Goal: Information Seeking & Learning: Check status

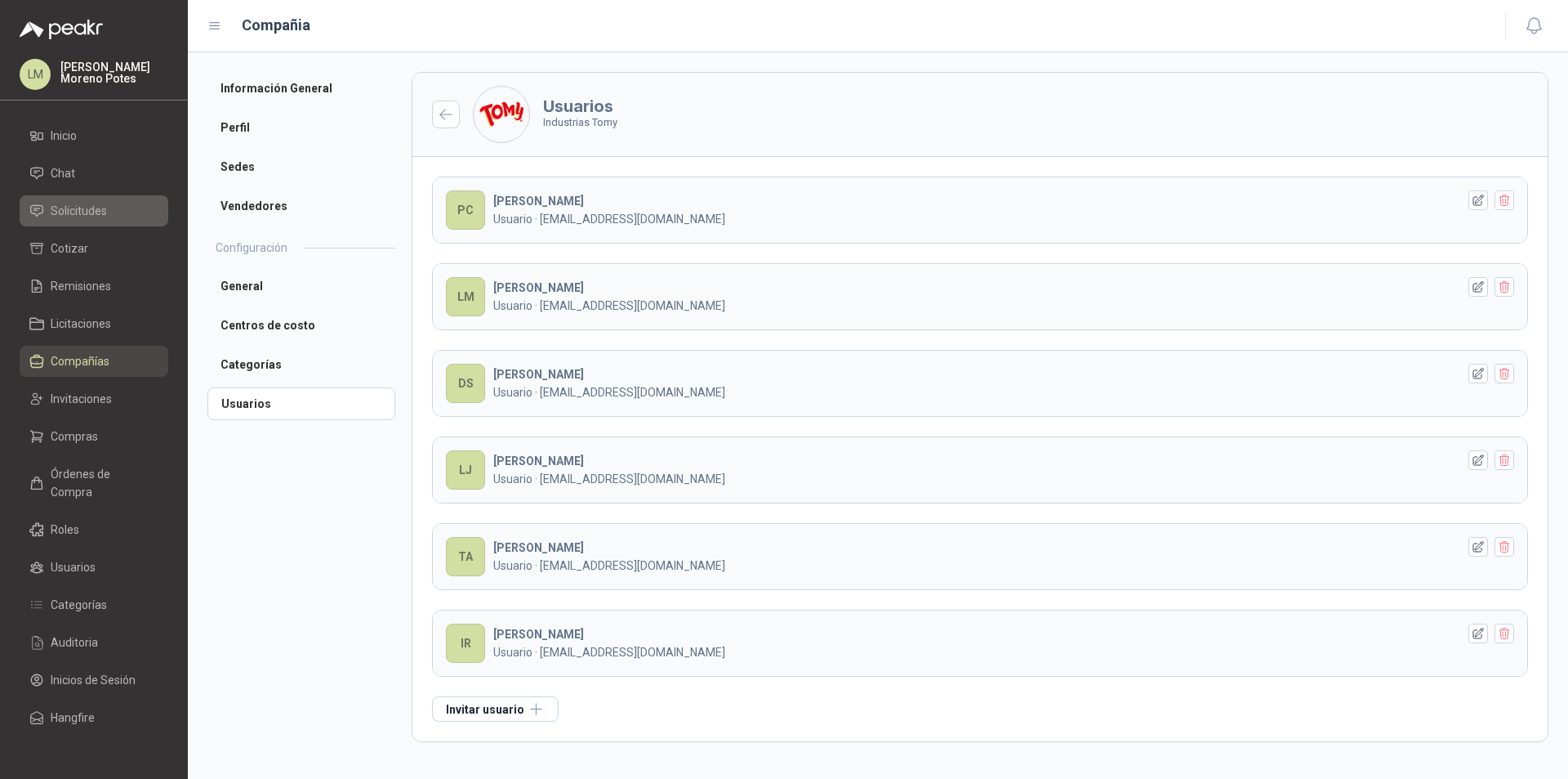
click at [110, 207] on li "Solicitudes" at bounding box center [94, 210] width 129 height 18
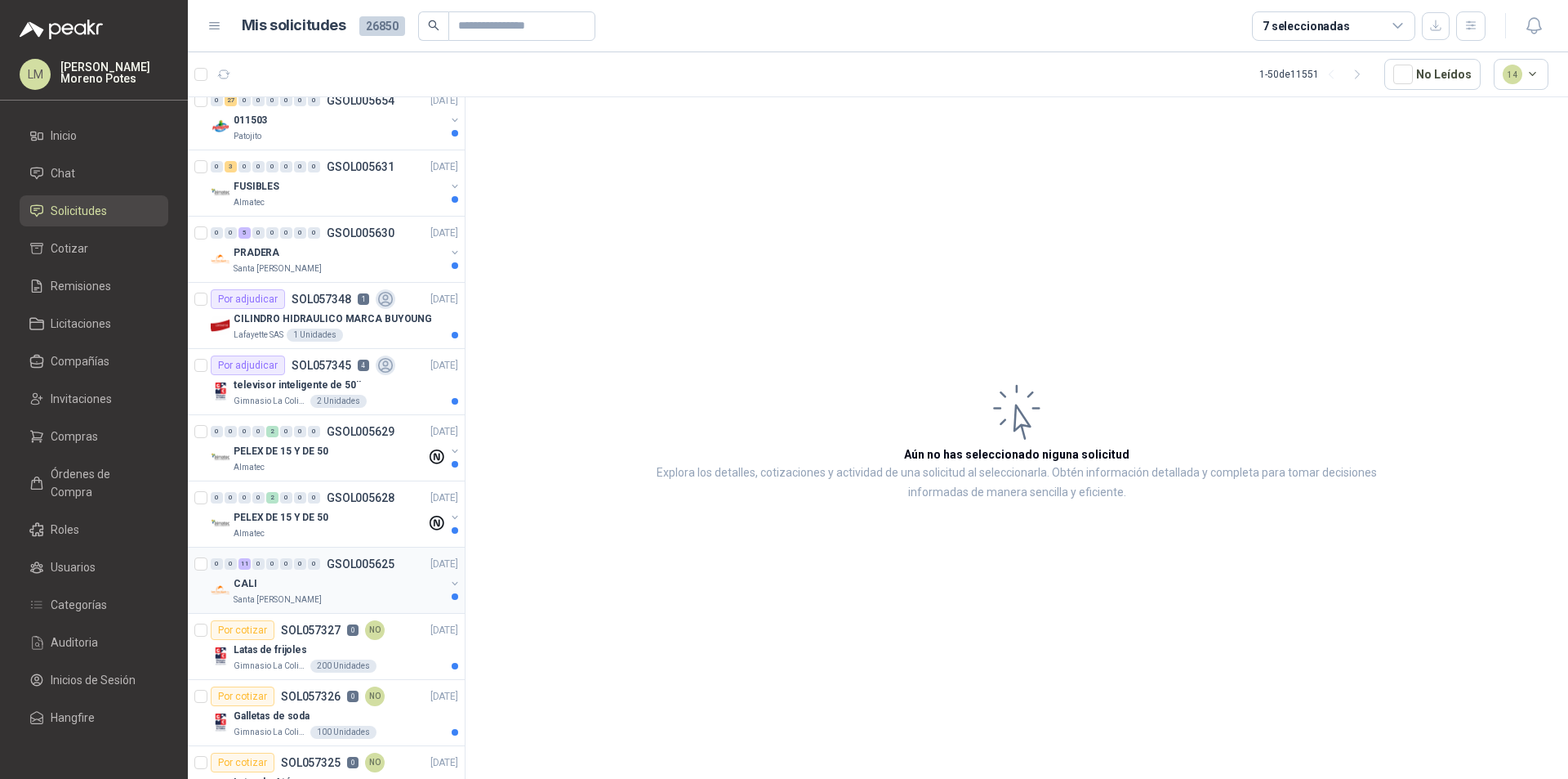
scroll to position [1226, 0]
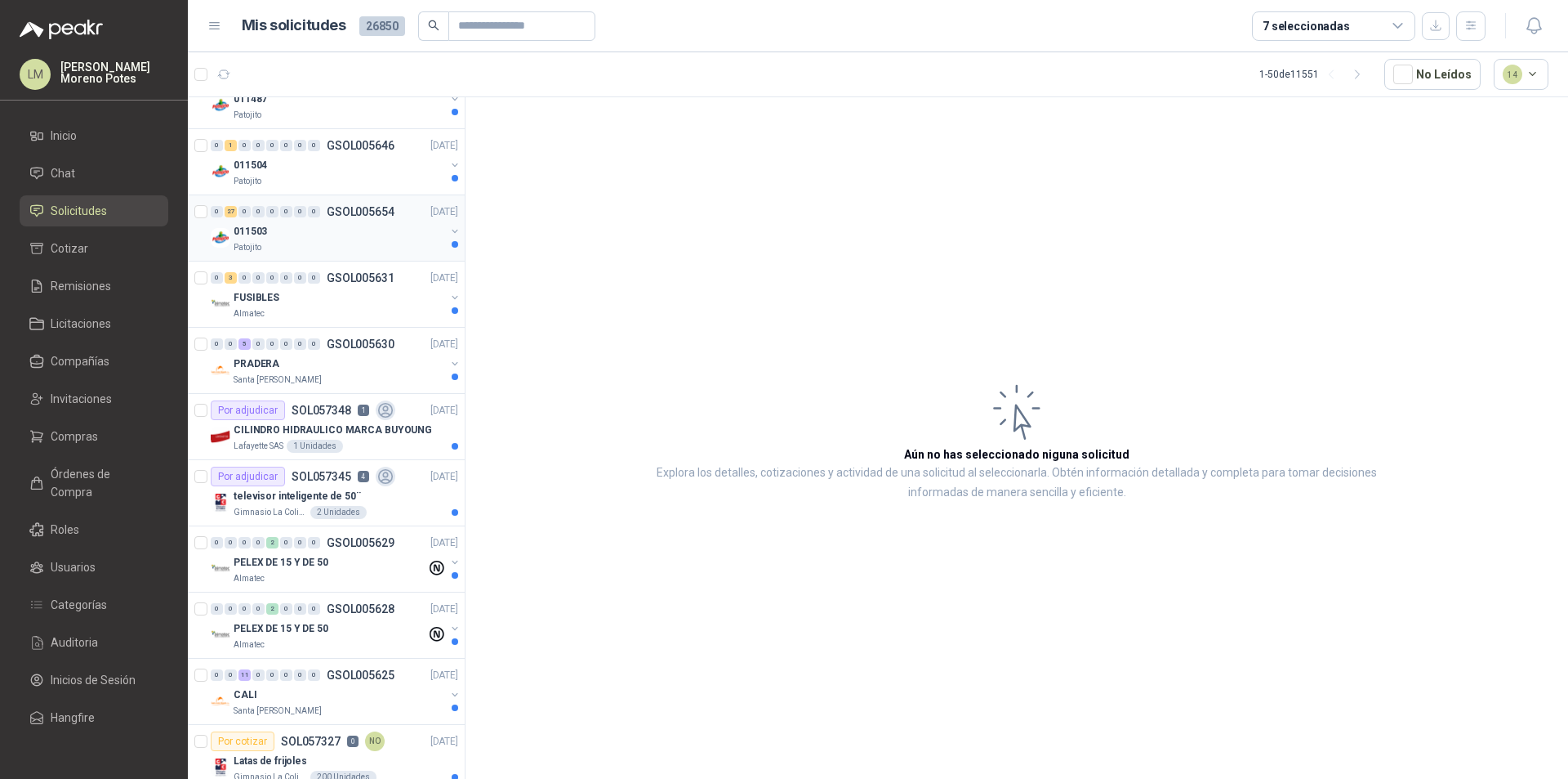
click at [315, 226] on div "011503" at bounding box center [339, 231] width 211 height 20
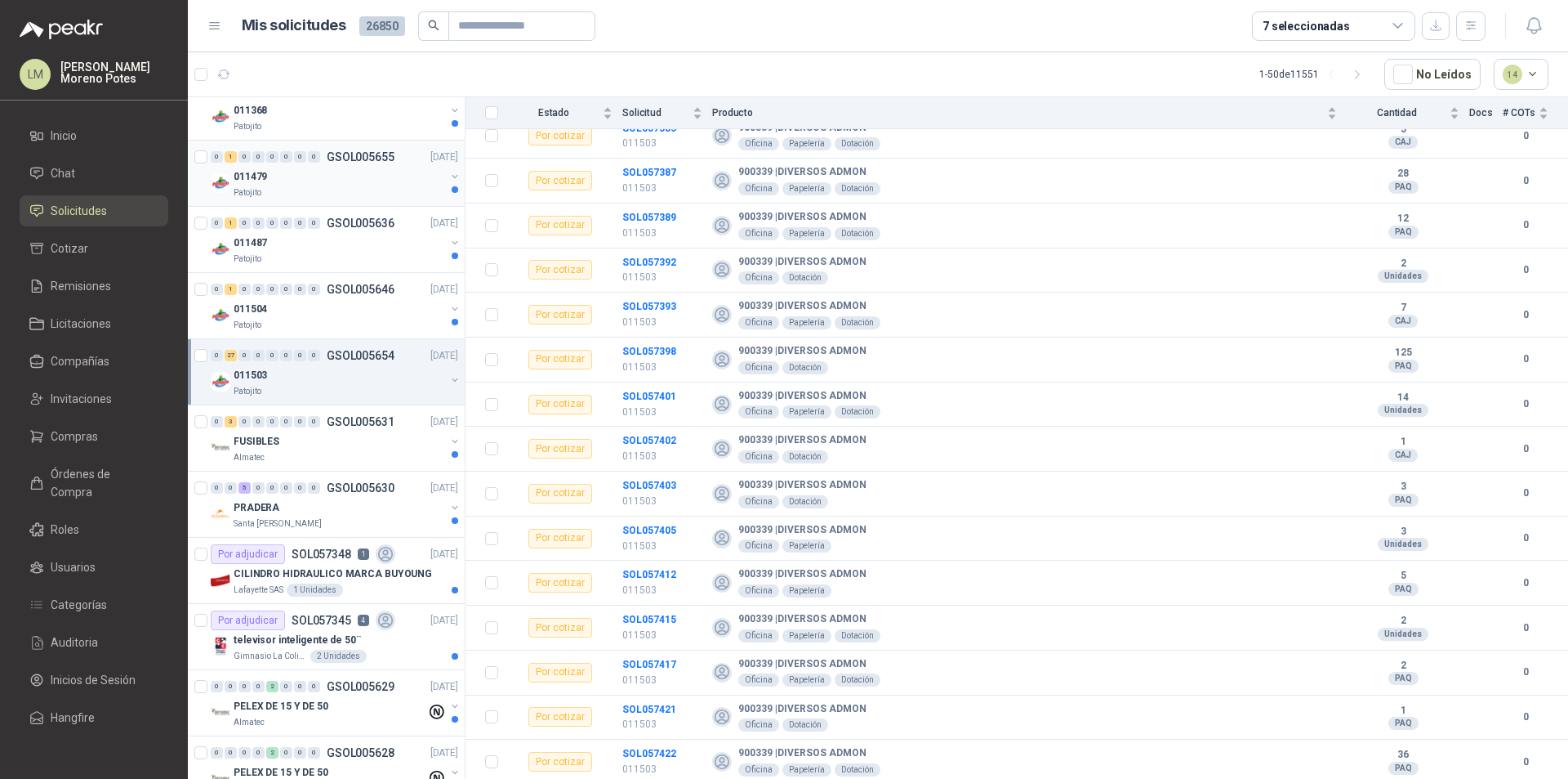
scroll to position [898, 0]
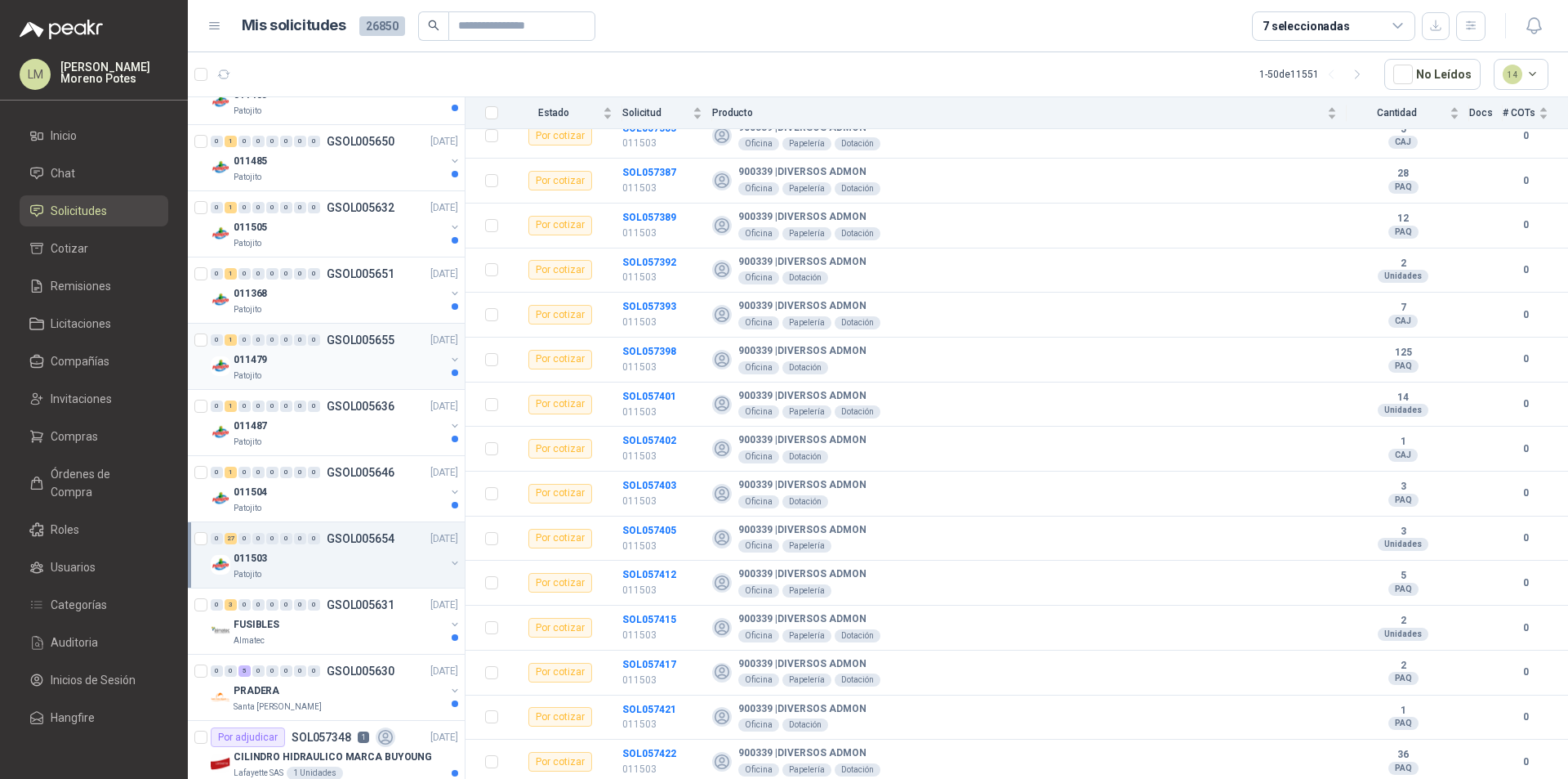
click at [298, 376] on div "Patojito" at bounding box center [339, 375] width 211 height 13
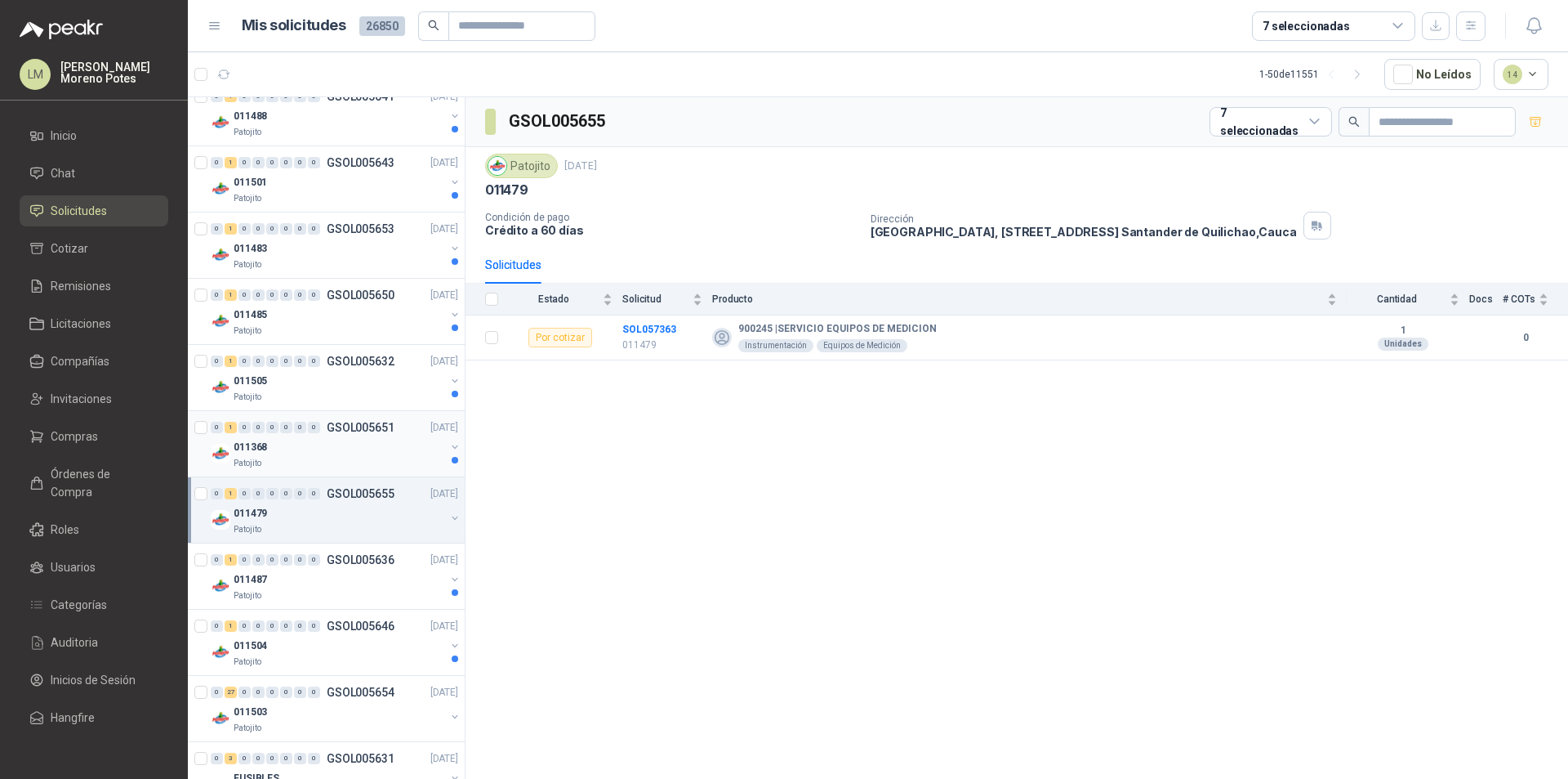
scroll to position [735, 0]
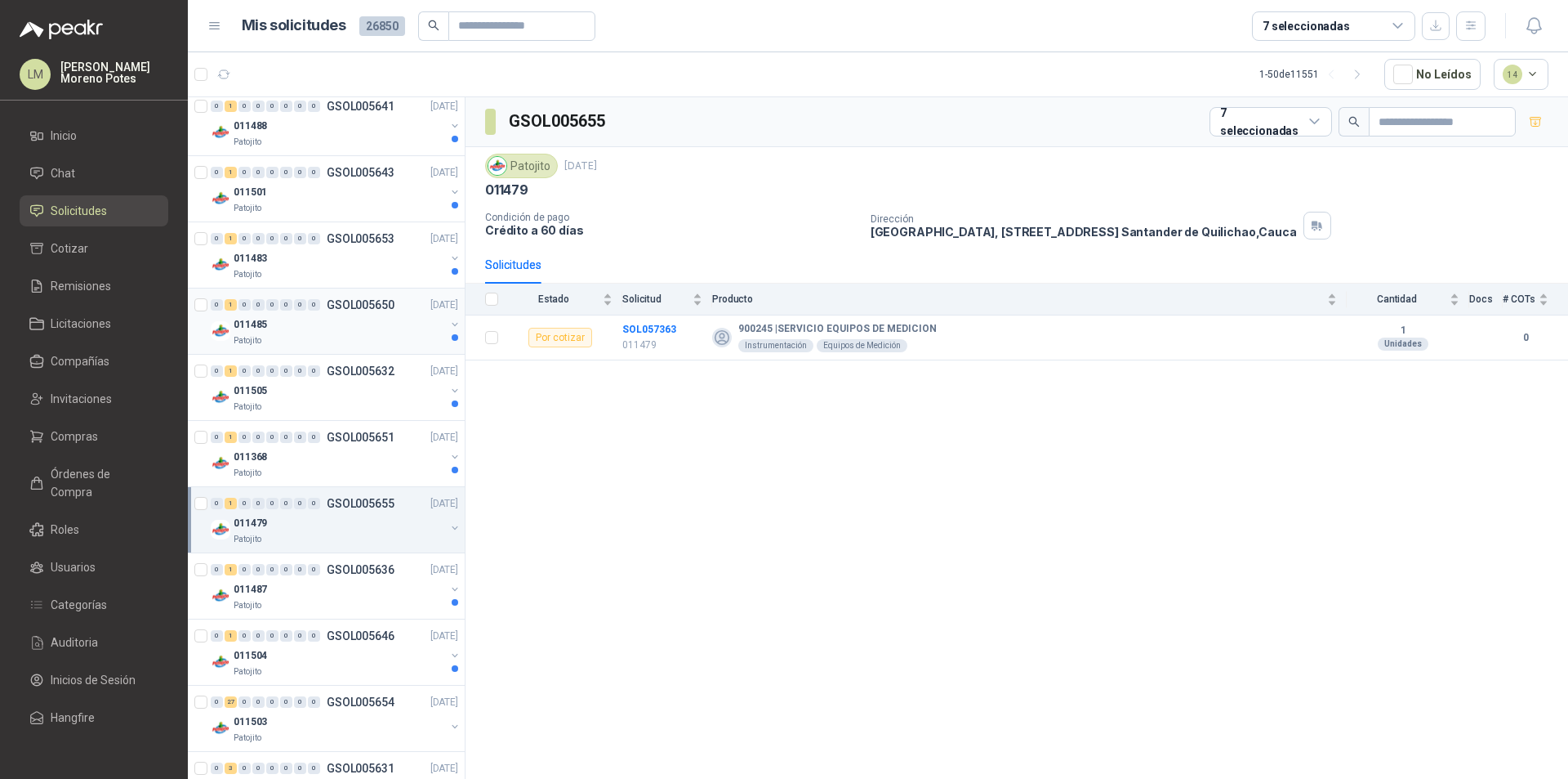
click at [316, 325] on div "011485" at bounding box center [339, 324] width 211 height 20
click at [332, 260] on div "011483" at bounding box center [339, 258] width 211 height 20
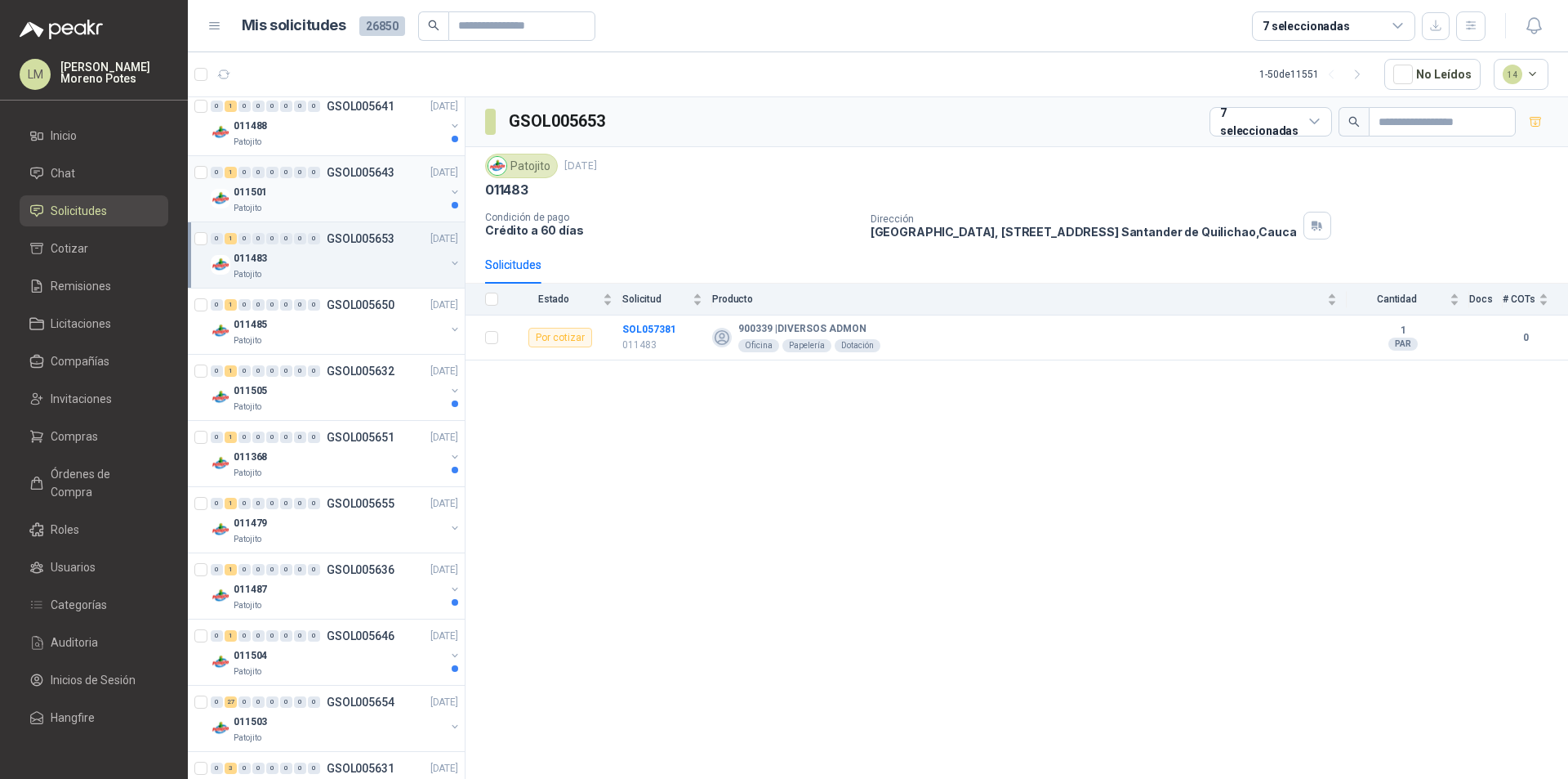
click at [349, 200] on div "011501" at bounding box center [339, 192] width 211 height 20
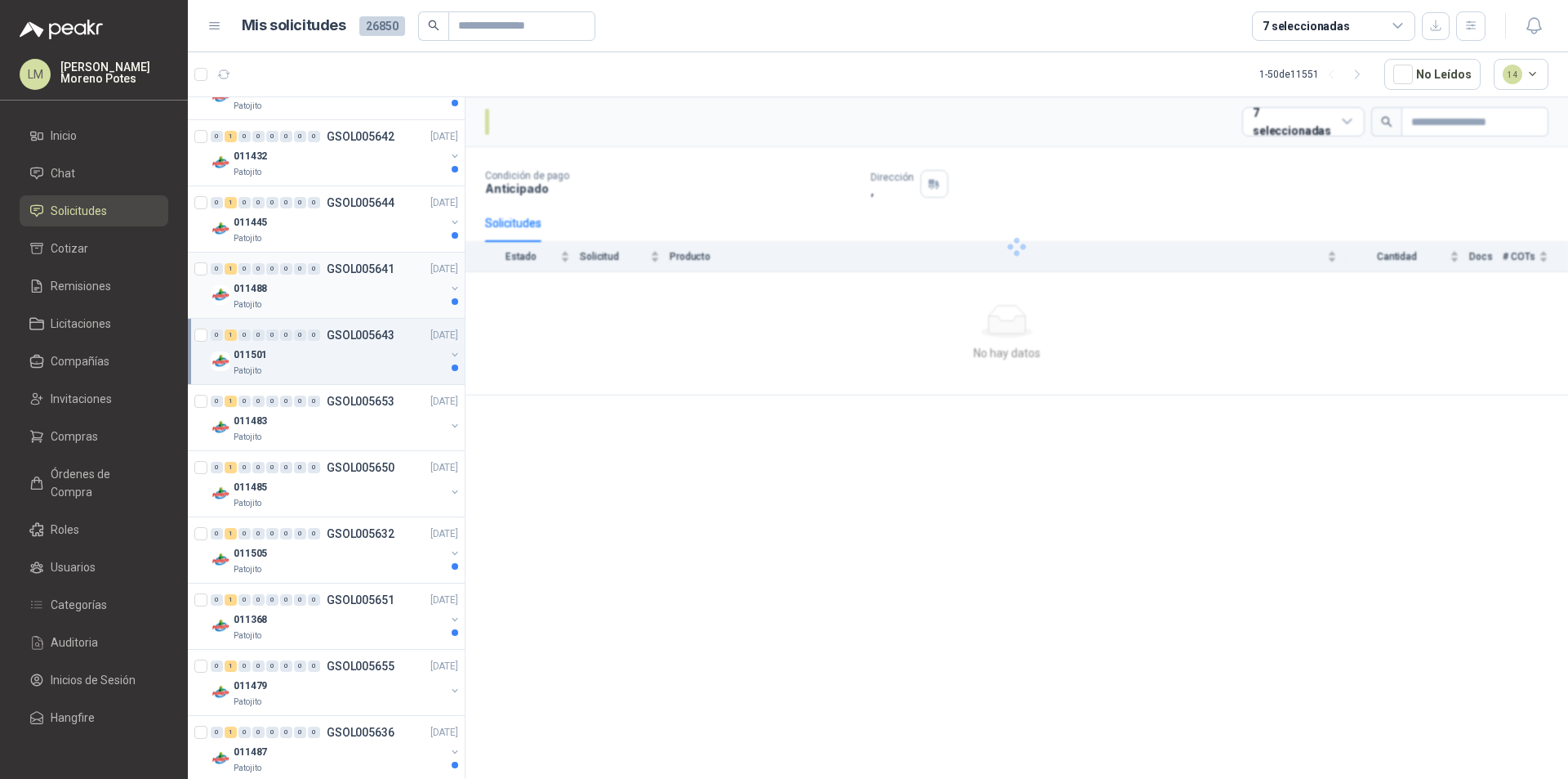
scroll to position [572, 0]
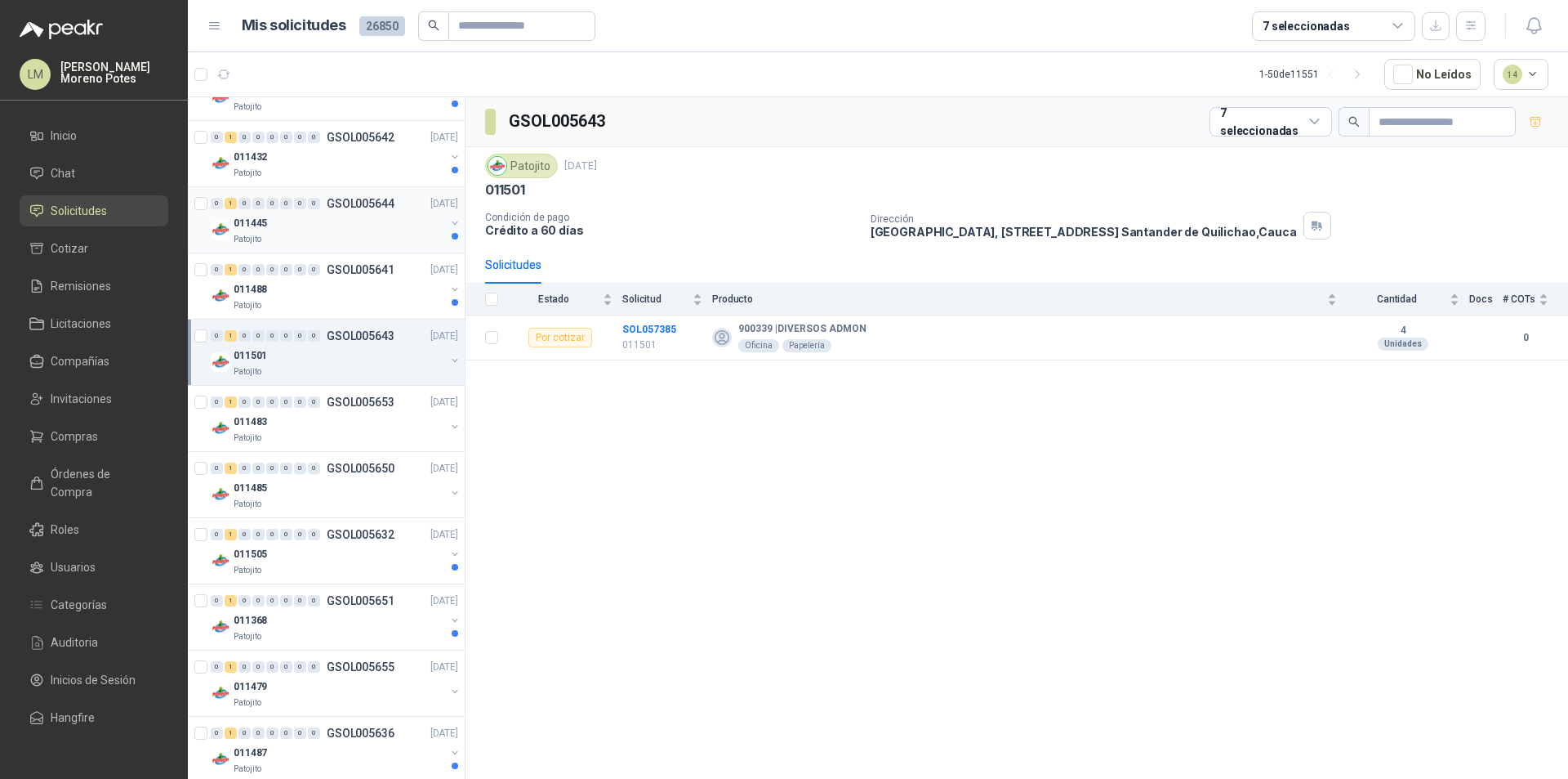
click at [354, 230] on div "011445" at bounding box center [339, 223] width 211 height 20
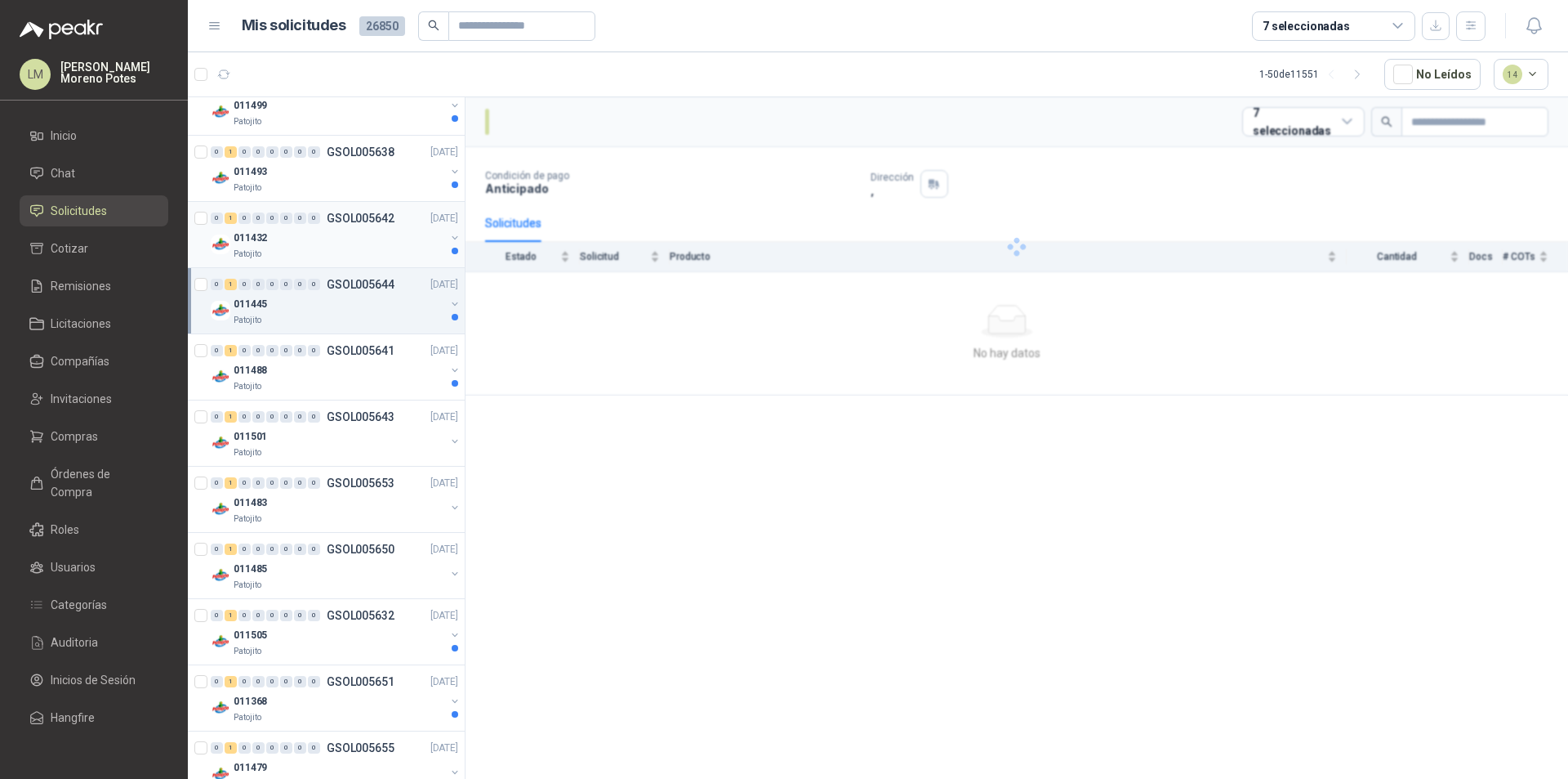
scroll to position [490, 0]
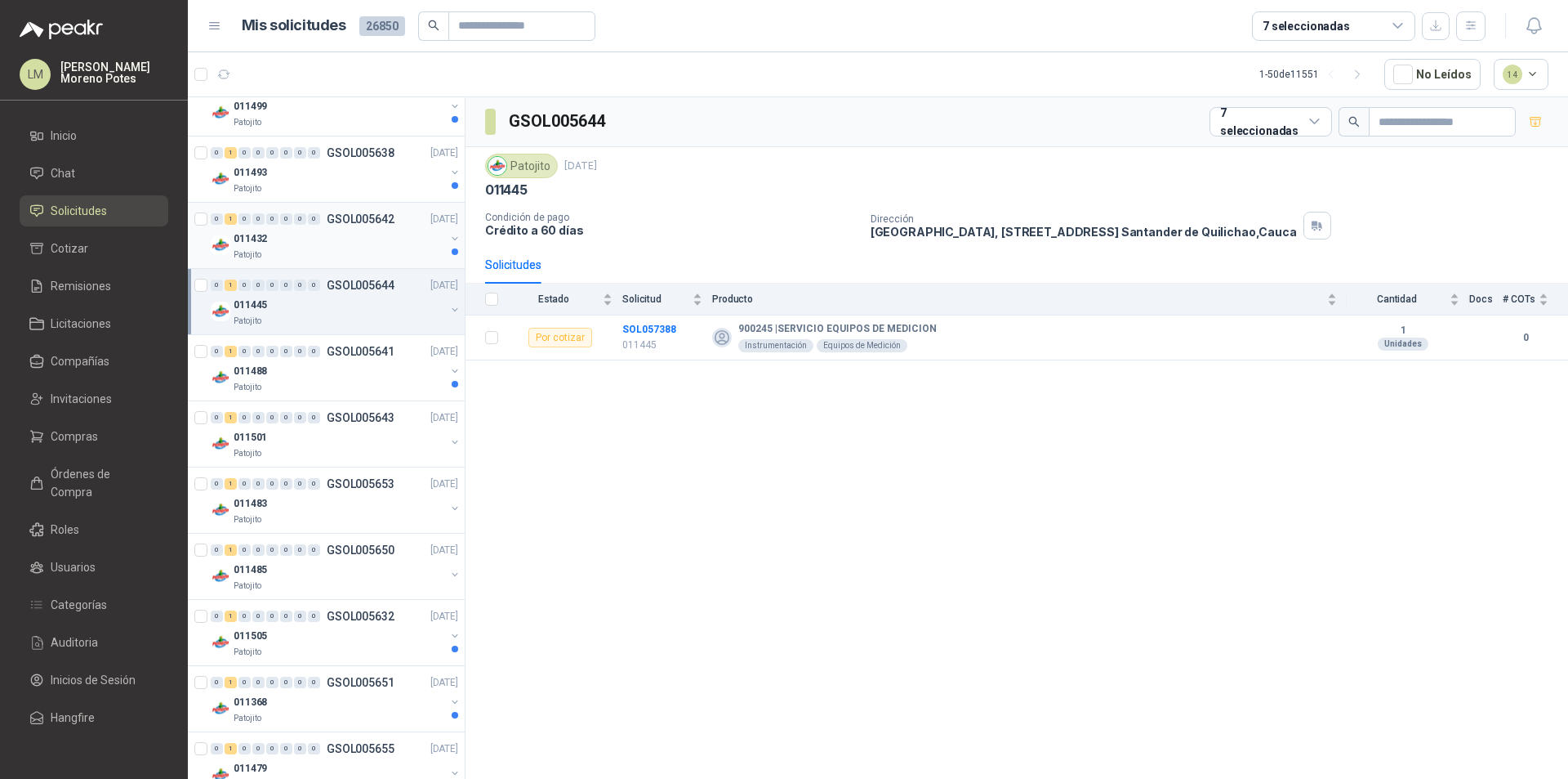
click at [346, 243] on div "011432" at bounding box center [339, 239] width 211 height 20
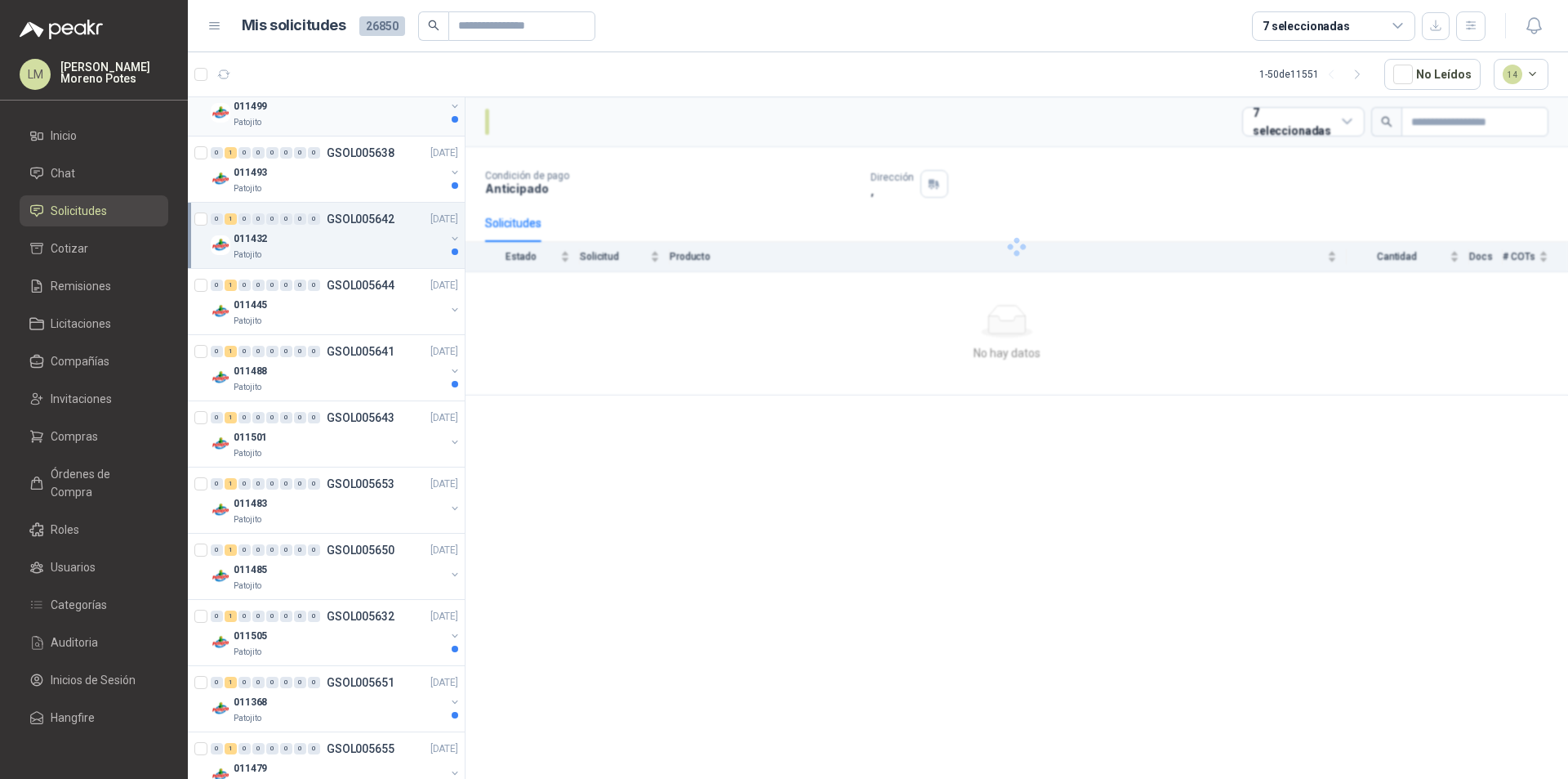
scroll to position [327, 0]
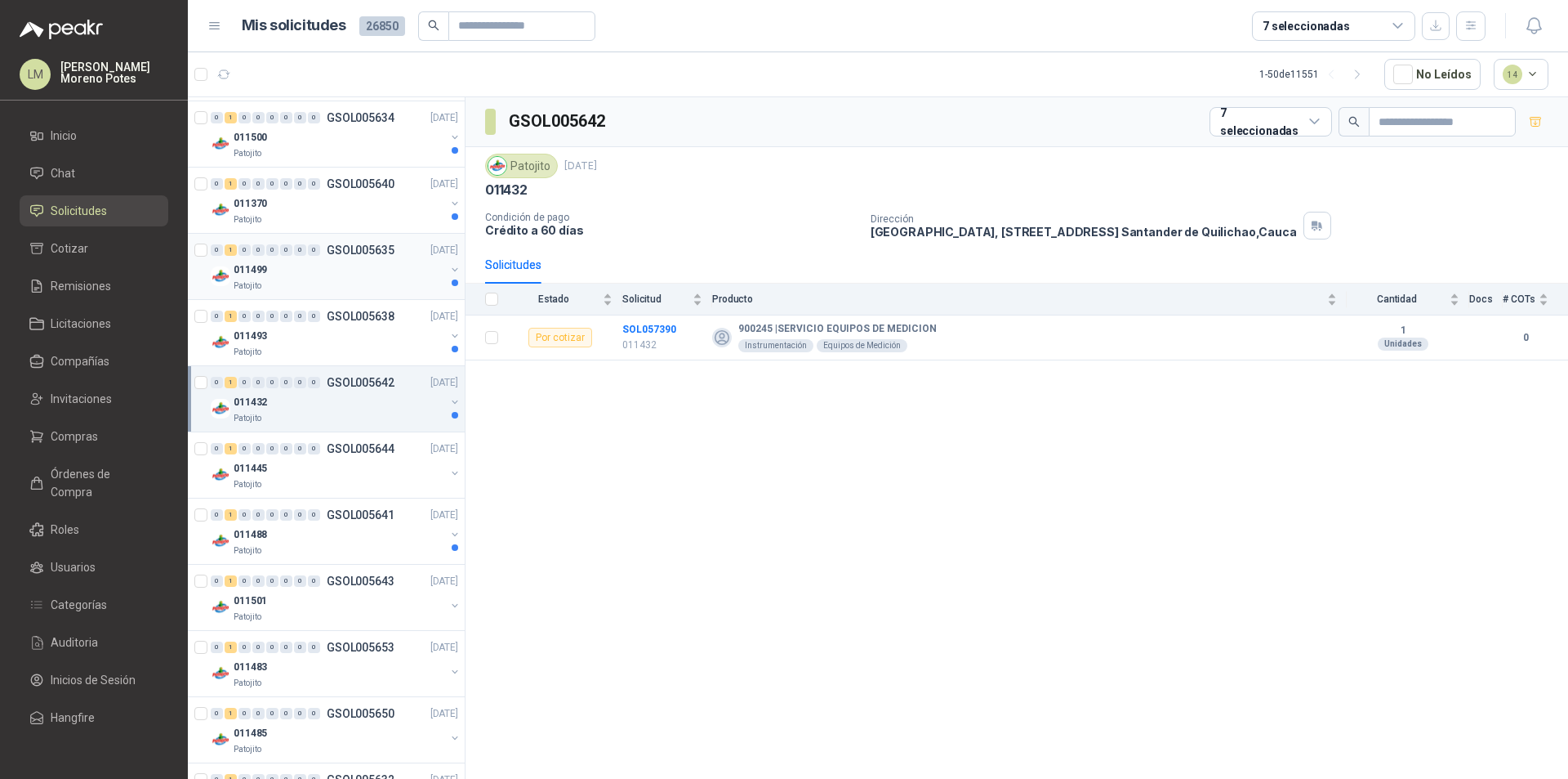
click at [348, 246] on p "GSOL005635" at bounding box center [361, 250] width 68 height 12
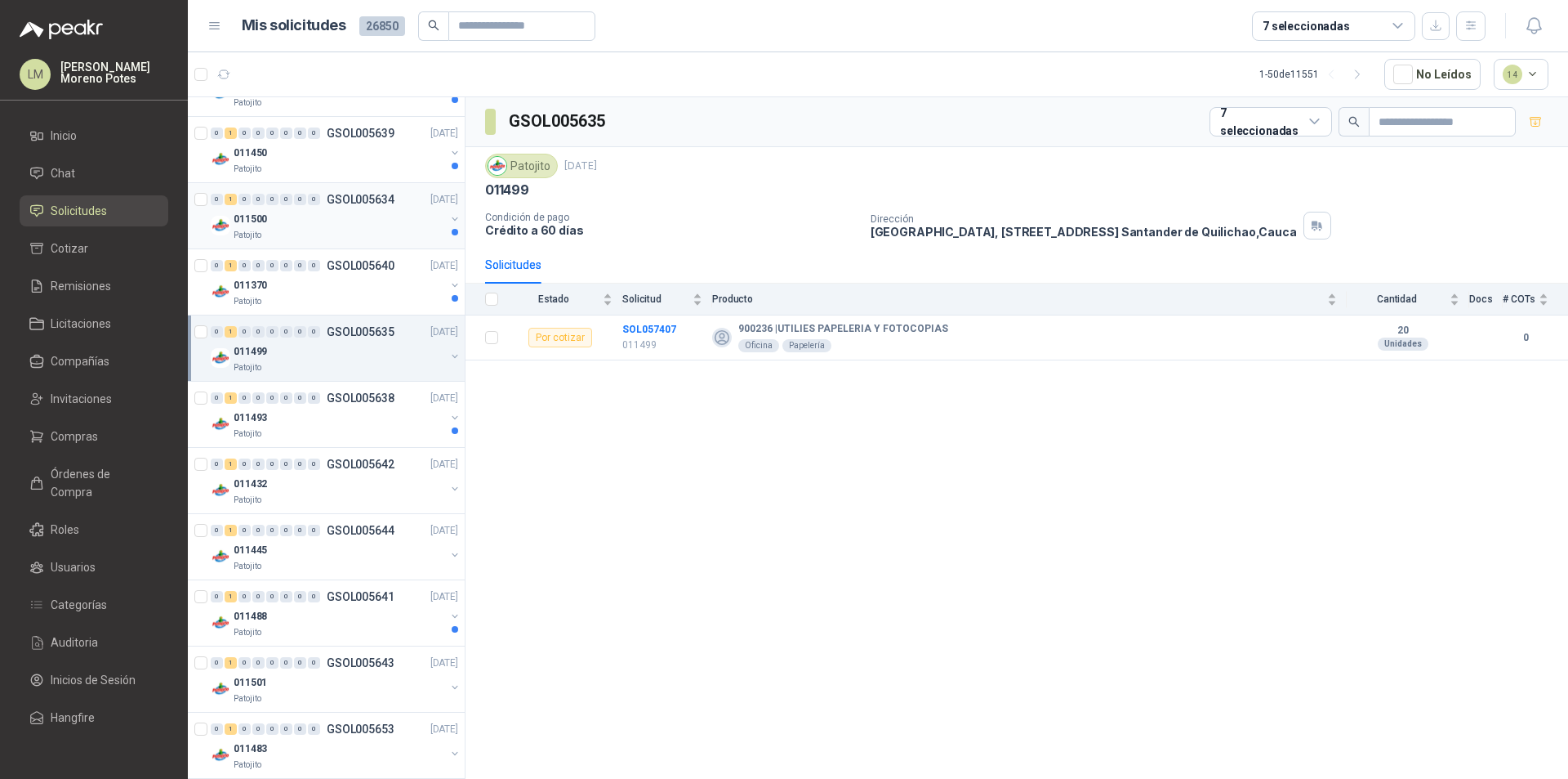
click at [339, 244] on div "0 1 0 0 0 0 0 0 GSOL005634 [DATE] 011500 Patojito" at bounding box center [326, 216] width 277 height 66
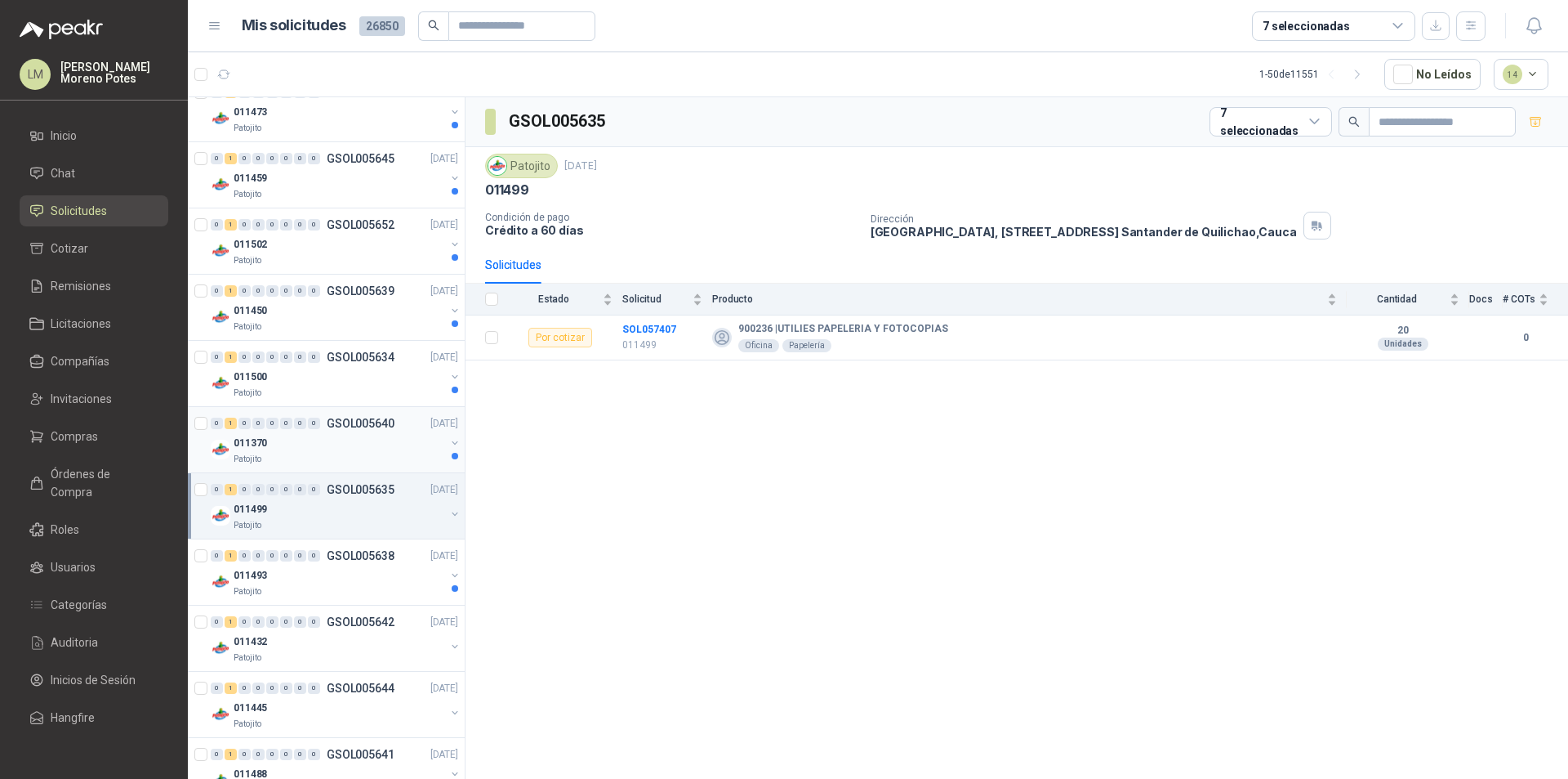
scroll to position [82, 0]
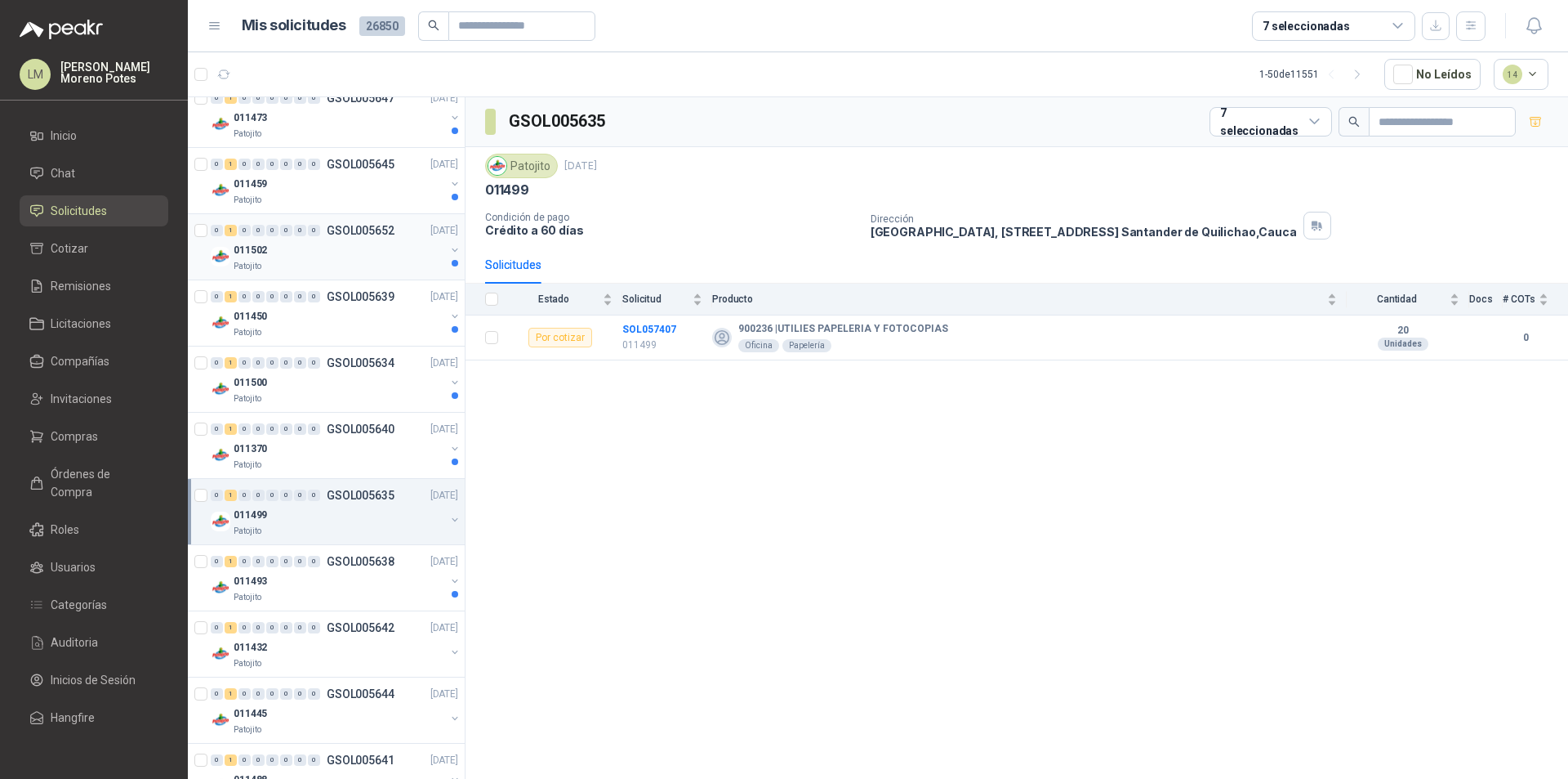
click at [312, 264] on div "Patojito" at bounding box center [339, 266] width 211 height 13
click at [338, 215] on div "0 1 0 0 0 0 0 0 GSOL005652 [DATE] 011502 Patojito" at bounding box center [326, 247] width 277 height 66
click at [319, 184] on div "011459" at bounding box center [339, 184] width 211 height 20
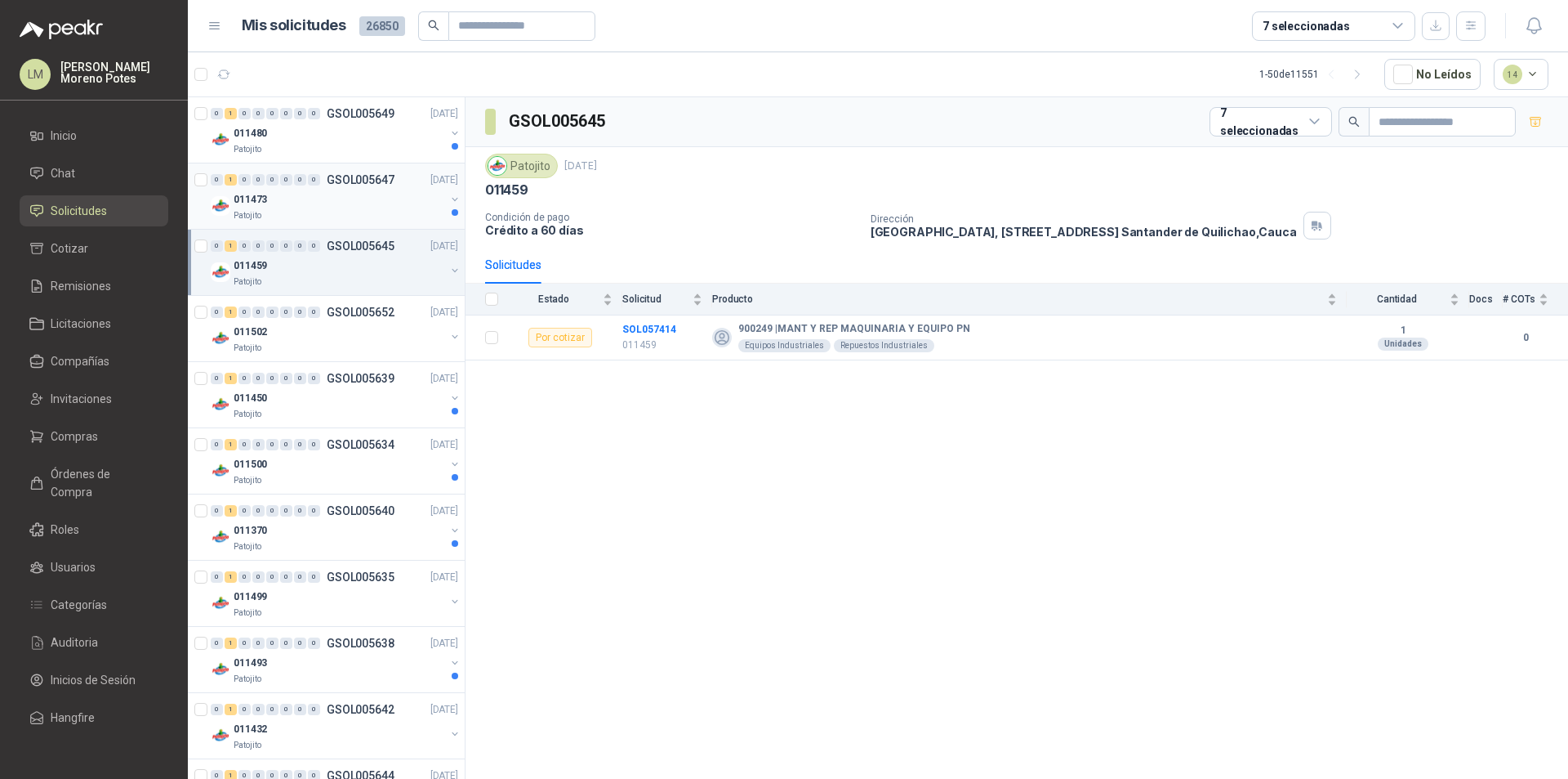
click at [327, 189] on div "0 1 0 0 0 0 0 0 GSOL005647 [DATE]" at bounding box center [335, 180] width 250 height 20
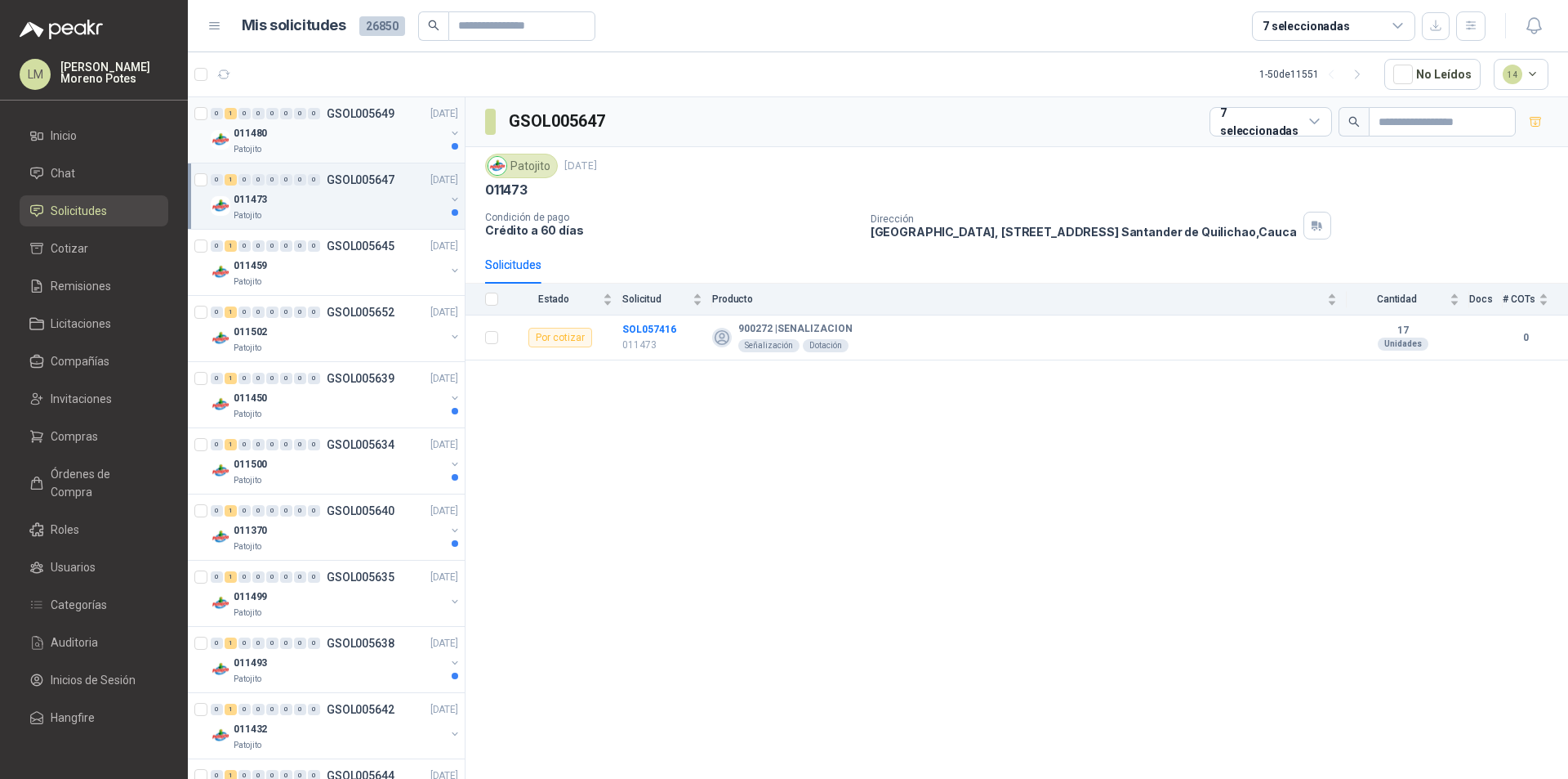
click at [358, 135] on div "011480" at bounding box center [339, 133] width 211 height 20
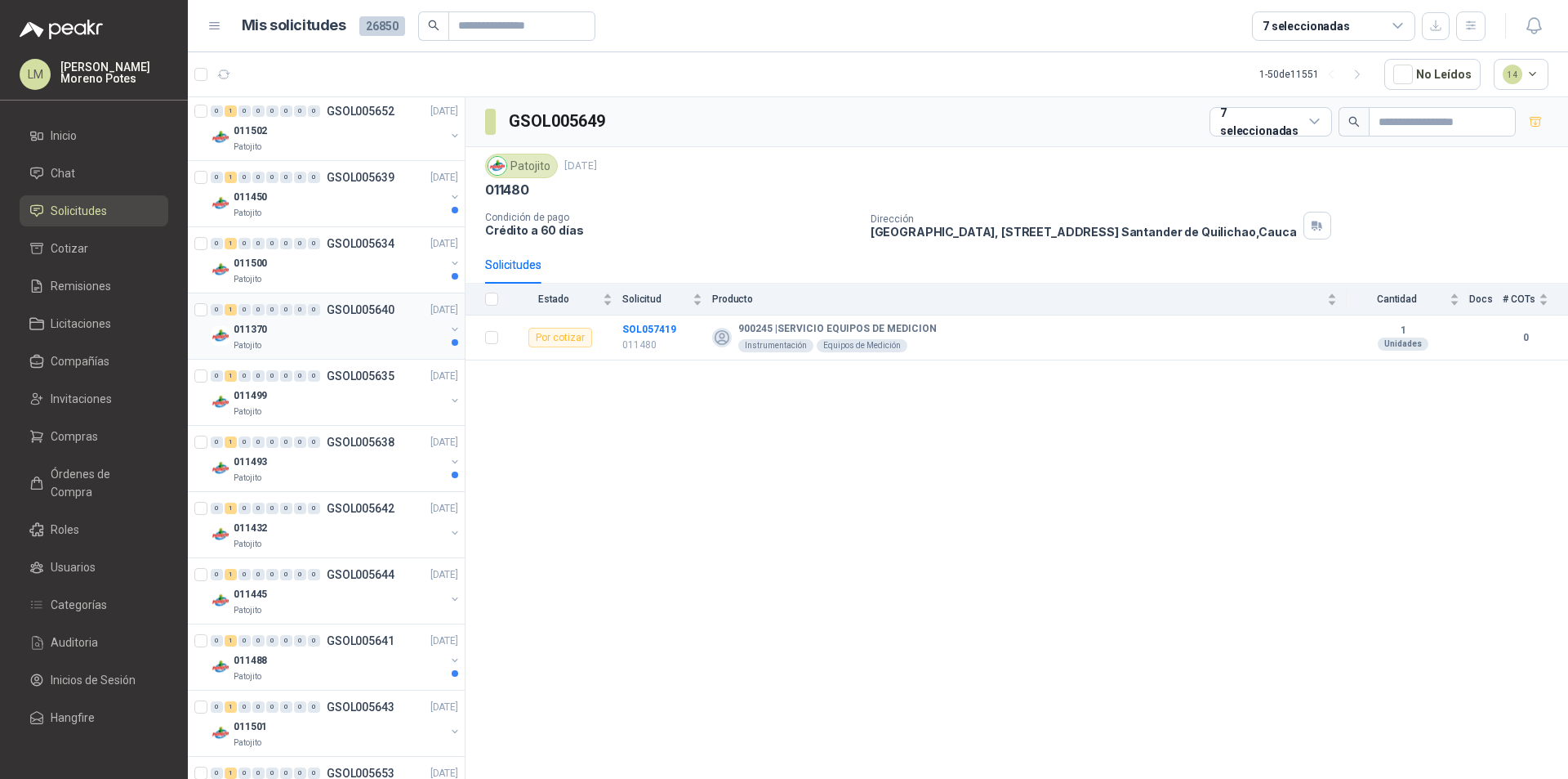
scroll to position [327, 0]
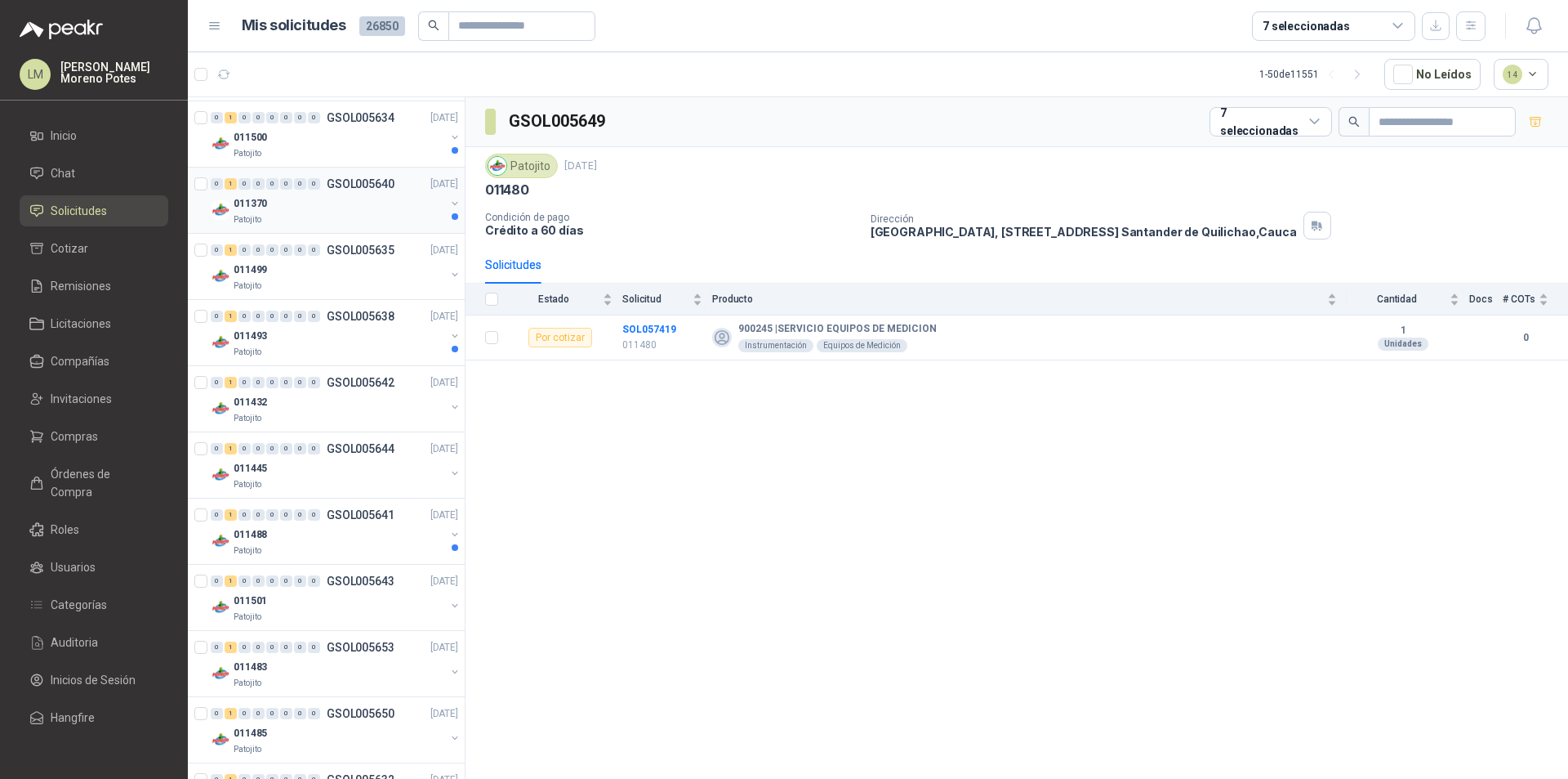
click at [357, 211] on div "011370" at bounding box center [339, 203] width 211 height 20
click at [371, 155] on div "Patojito" at bounding box center [339, 153] width 211 height 13
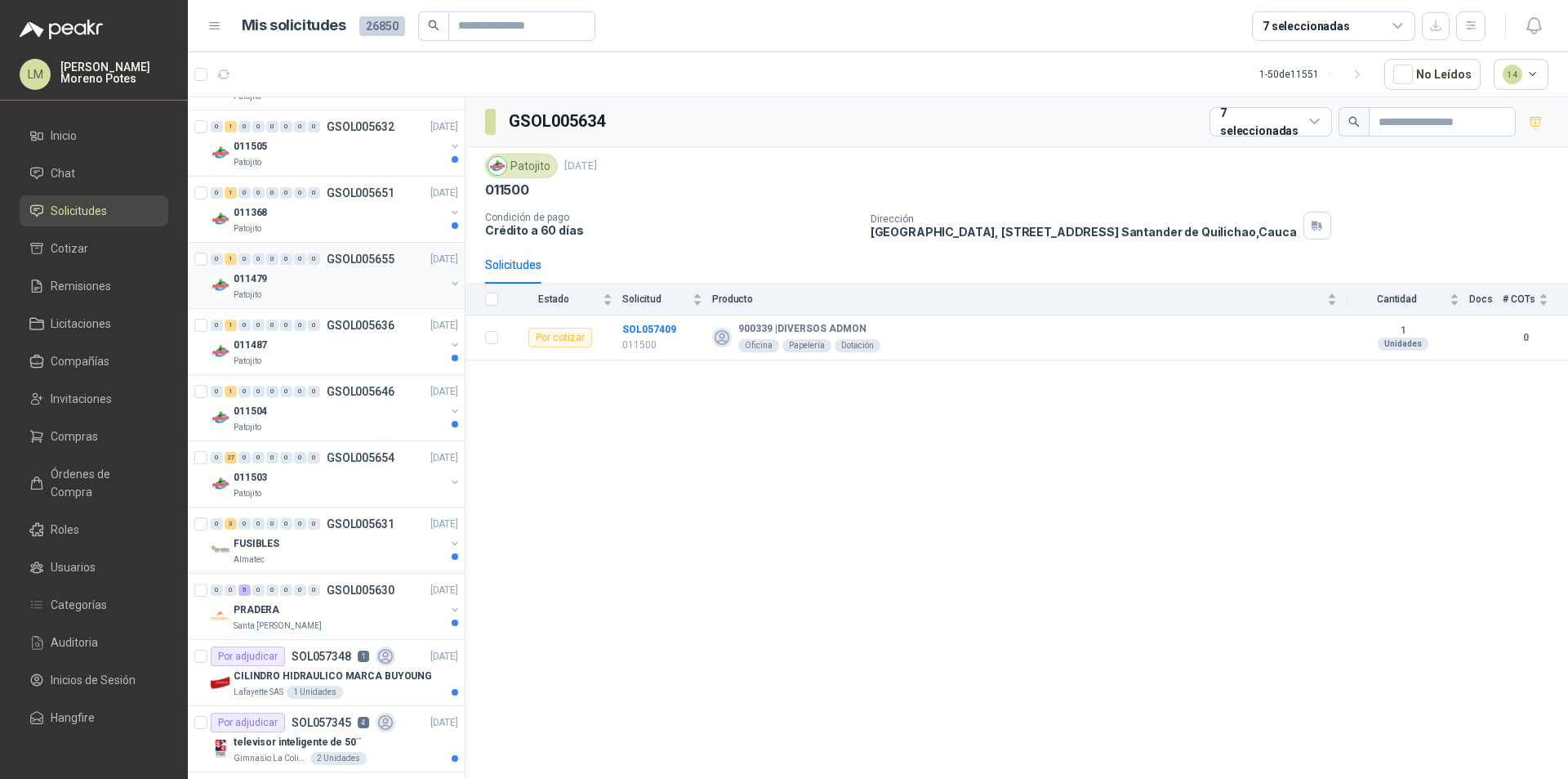
scroll to position [980, 0]
click at [339, 220] on div "011368" at bounding box center [339, 211] width 211 height 20
click at [305, 159] on div "Patojito" at bounding box center [339, 161] width 211 height 13
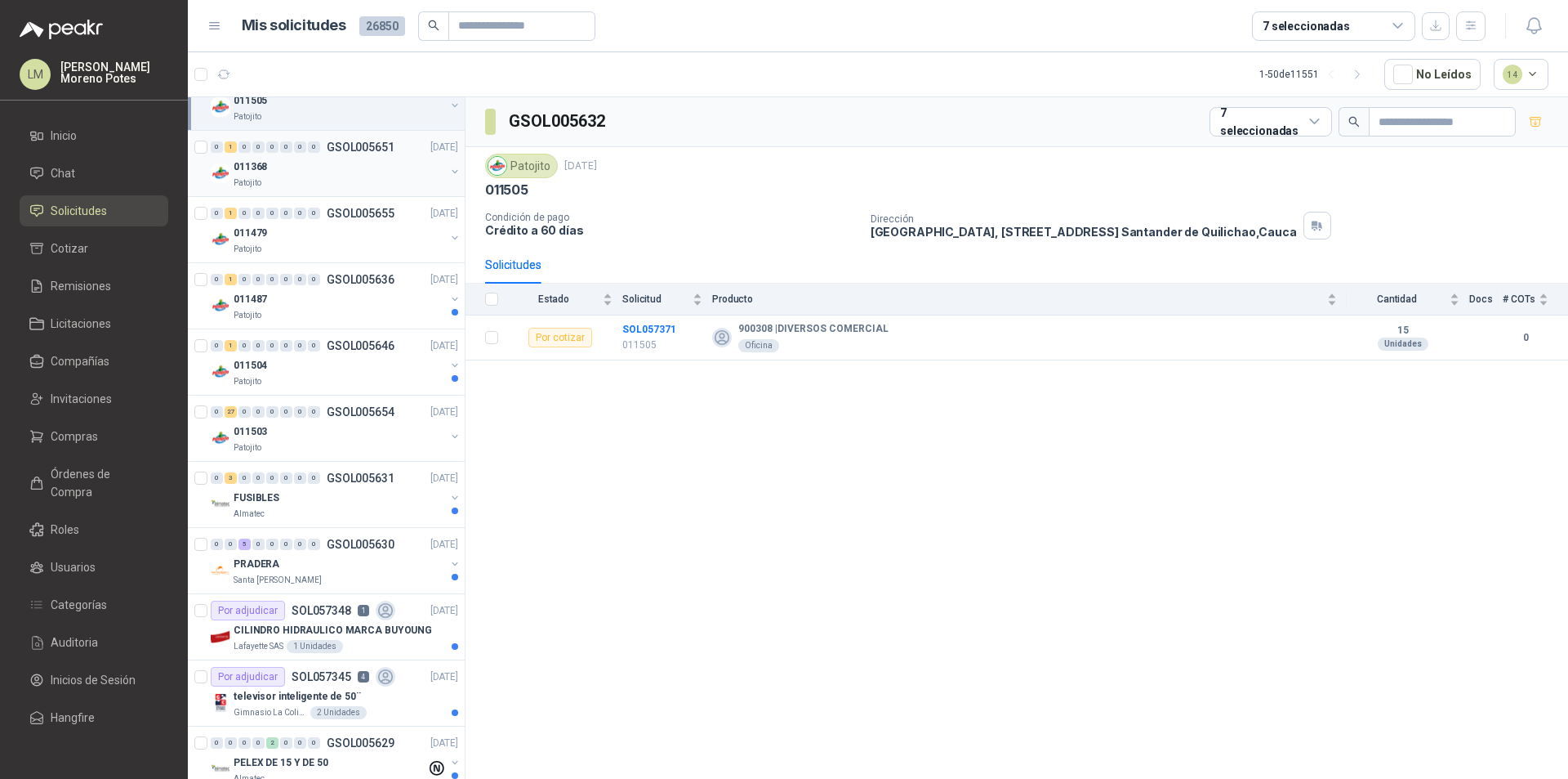
scroll to position [1062, 0]
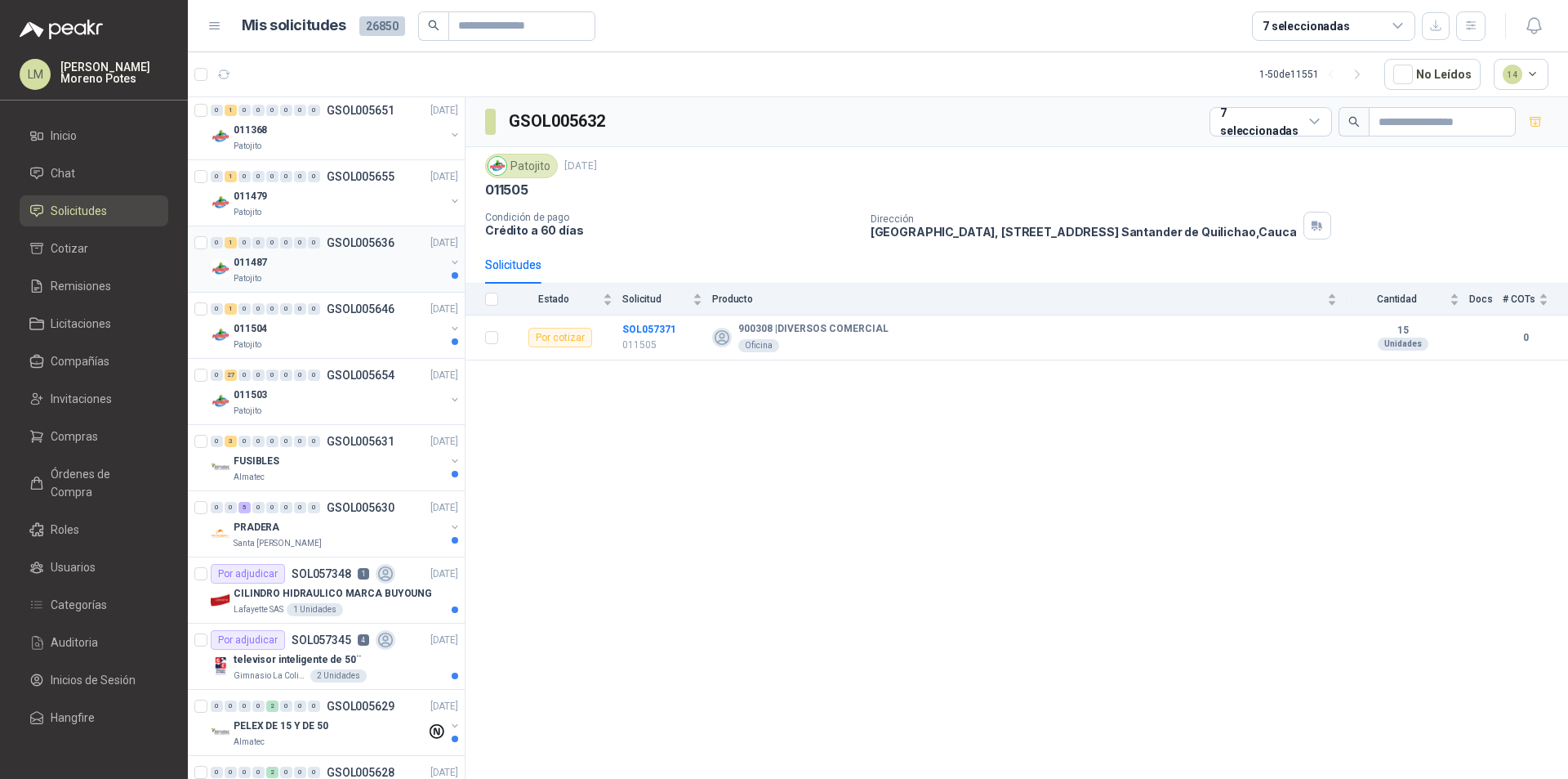
click at [357, 285] on div "0 1 0 0 0 0 0 0 GSOL005636 [DATE] 011487 Patojito" at bounding box center [326, 259] width 277 height 66
click at [347, 340] on div "Patojito" at bounding box center [339, 344] width 211 height 13
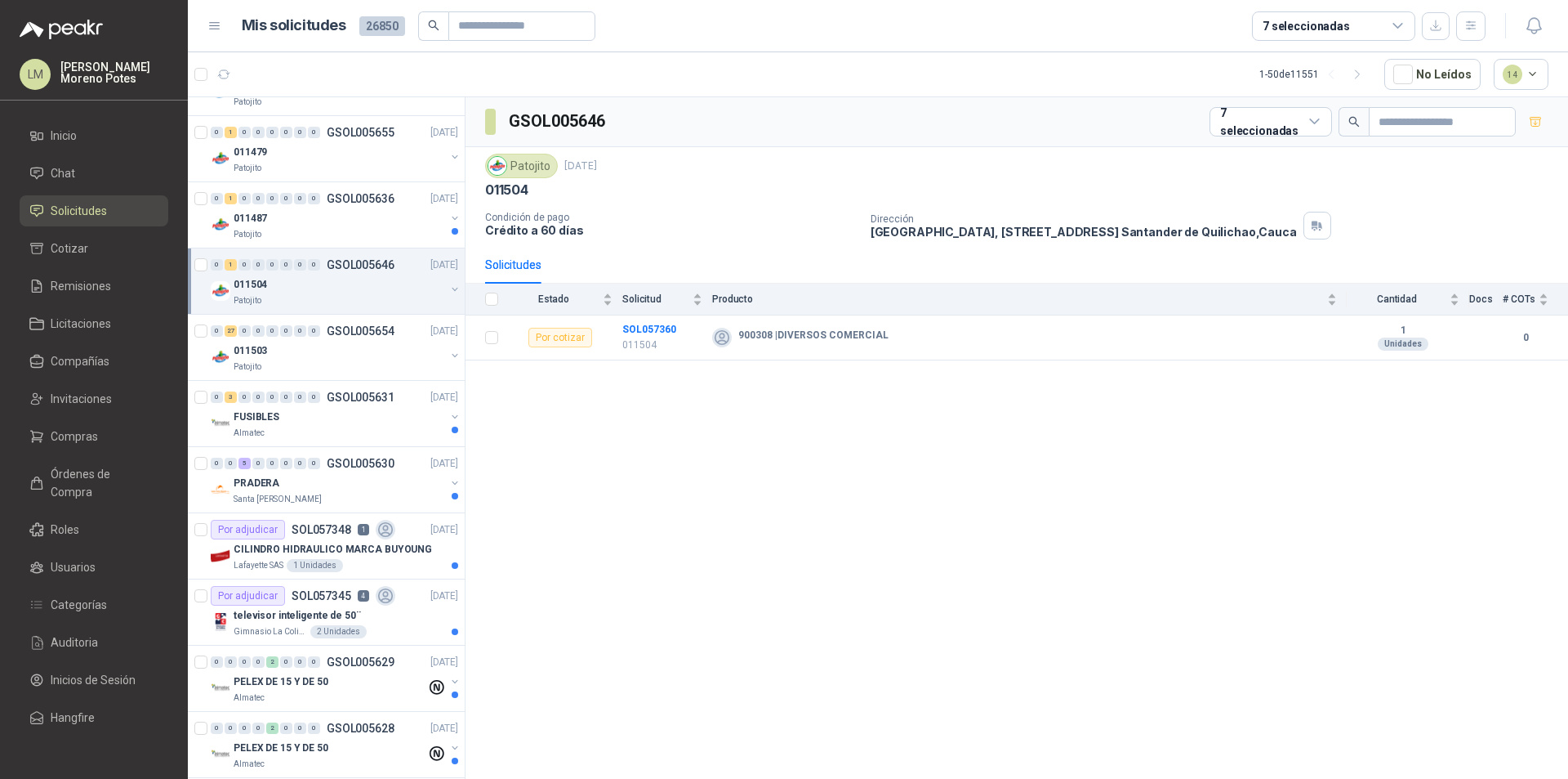
scroll to position [1062, 0]
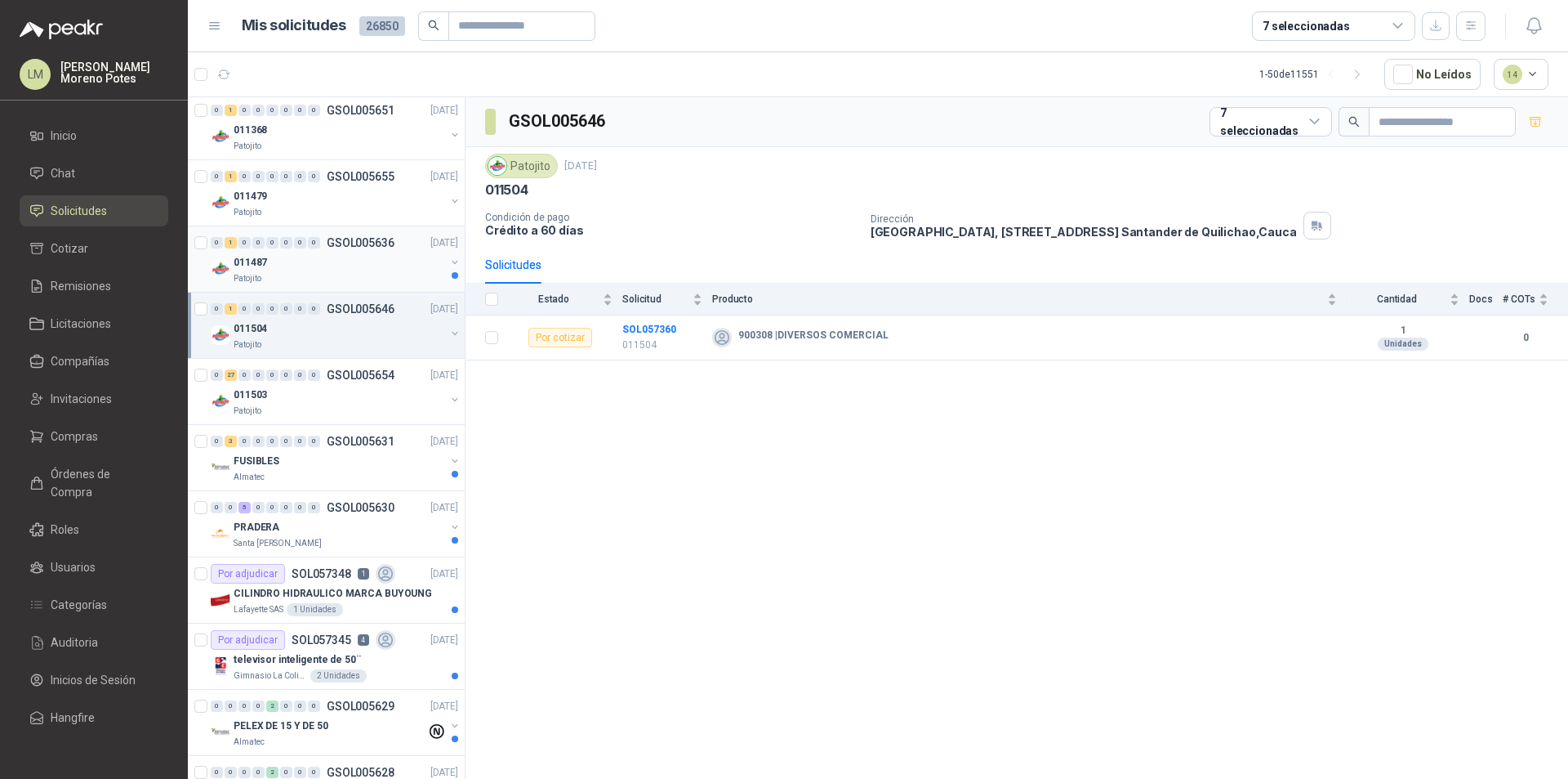
click at [346, 275] on div "Patojito" at bounding box center [339, 278] width 211 height 13
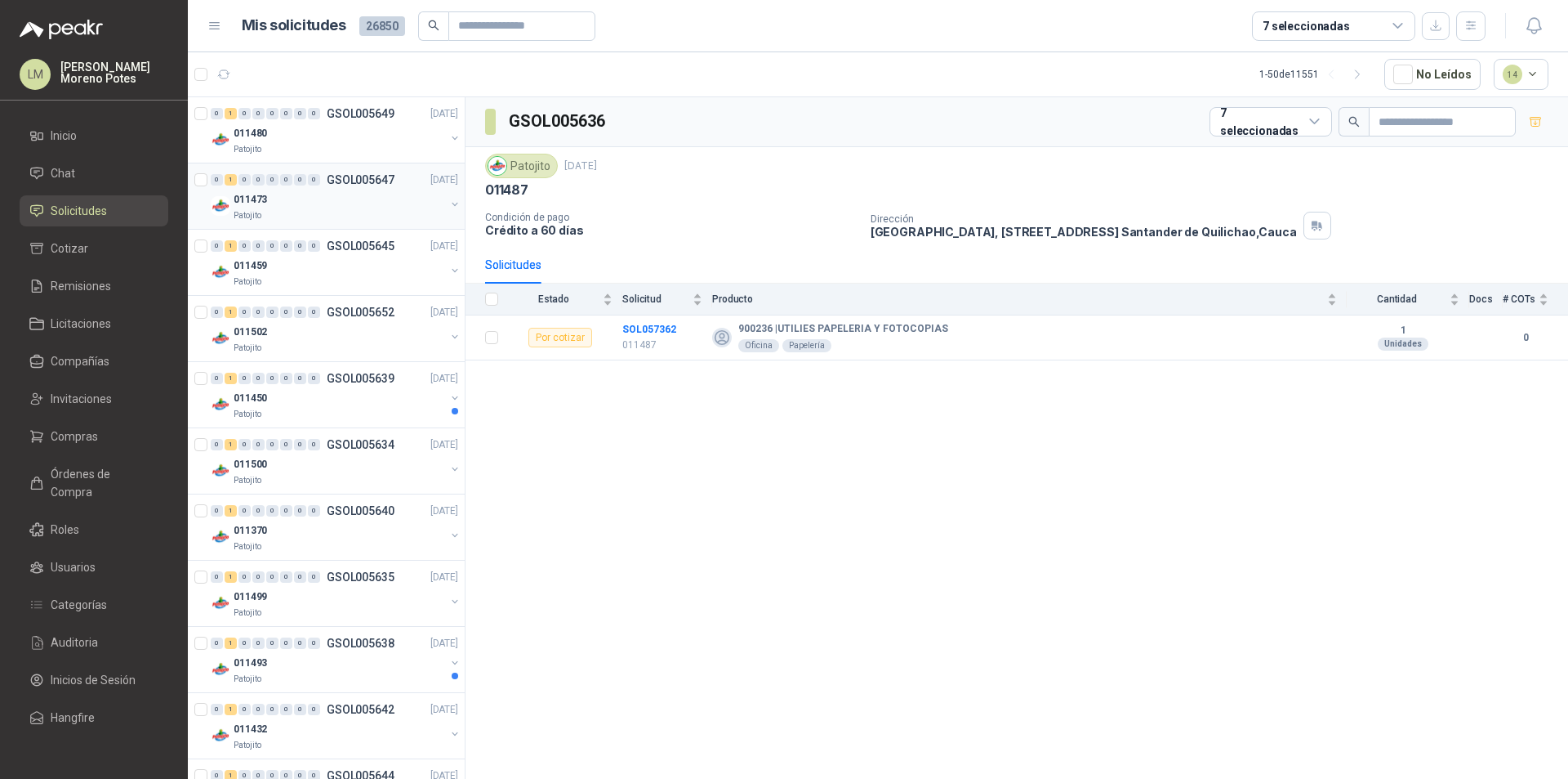
click at [340, 164] on div "0 1 0 0 0 0 0 0 GSOL005647 [DATE] 011473 Patojito" at bounding box center [326, 196] width 277 height 66
click at [326, 142] on div "011480" at bounding box center [339, 133] width 211 height 20
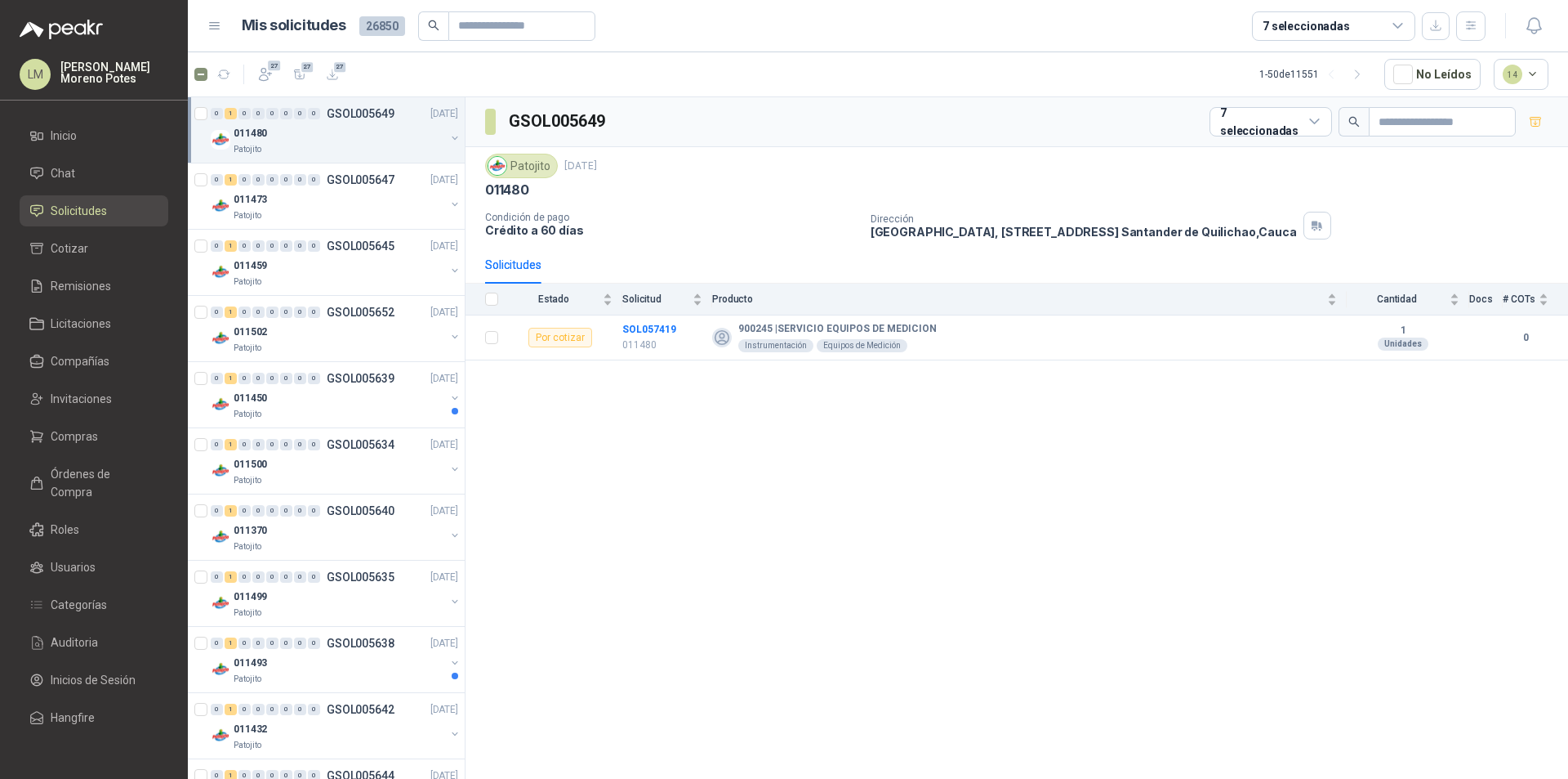
click at [337, 142] on div "011480" at bounding box center [339, 133] width 211 height 20
click at [647, 308] on div "Solicitud" at bounding box center [662, 299] width 80 height 16
click at [636, 318] on td "SOL057419 011480" at bounding box center [666, 338] width 90 height 45
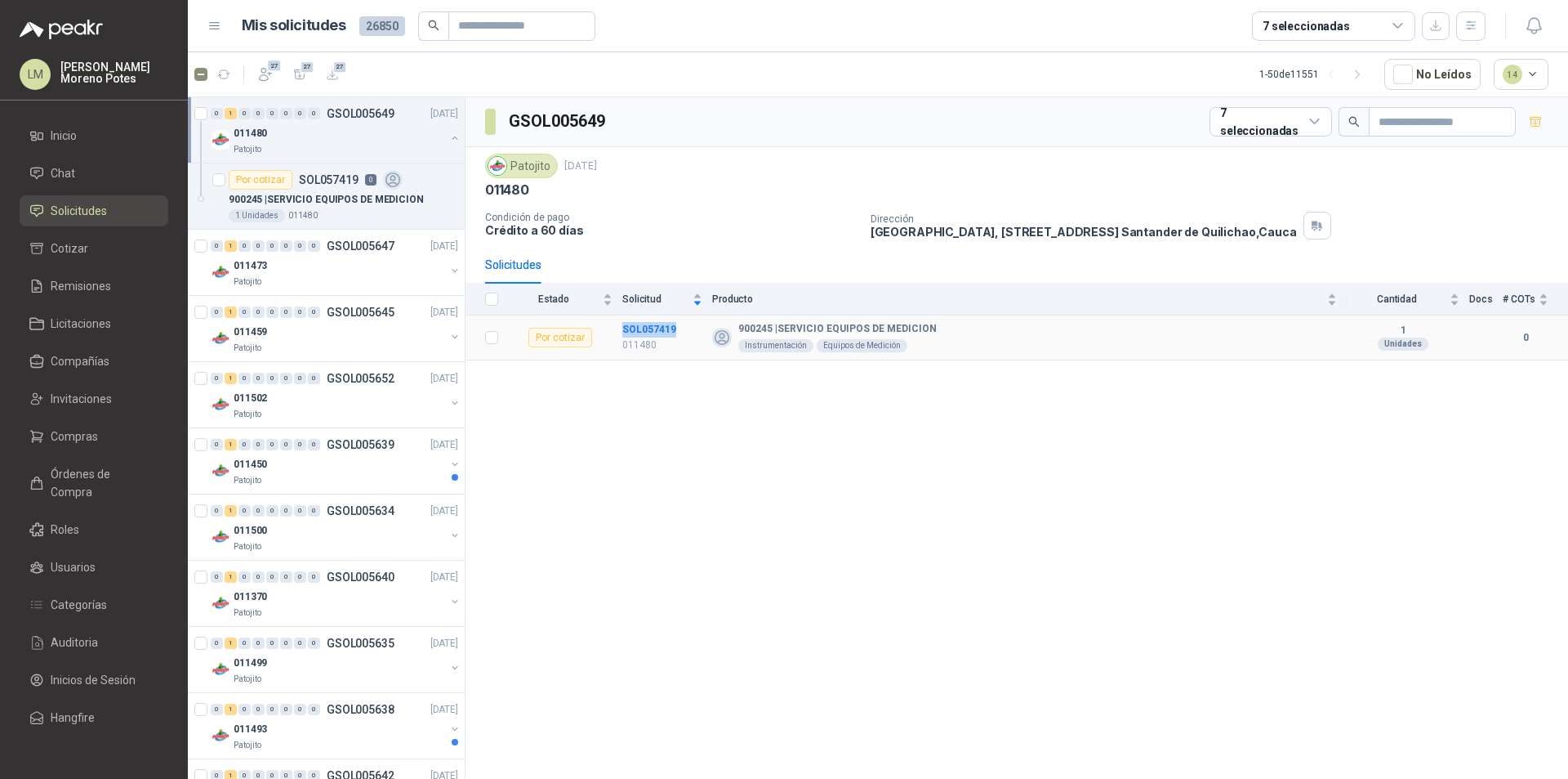
copy b "SOL057419"
click at [316, 279] on div "Patojito" at bounding box center [339, 282] width 211 height 13
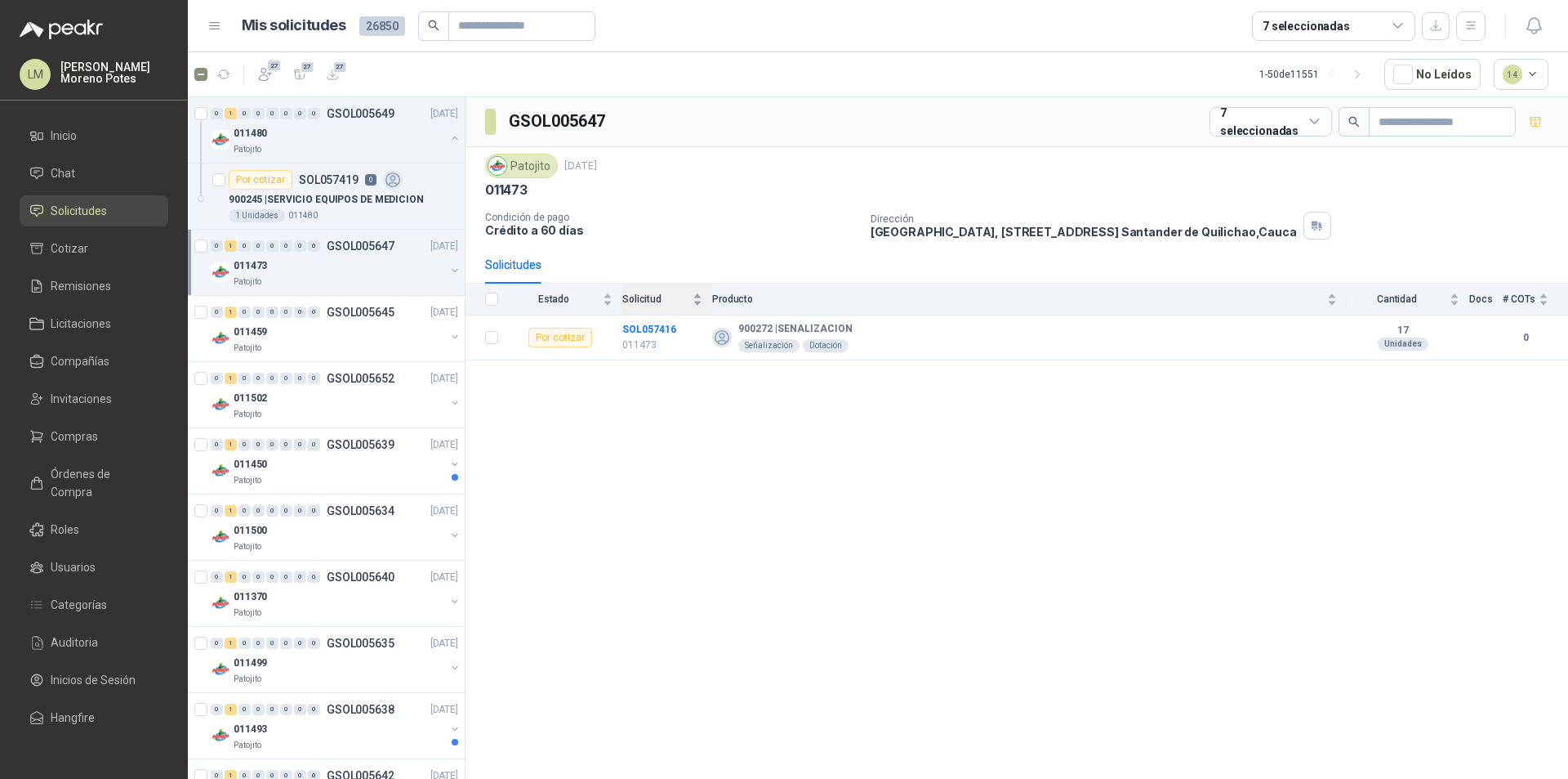
click at [640, 308] on div "Solicitud" at bounding box center [662, 299] width 80 height 16
click at [636, 318] on td "SOL057416 011473" at bounding box center [666, 338] width 90 height 45
copy b "SOL057416"
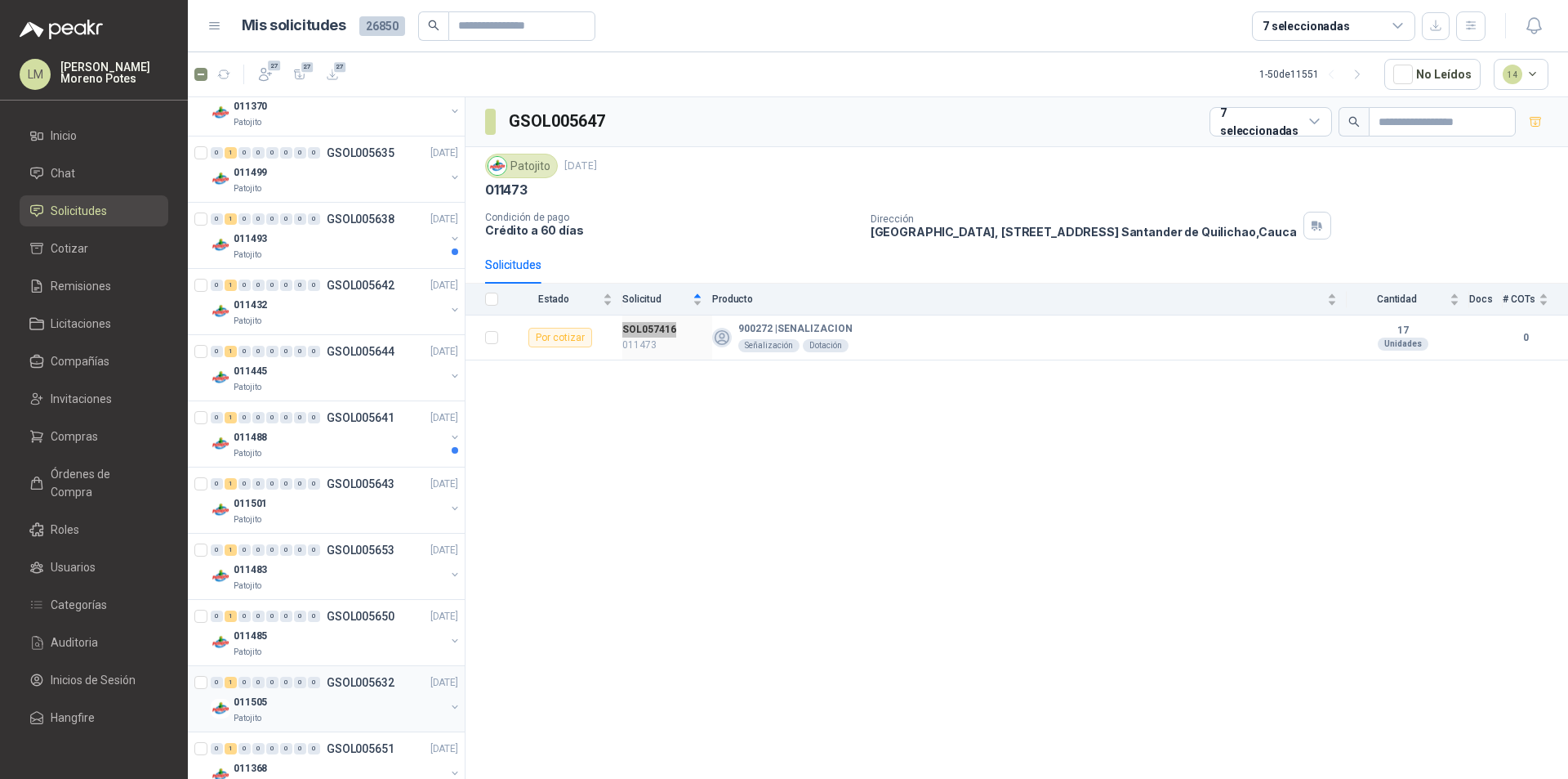
scroll to position [898, 0]
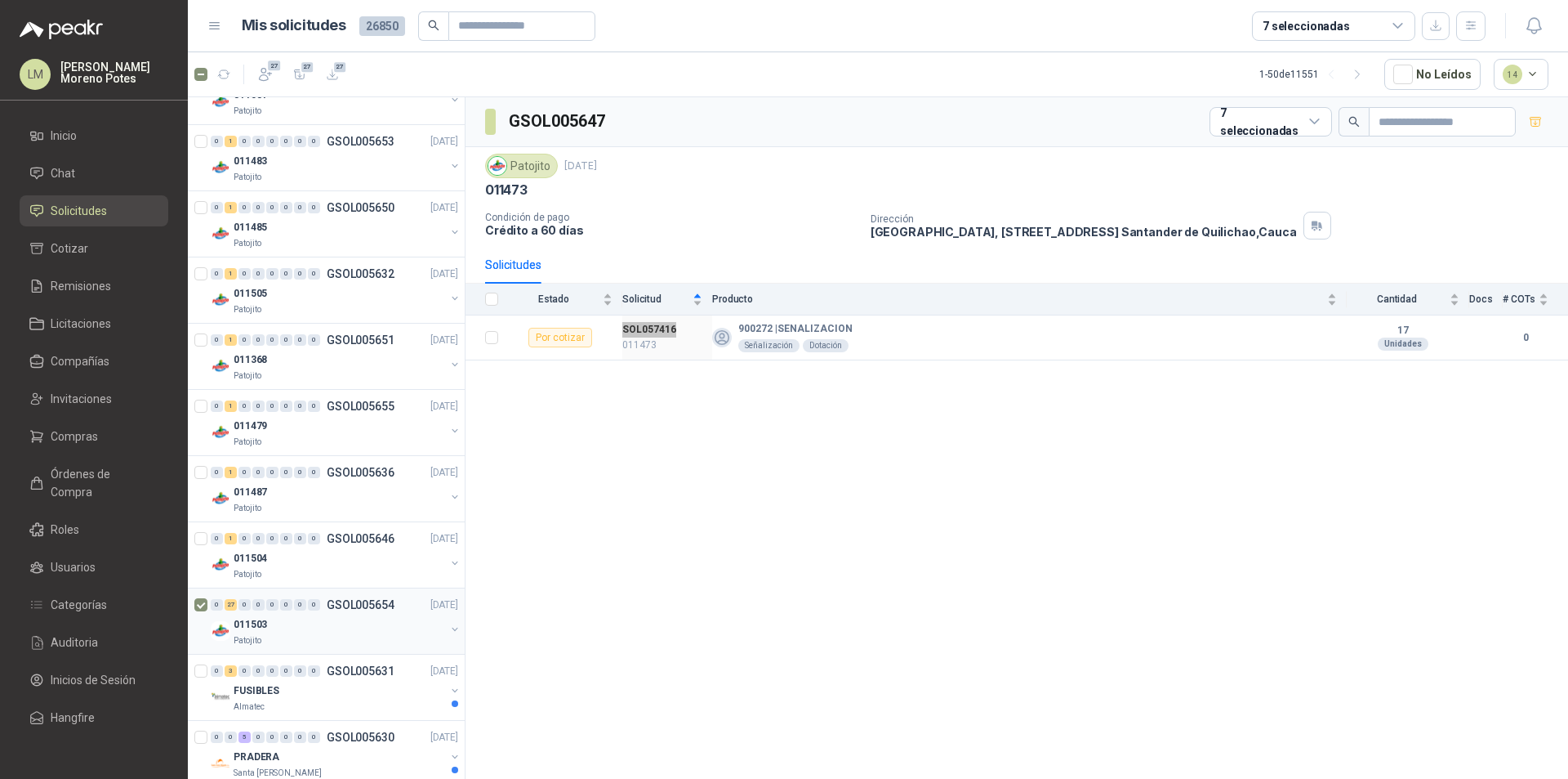
click at [312, 637] on div "Patojito" at bounding box center [339, 640] width 211 height 13
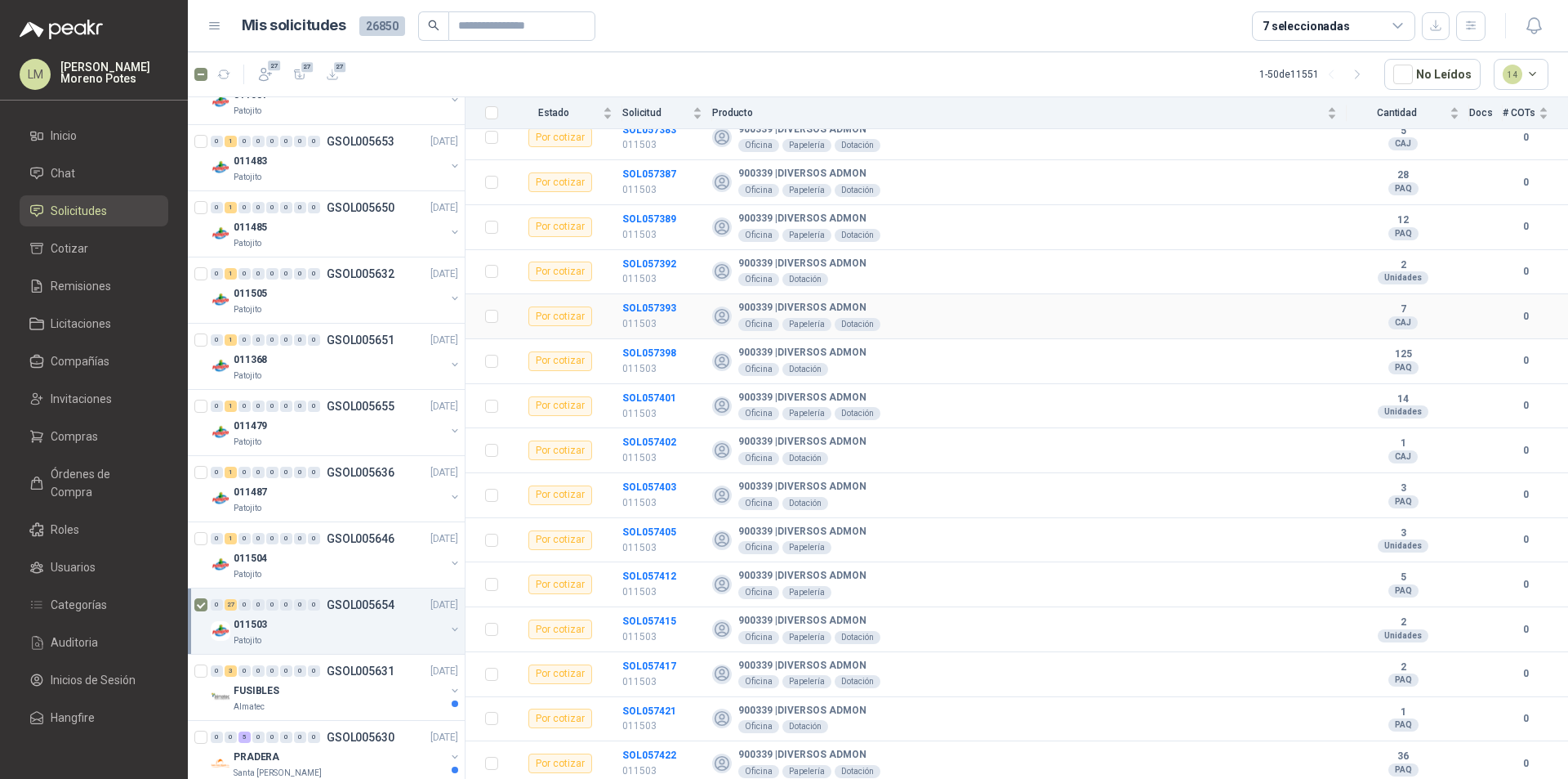
scroll to position [738, 0]
drag, startPoint x: 686, startPoint y: 751, endPoint x: 612, endPoint y: 752, distance: 74.0
click at [612, 752] on tr "Por cotizar SOL057422 011503 900339 | DIVERSOS ADMON Oficina Papelería Dotación…" at bounding box center [1016, 762] width 1102 height 45
copy tr "SOL057422"
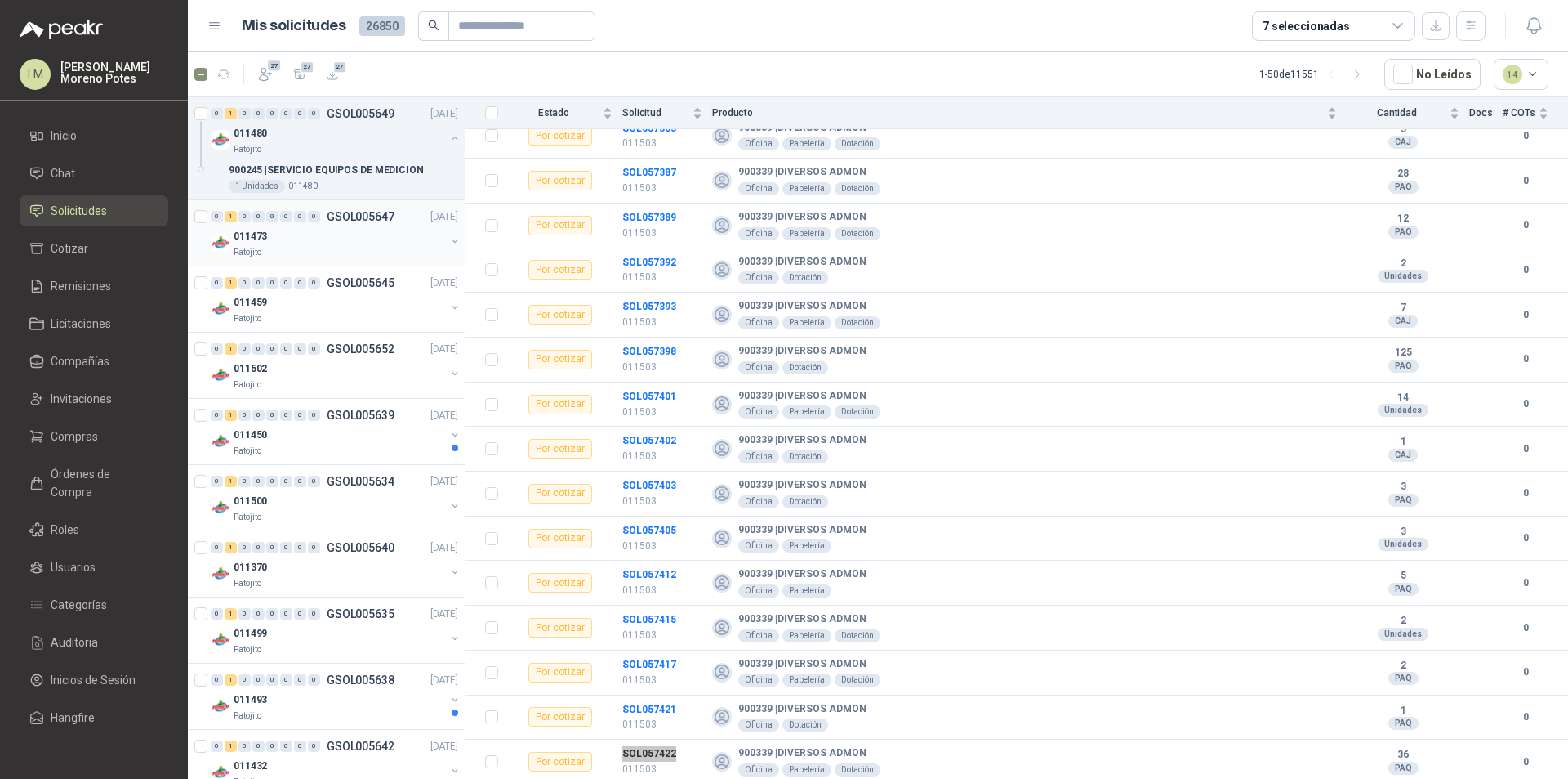
scroll to position [0, 0]
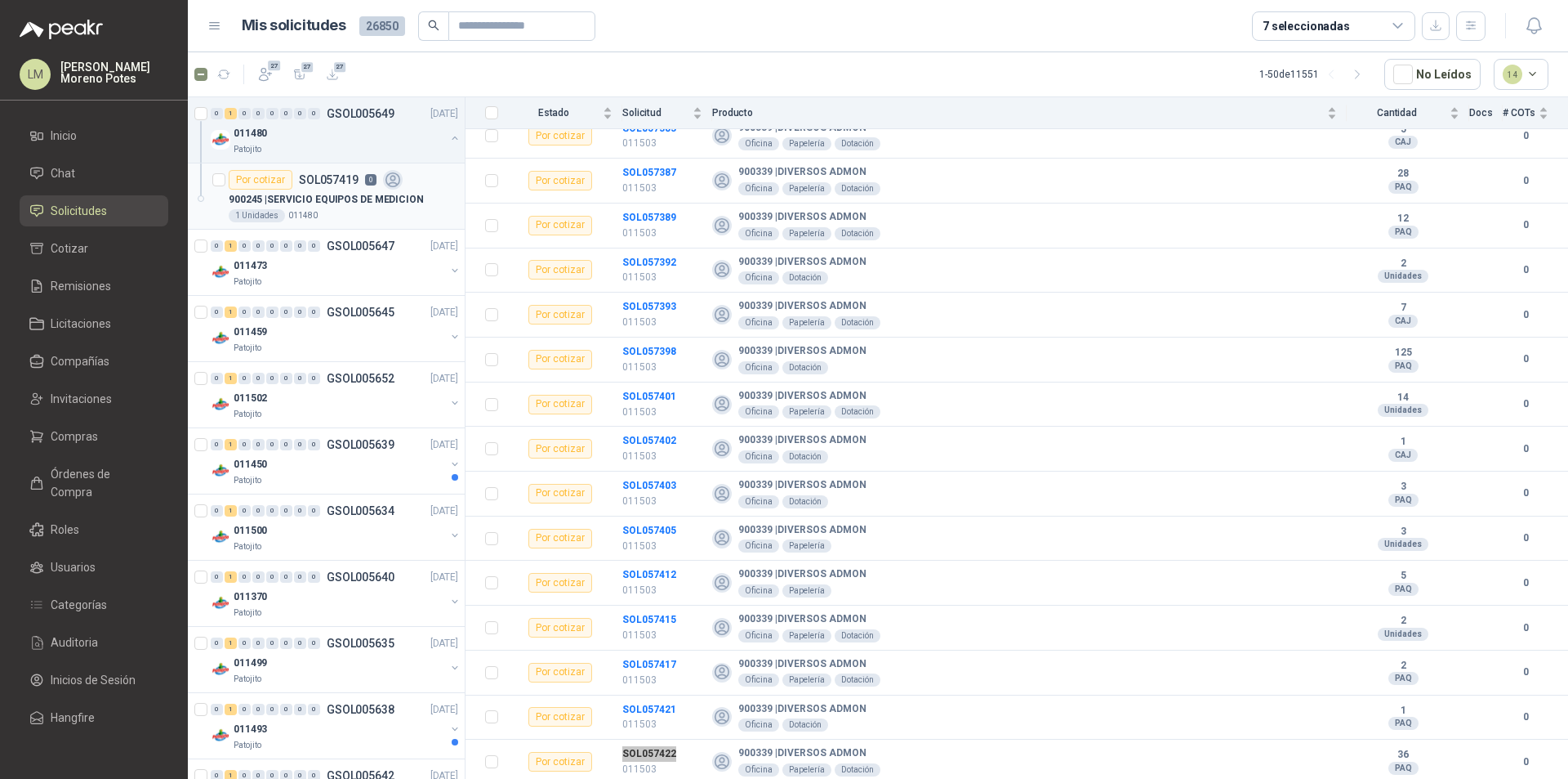
click at [404, 213] on div "1 Unidades 011480" at bounding box center [344, 216] width 230 height 13
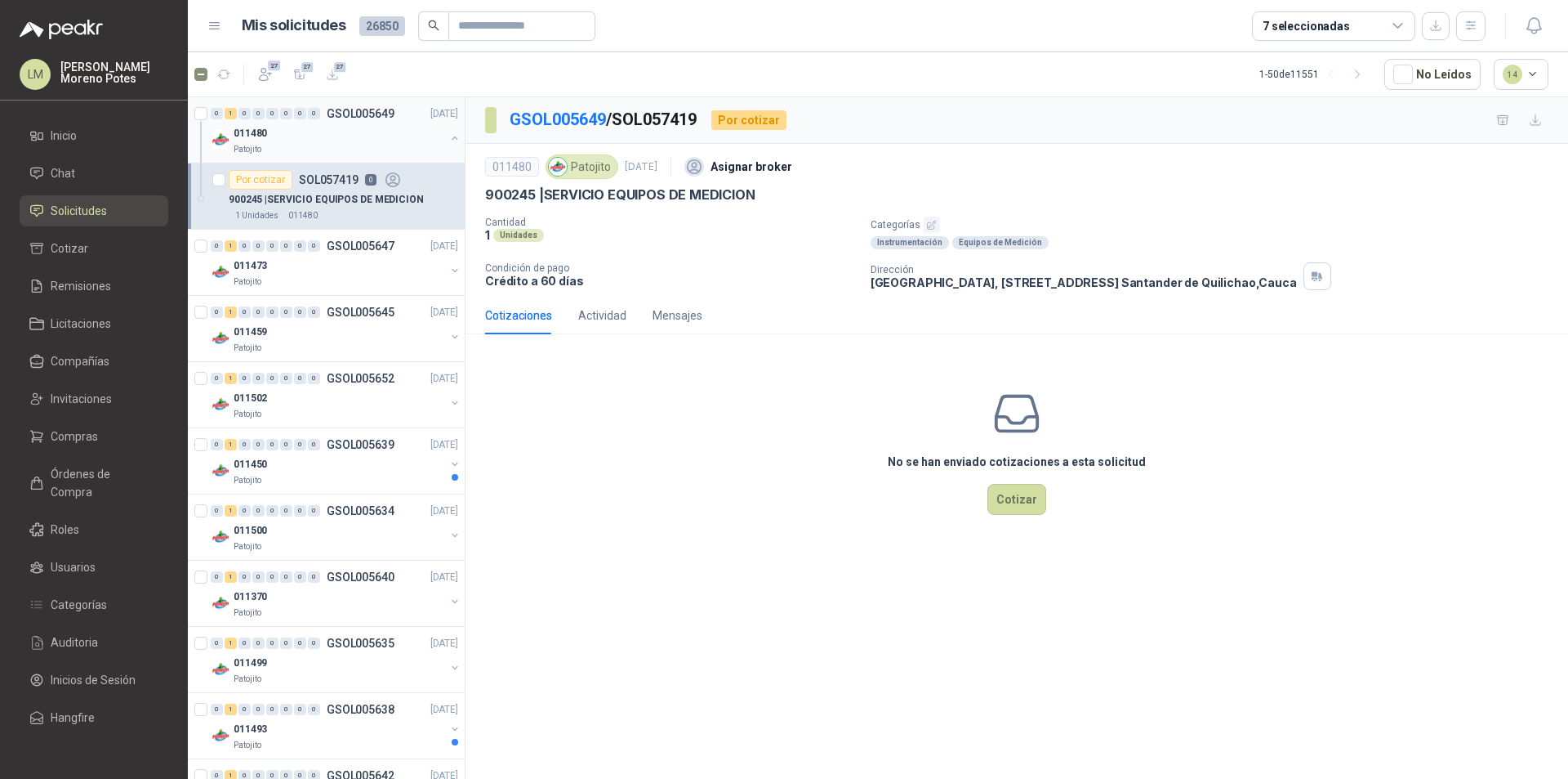
click at [350, 142] on div "011480" at bounding box center [339, 133] width 211 height 20
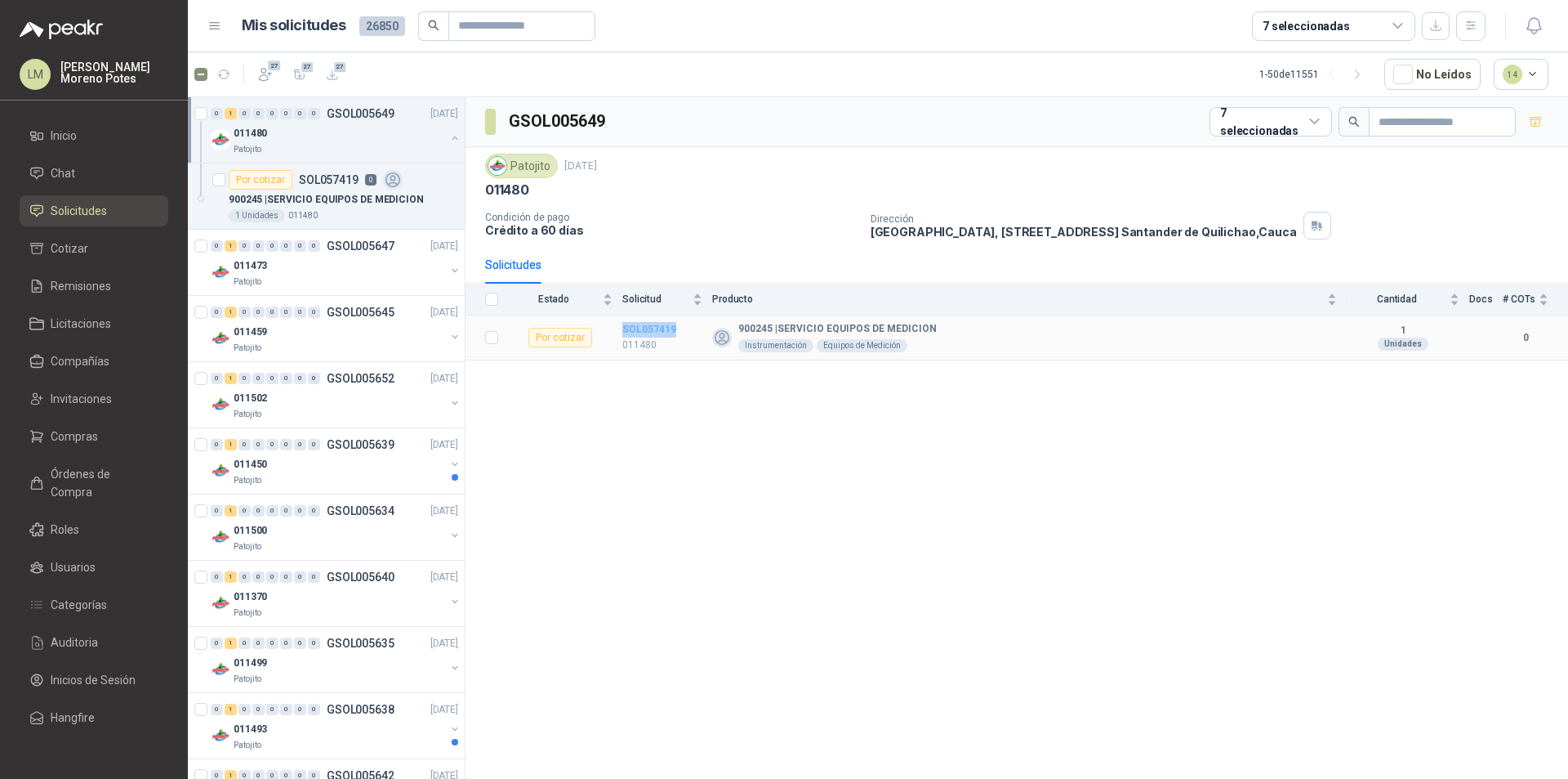
drag, startPoint x: 687, startPoint y: 331, endPoint x: 622, endPoint y: 329, distance: 65.0
click at [622, 329] on td "SOL057419 011480" at bounding box center [666, 338] width 90 height 45
copy b "SOL057419"
click at [441, 196] on div "900245 | SERVICIO EQUIPOS DE MEDICION" at bounding box center [344, 200] width 230 height 20
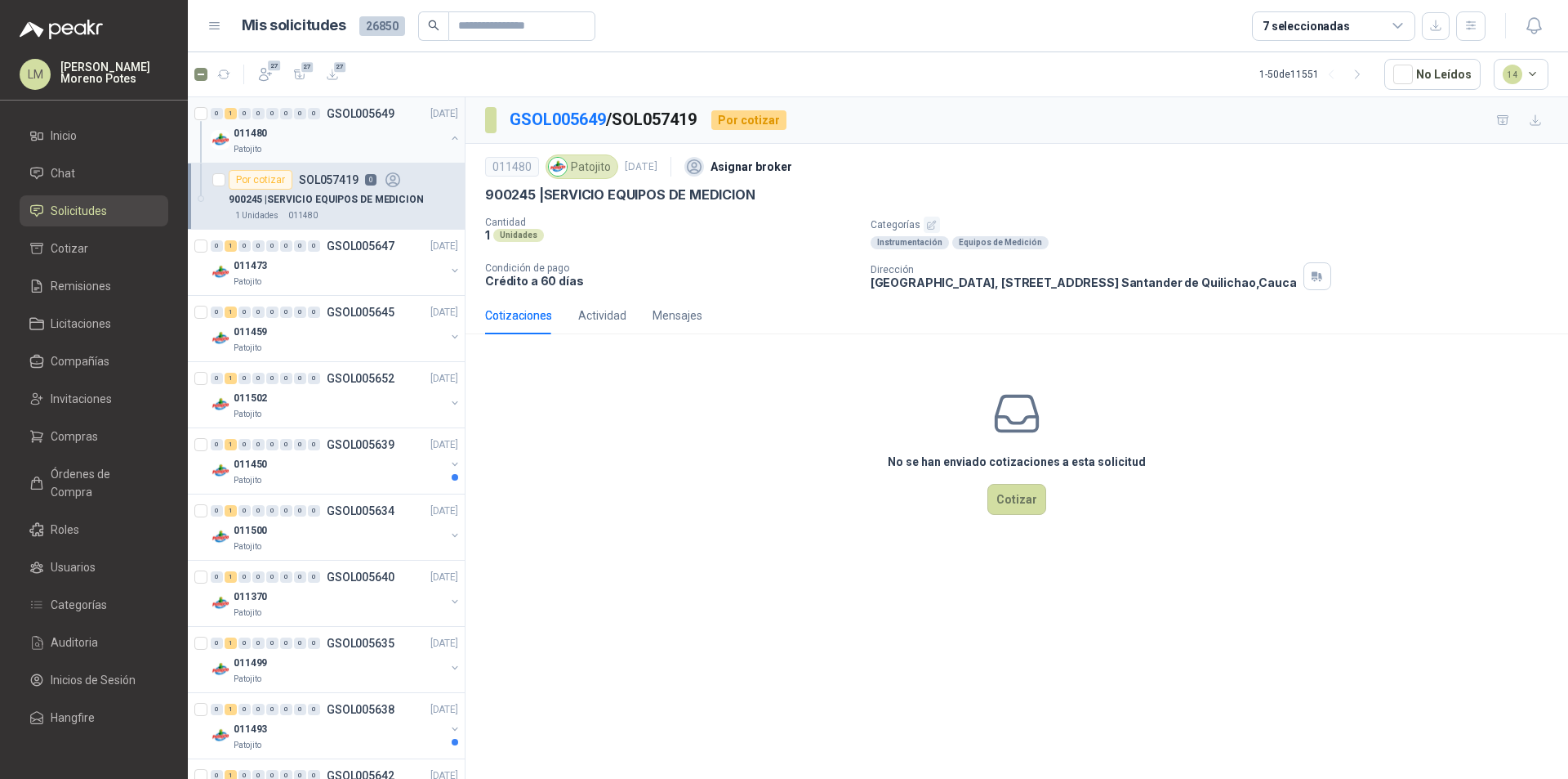
click at [448, 138] on button "button" at bounding box center [454, 138] width 13 height 13
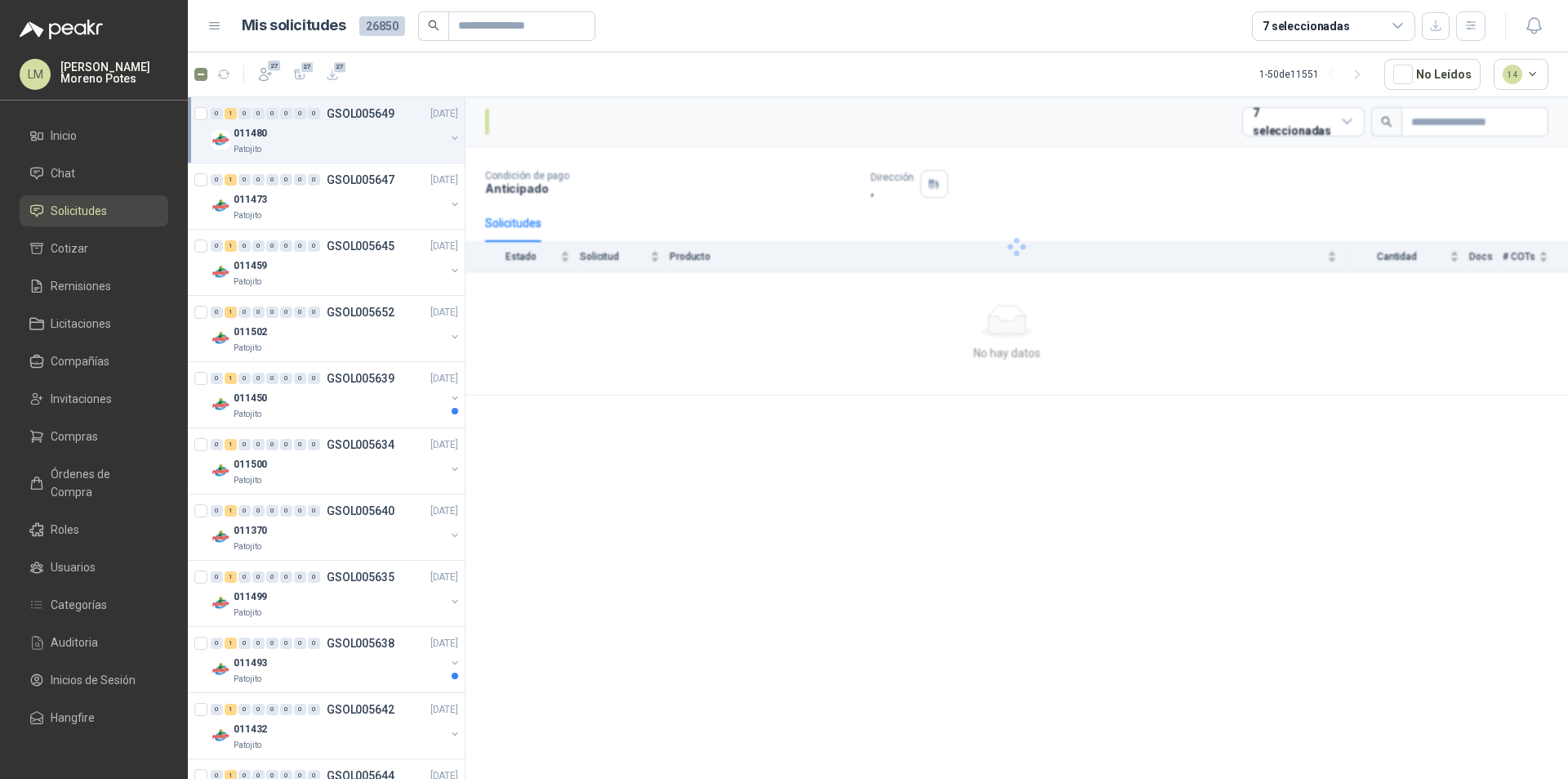
click at [401, 142] on div "011480" at bounding box center [339, 133] width 211 height 20
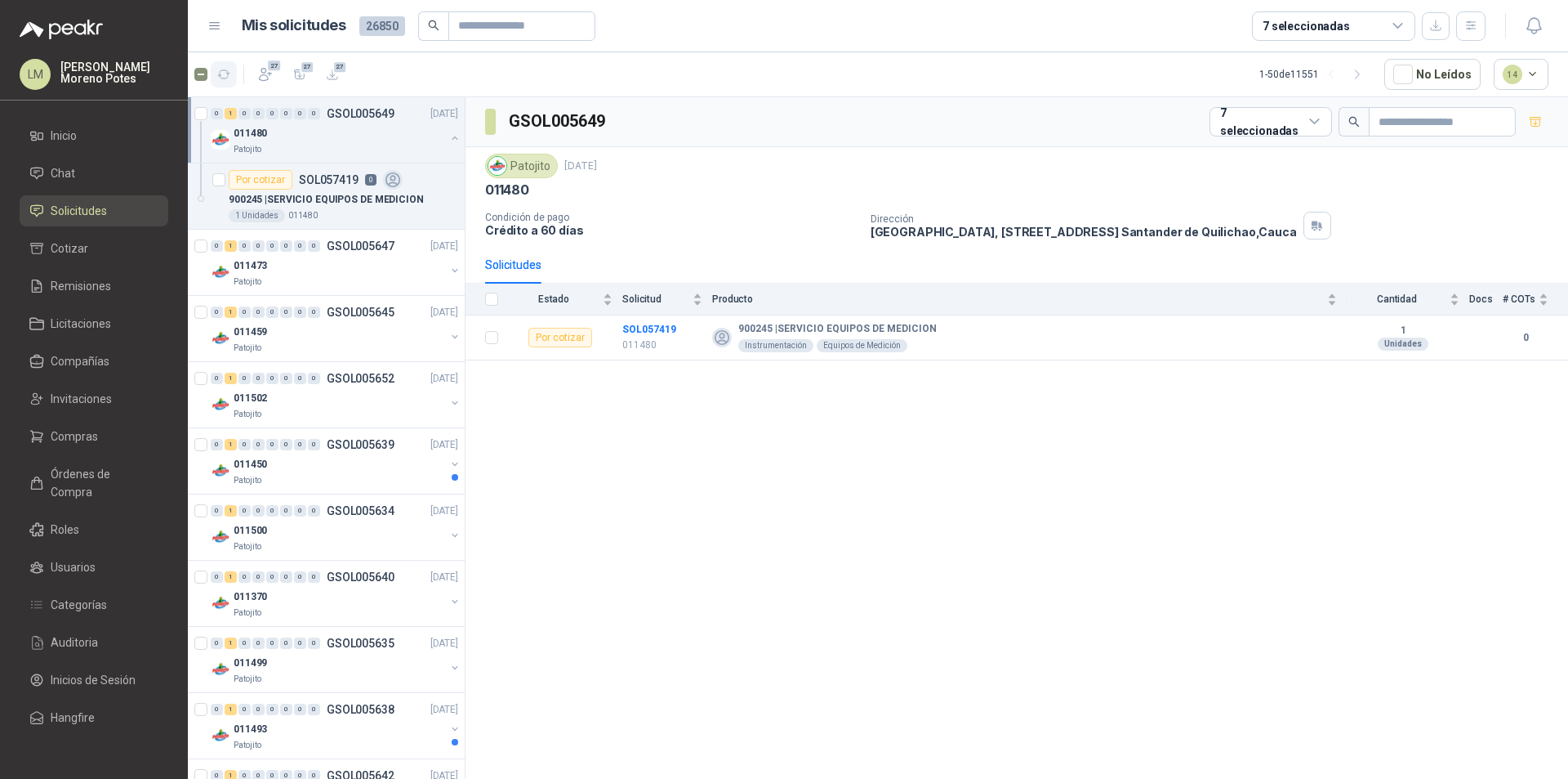
click at [230, 73] on icon "button" at bounding box center [225, 75] width 14 height 14
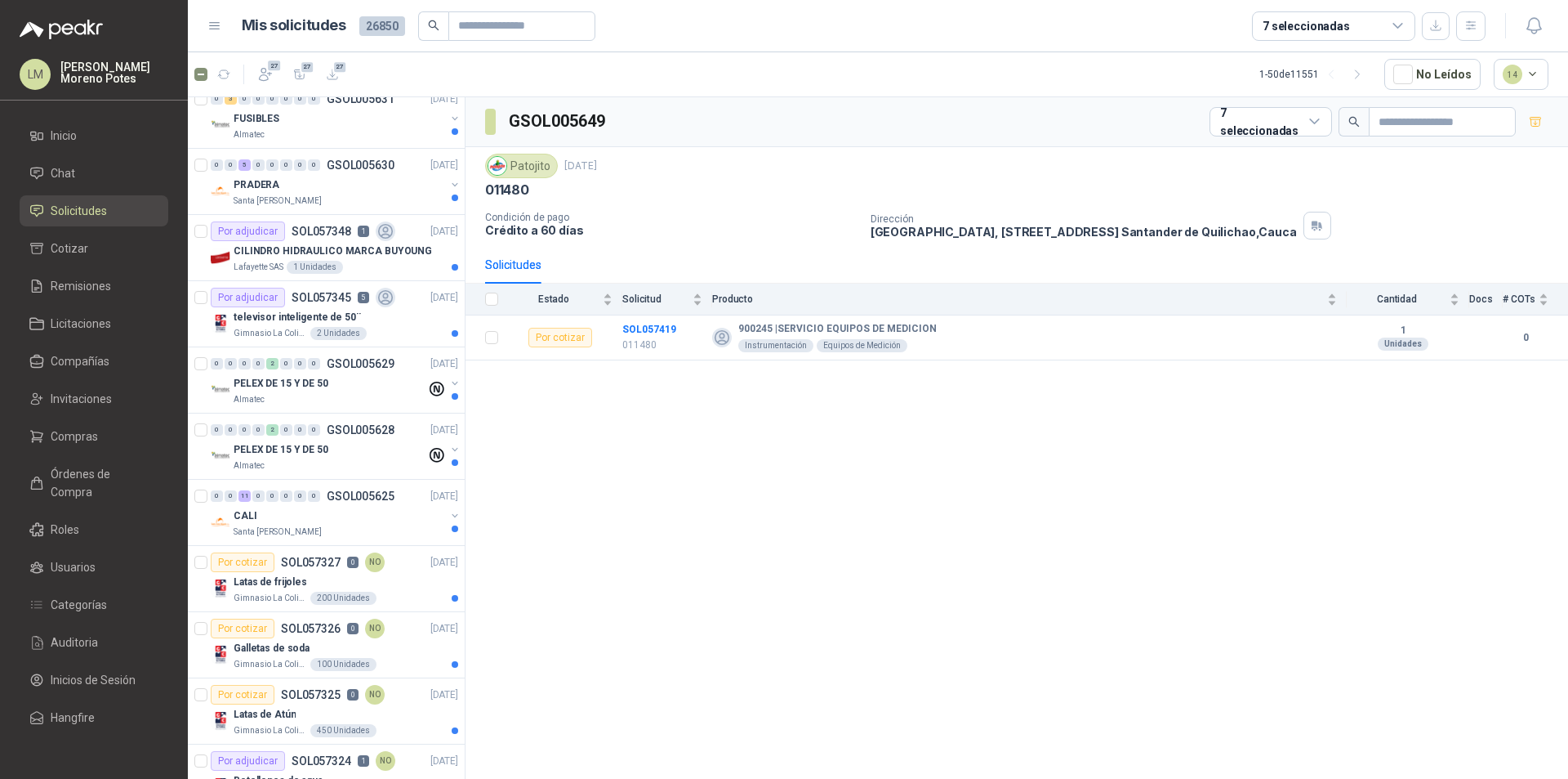
scroll to position [1144, 0]
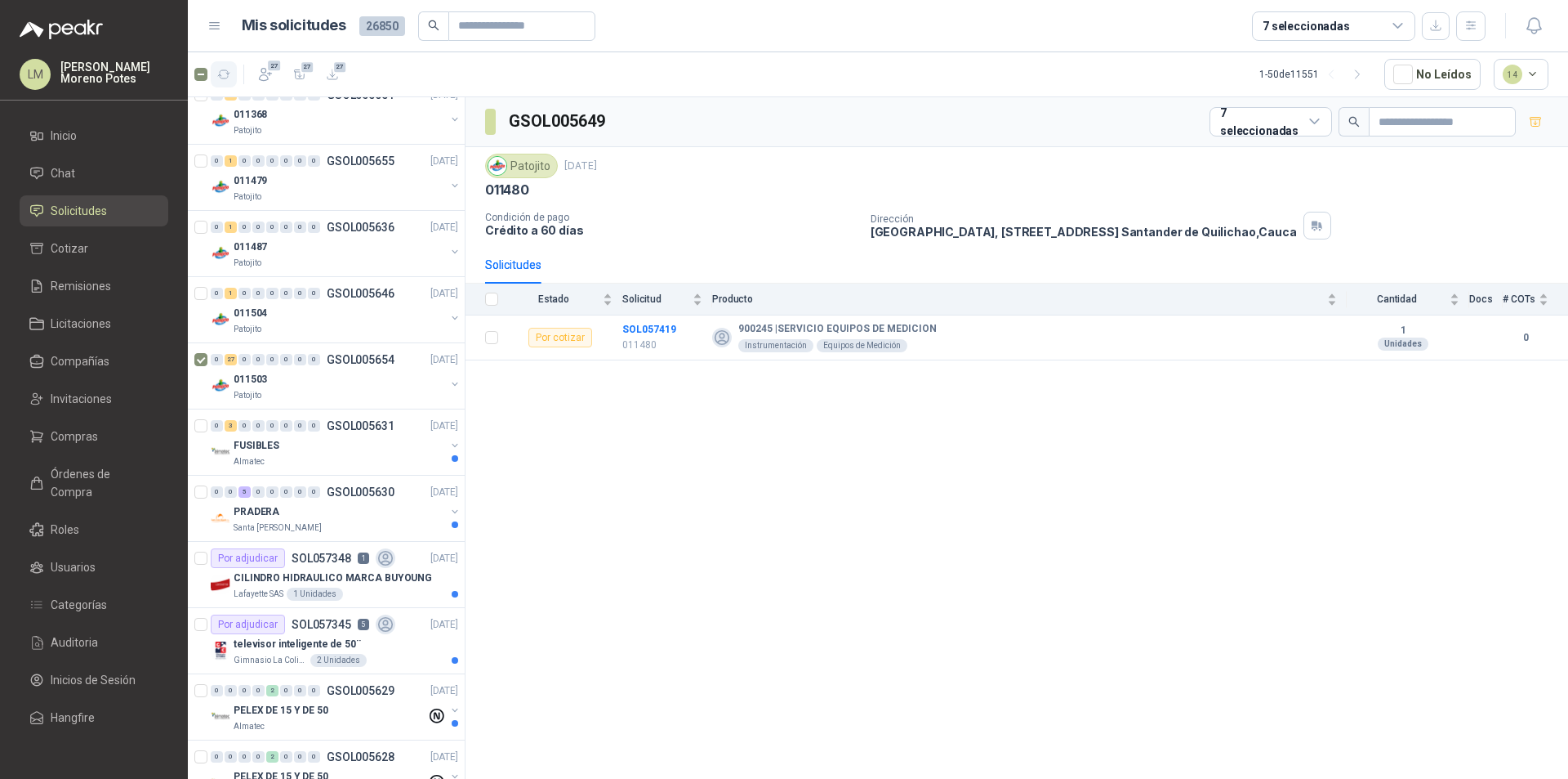
click at [226, 70] on icon "button" at bounding box center [225, 75] width 14 height 14
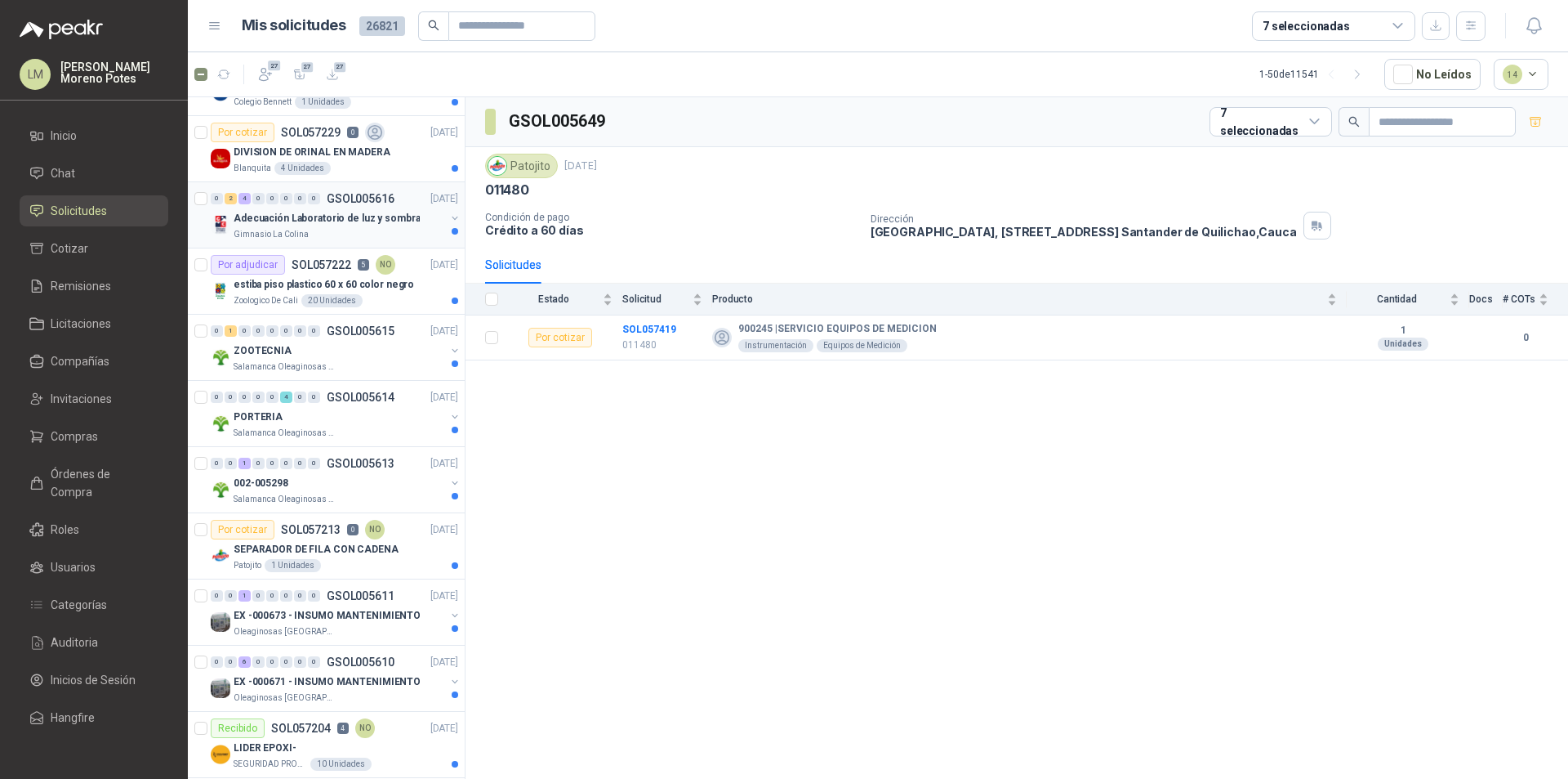
scroll to position [2644, 0]
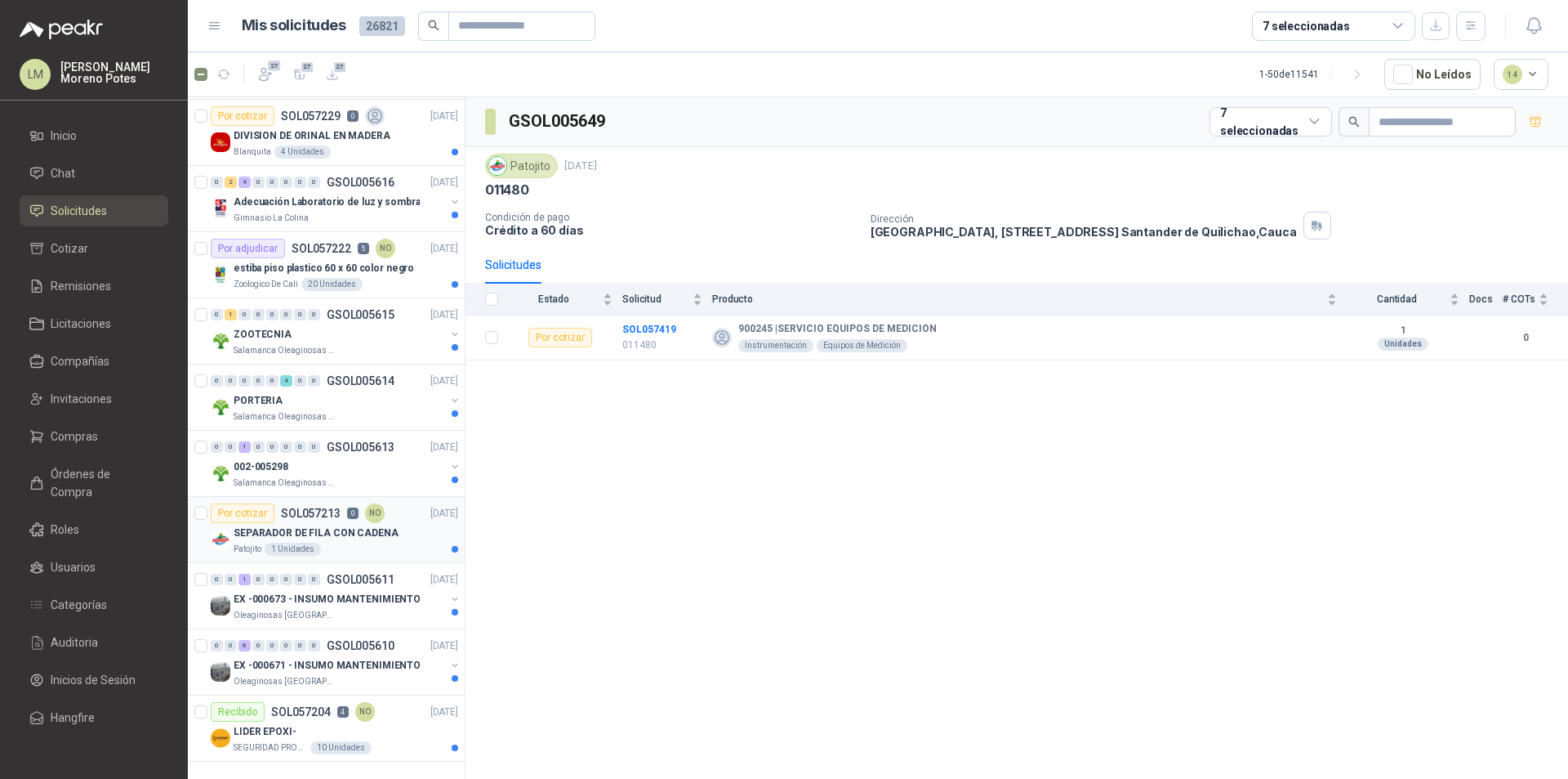
click at [370, 542] on div "SEPARADOR DE FILA CON CADENA" at bounding box center [346, 533] width 225 height 20
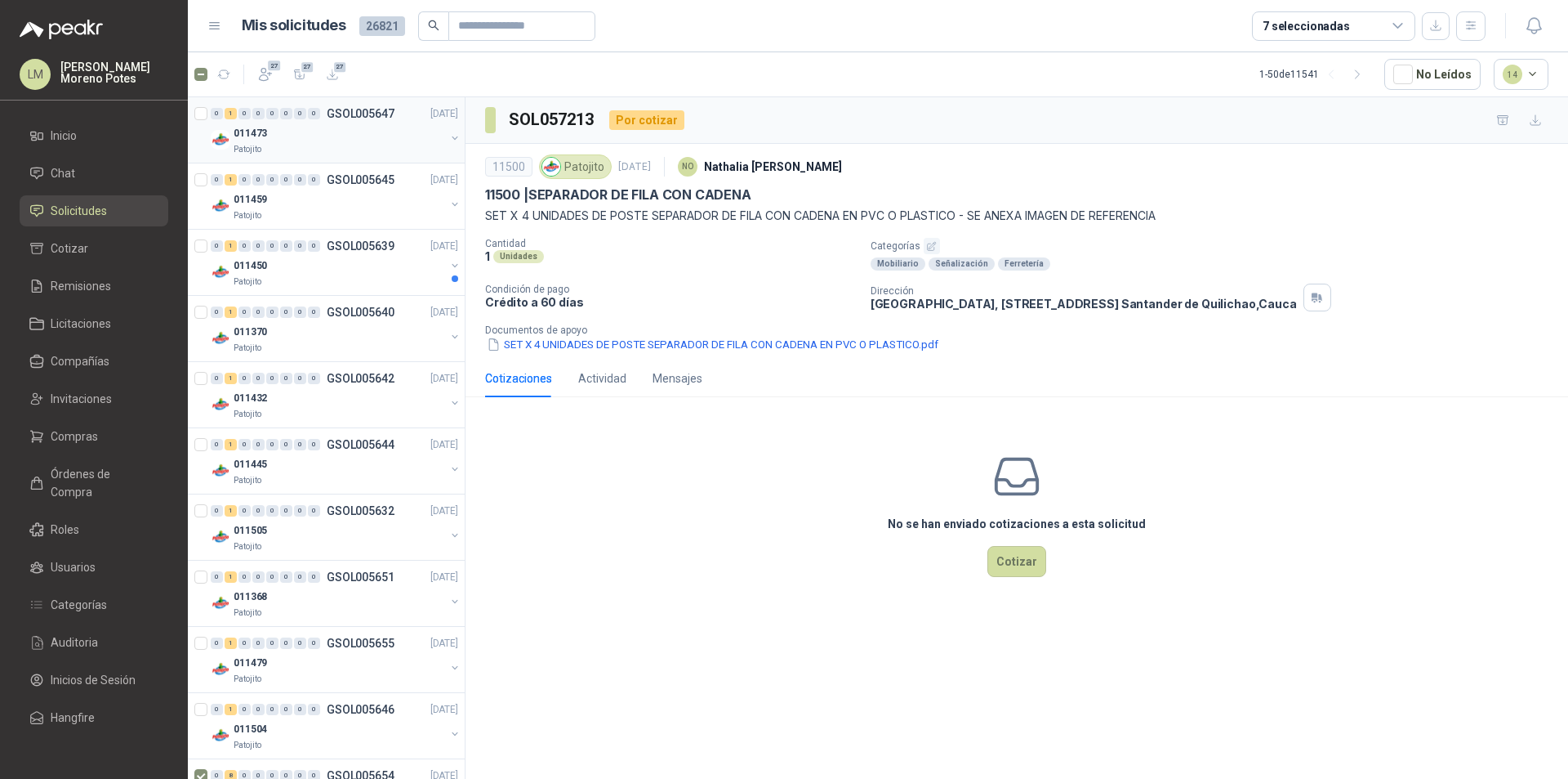
click at [342, 134] on div "011473" at bounding box center [339, 133] width 211 height 20
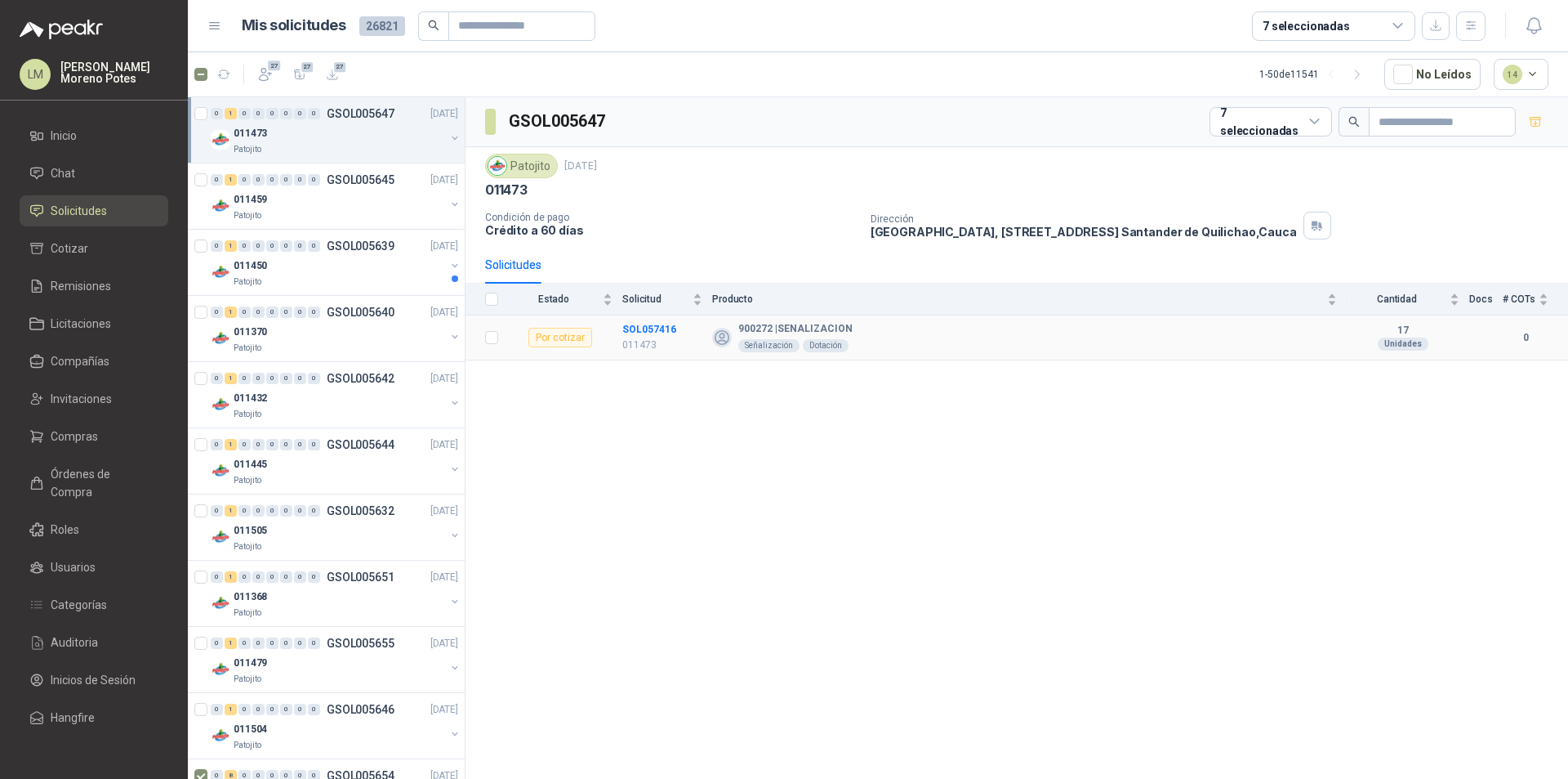
click at [646, 320] on td "SOL057416 011473" at bounding box center [666, 338] width 90 height 45
copy b "SOL057416"
click at [328, 149] on div "Patojito" at bounding box center [339, 149] width 211 height 13
click at [658, 308] on div "Solicitud" at bounding box center [662, 299] width 80 height 16
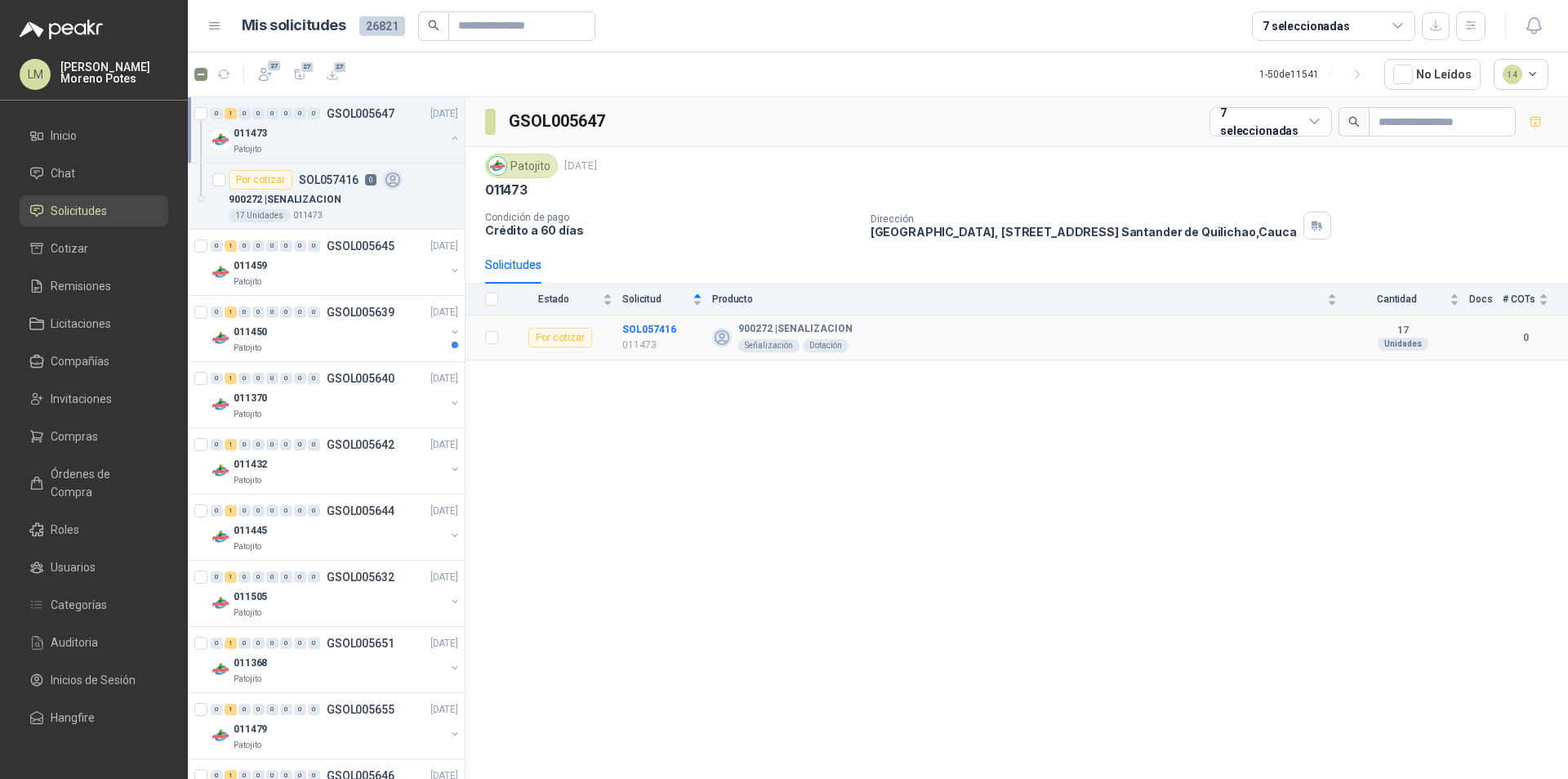
click at [651, 318] on td "SOL057416 011473" at bounding box center [666, 338] width 90 height 45
copy b "SOL057416"
click at [338, 275] on div "011459" at bounding box center [339, 266] width 211 height 20
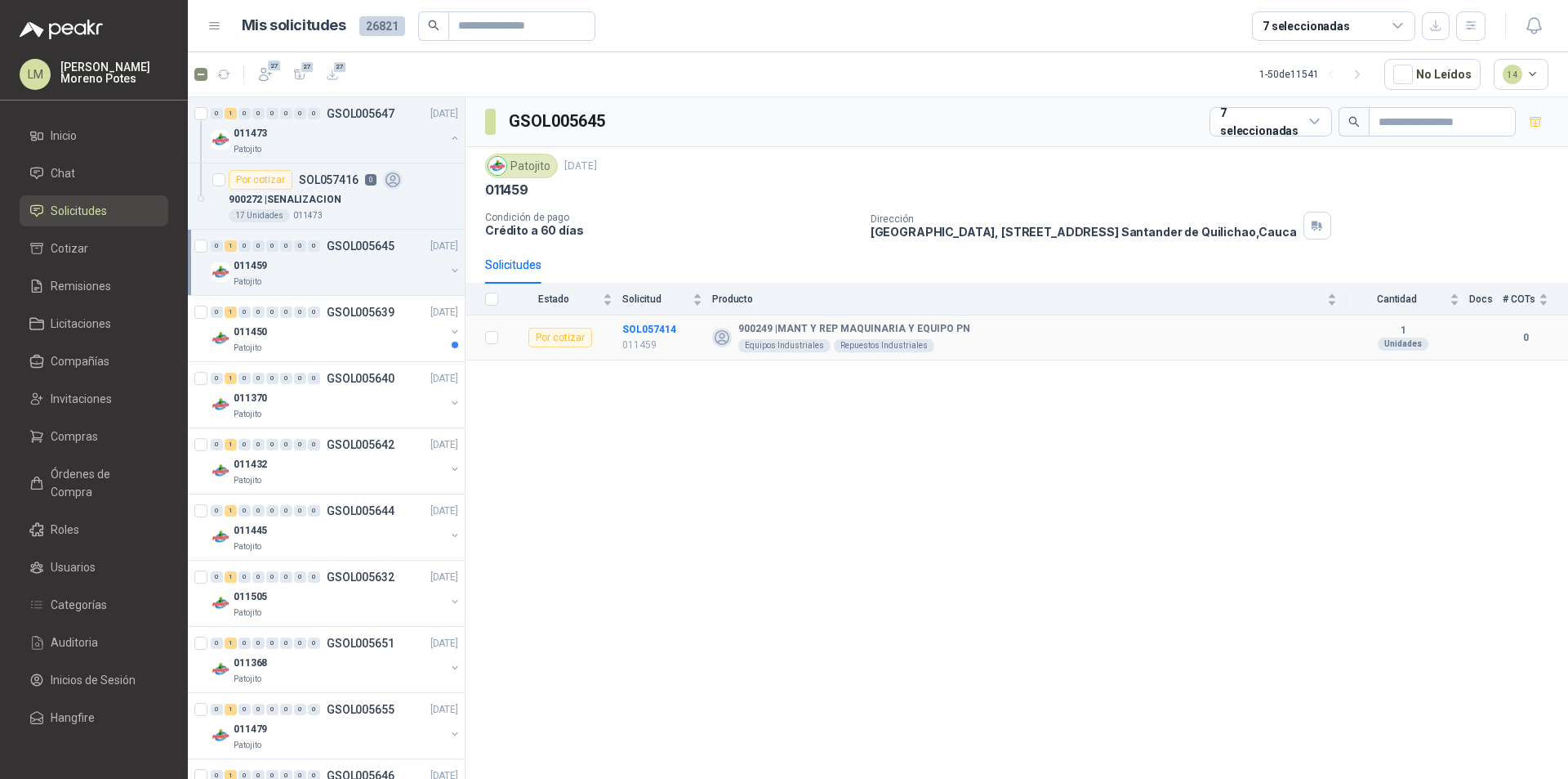
click at [635, 323] on td "SOL057414 011459" at bounding box center [666, 338] width 90 height 45
click at [637, 323] on td "SOL057414 011459" at bounding box center [666, 338] width 90 height 45
click at [641, 317] on td "SOL057414 011459" at bounding box center [666, 338] width 90 height 45
copy b "SOL057414"
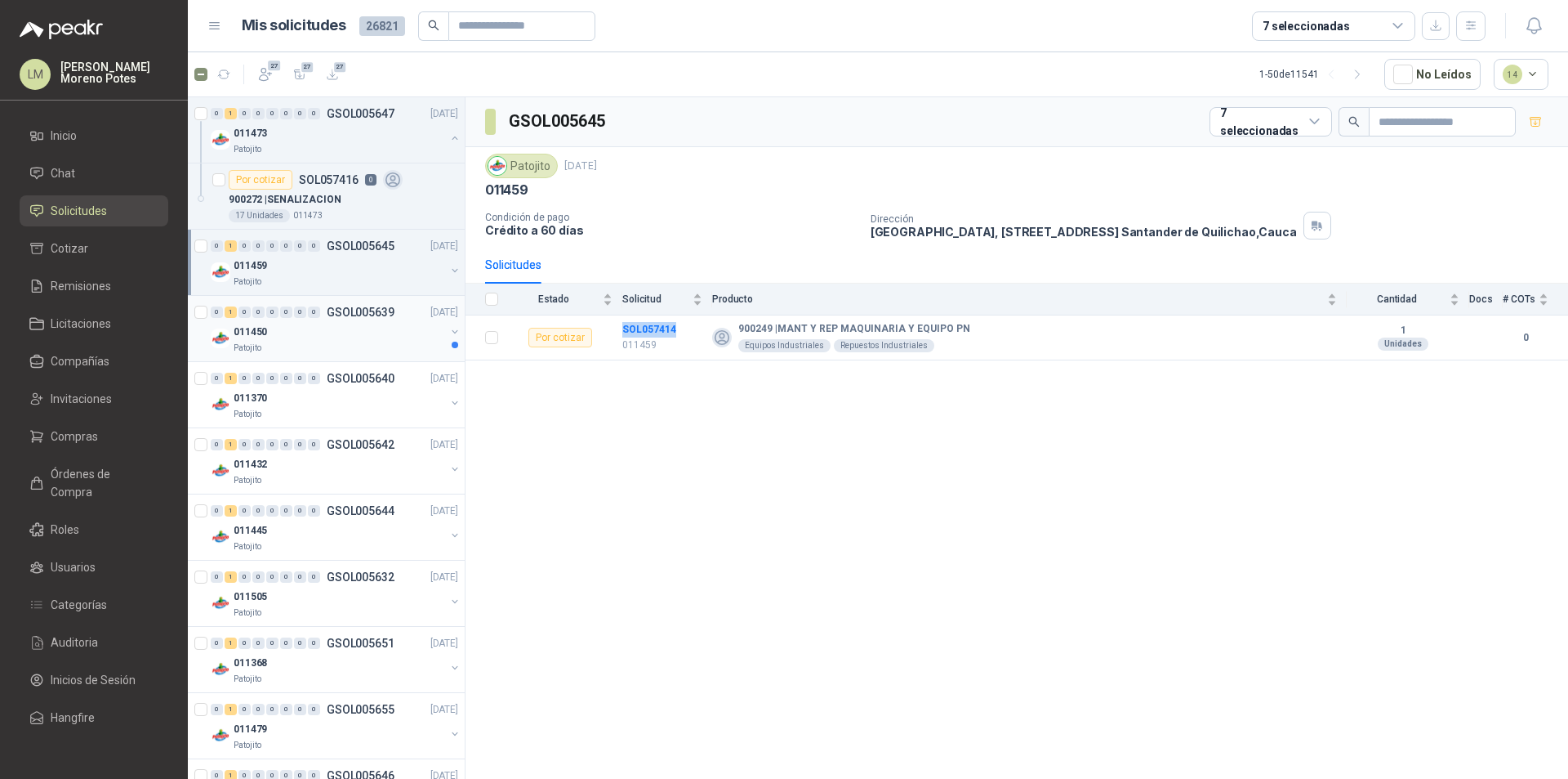
click at [316, 332] on div "011450" at bounding box center [339, 332] width 211 height 20
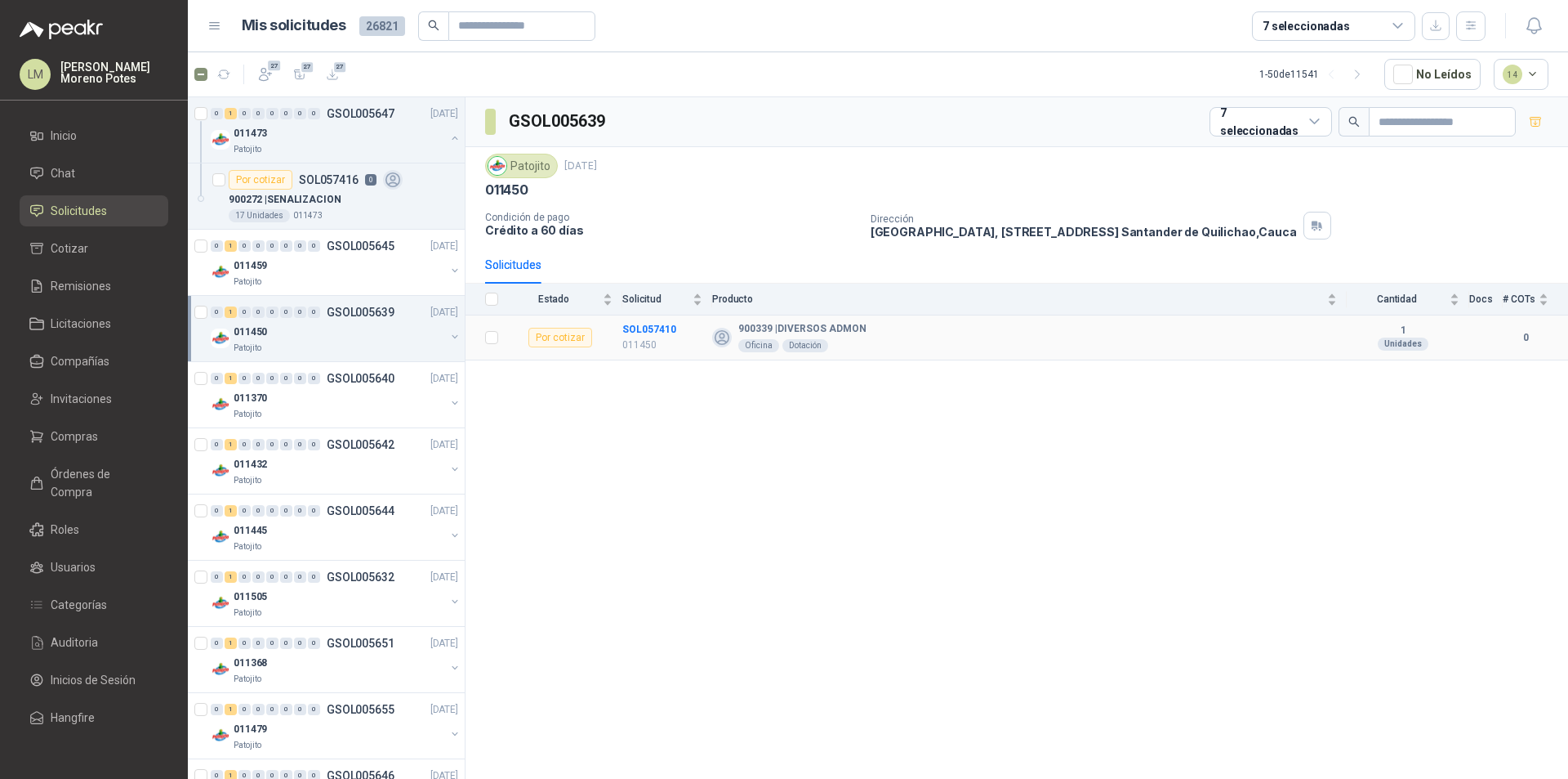
click at [644, 316] on td "SOL057410 011450" at bounding box center [666, 338] width 90 height 45
copy b "SOL057410"
click at [331, 400] on div "011370" at bounding box center [339, 398] width 211 height 20
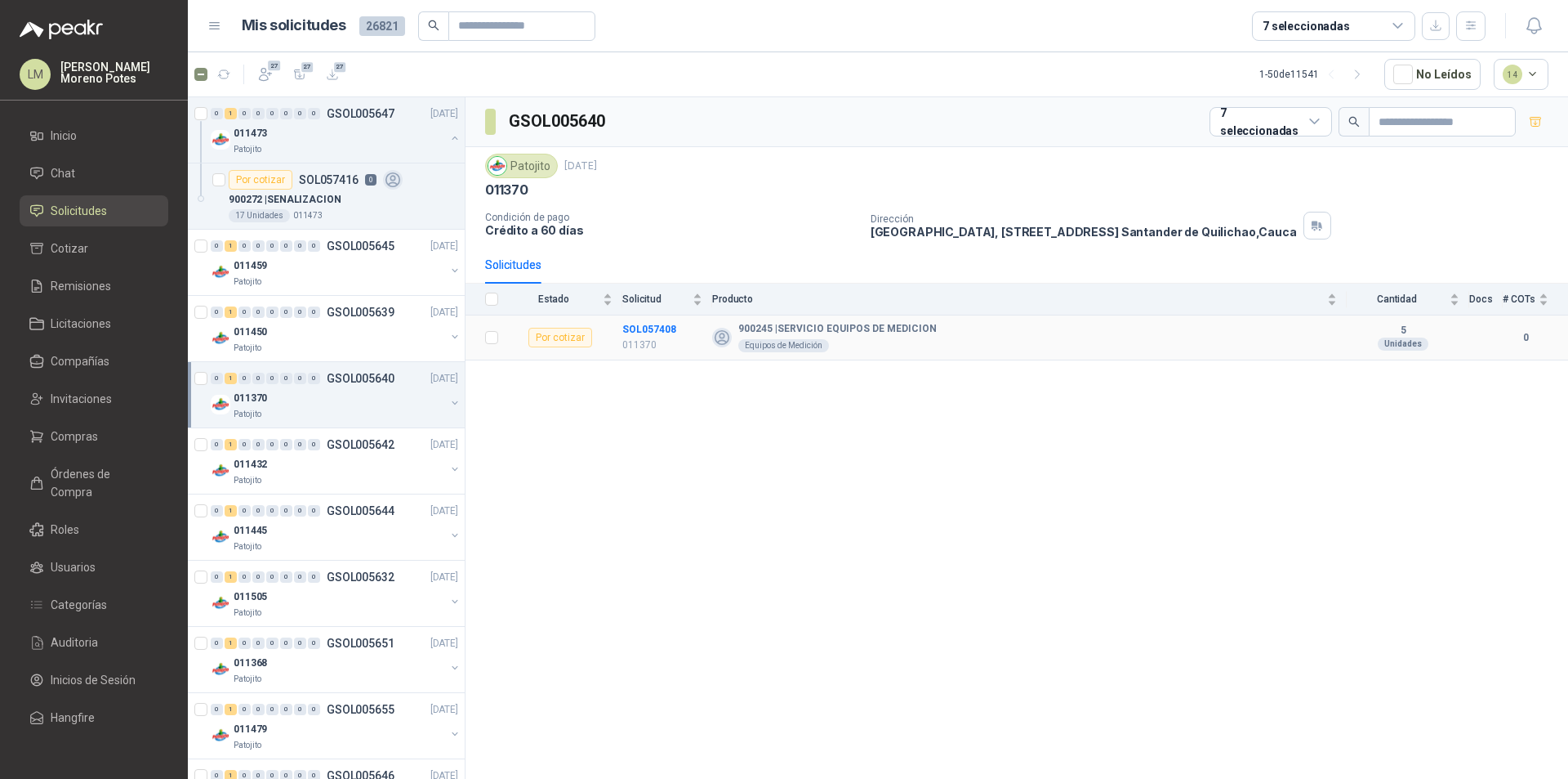
click at [634, 318] on td "SOL057408 011370" at bounding box center [666, 338] width 90 height 45
copy b "SOL057408"
click at [318, 474] on div "Patojito" at bounding box center [339, 480] width 211 height 13
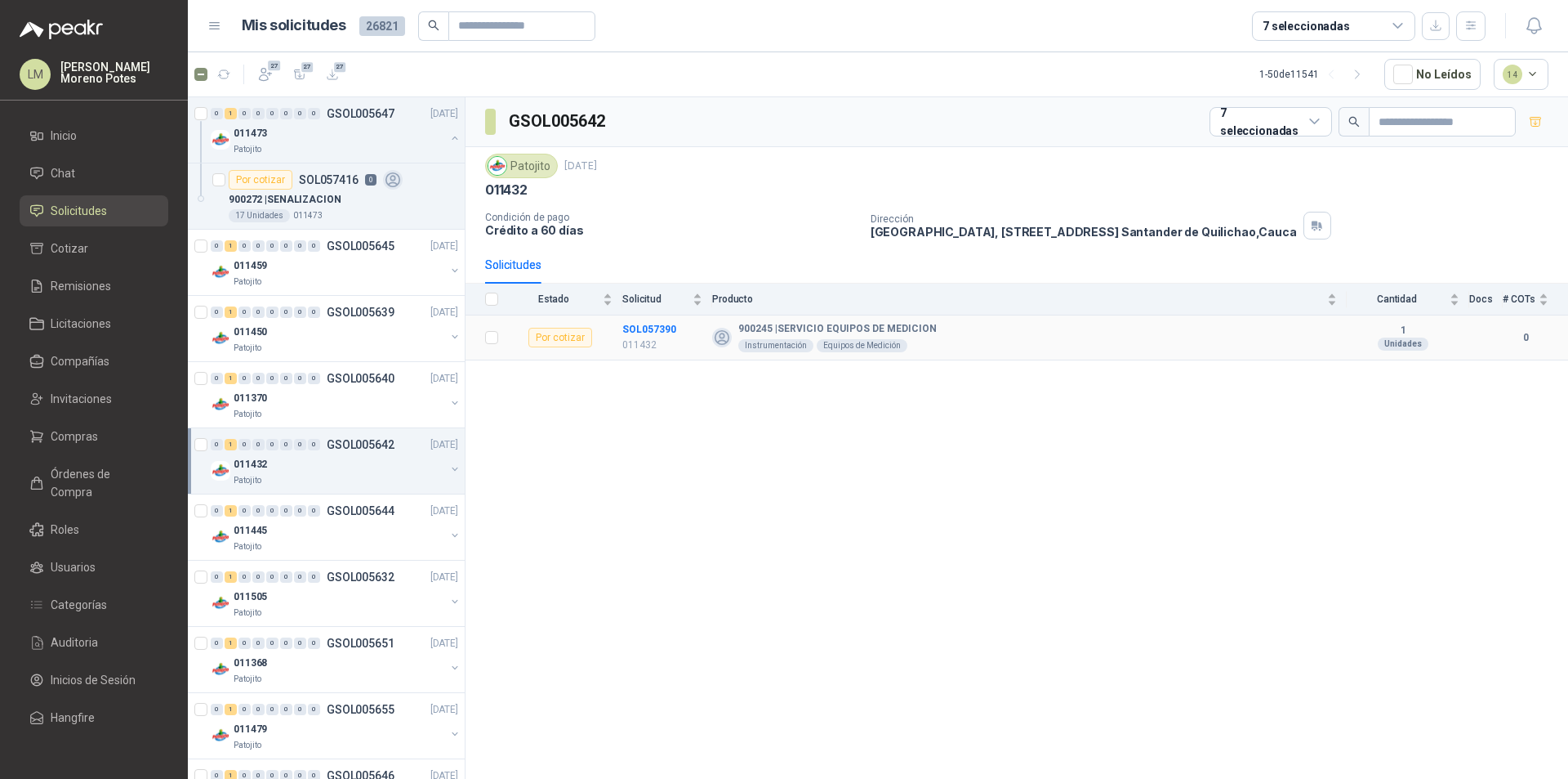
click at [641, 320] on td "SOL057390 011432" at bounding box center [666, 338] width 90 height 45
copy b "SOL057390"
click at [305, 520] on div "0 1 0 0 0 0 0 0 GSOL005644 [DATE]" at bounding box center [335, 511] width 250 height 20
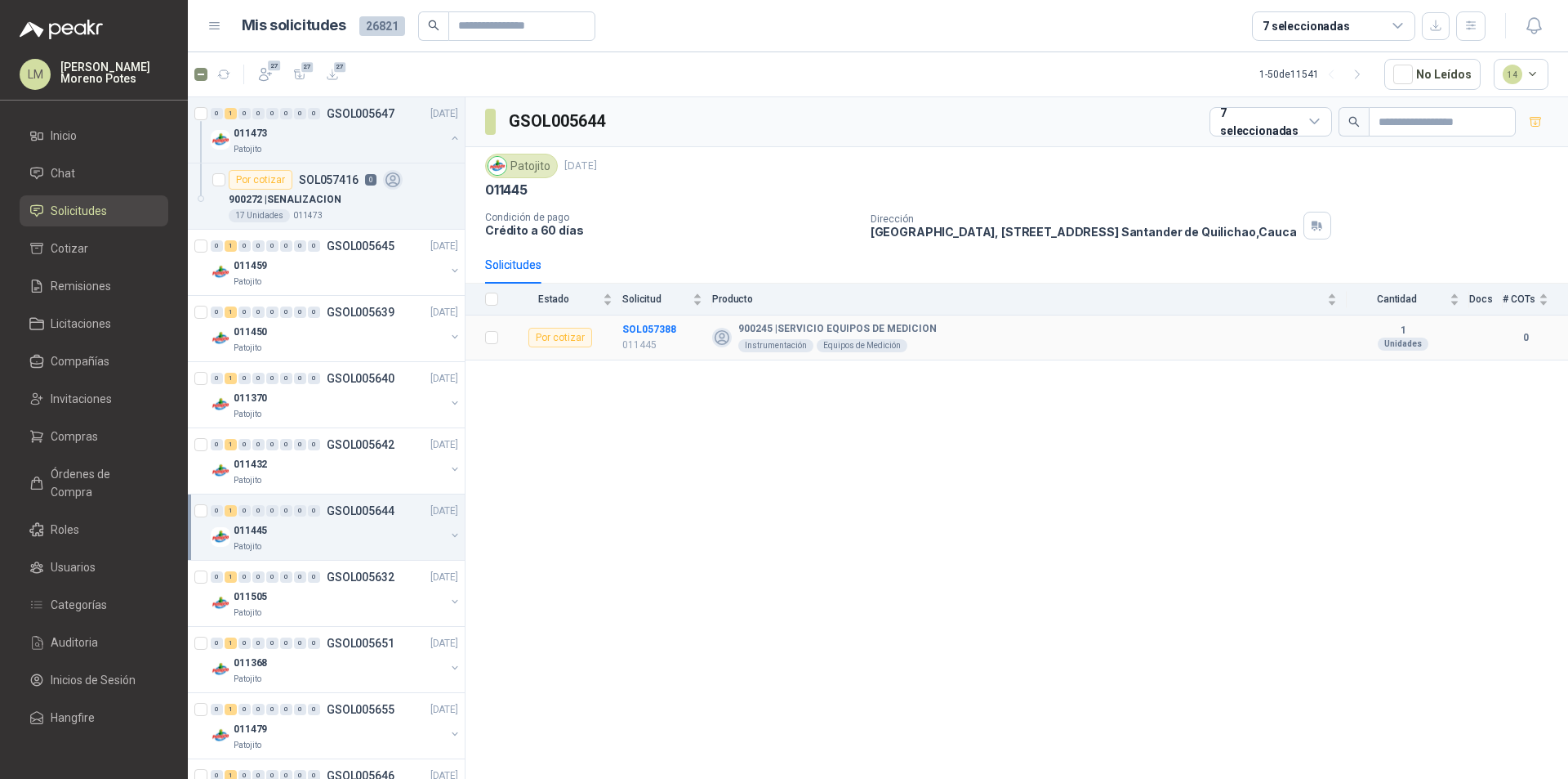
click at [637, 317] on td "SOL057388 011445" at bounding box center [666, 338] width 90 height 45
click at [280, 592] on div "011505" at bounding box center [339, 596] width 211 height 20
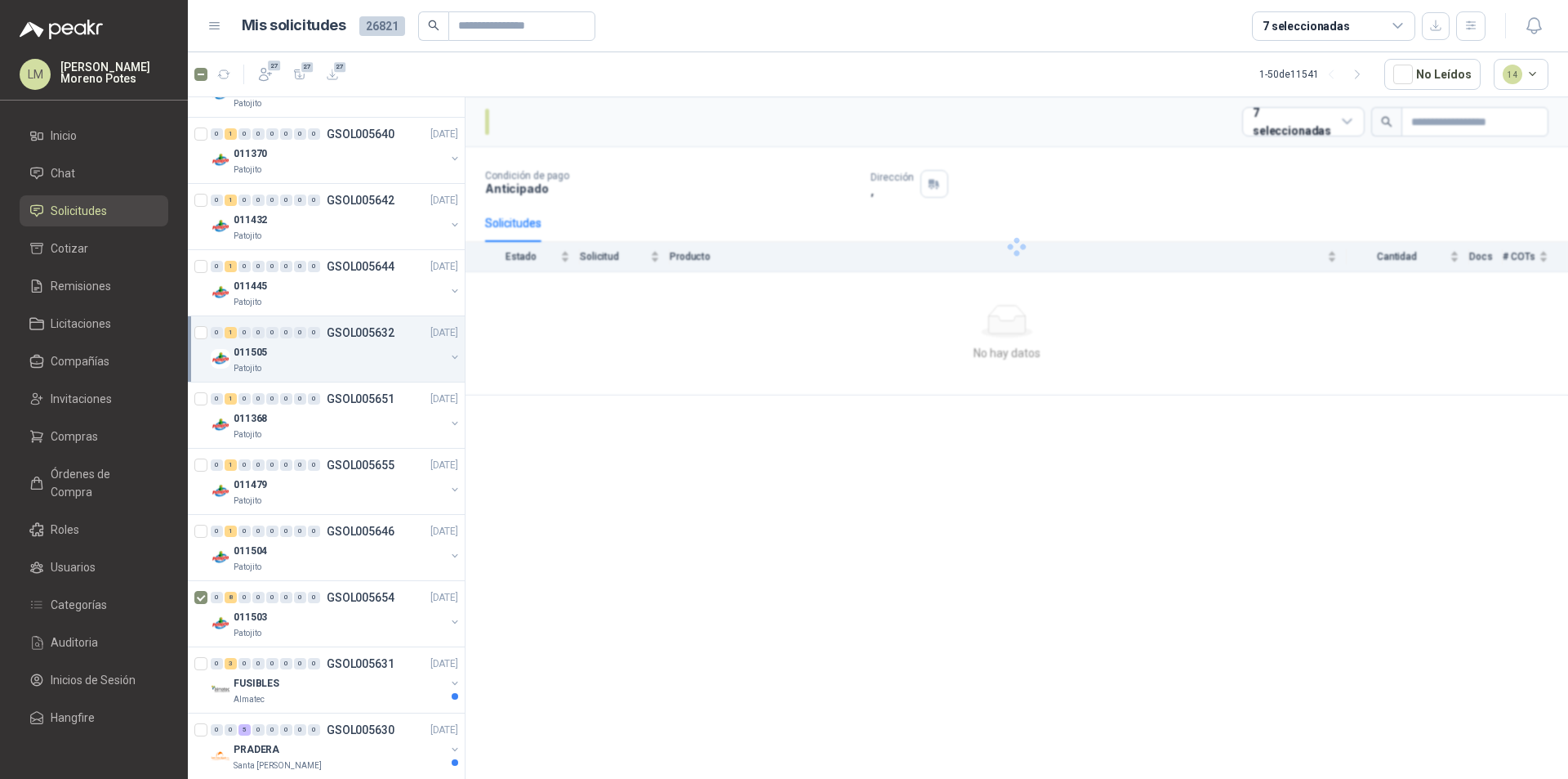
scroll to position [245, 0]
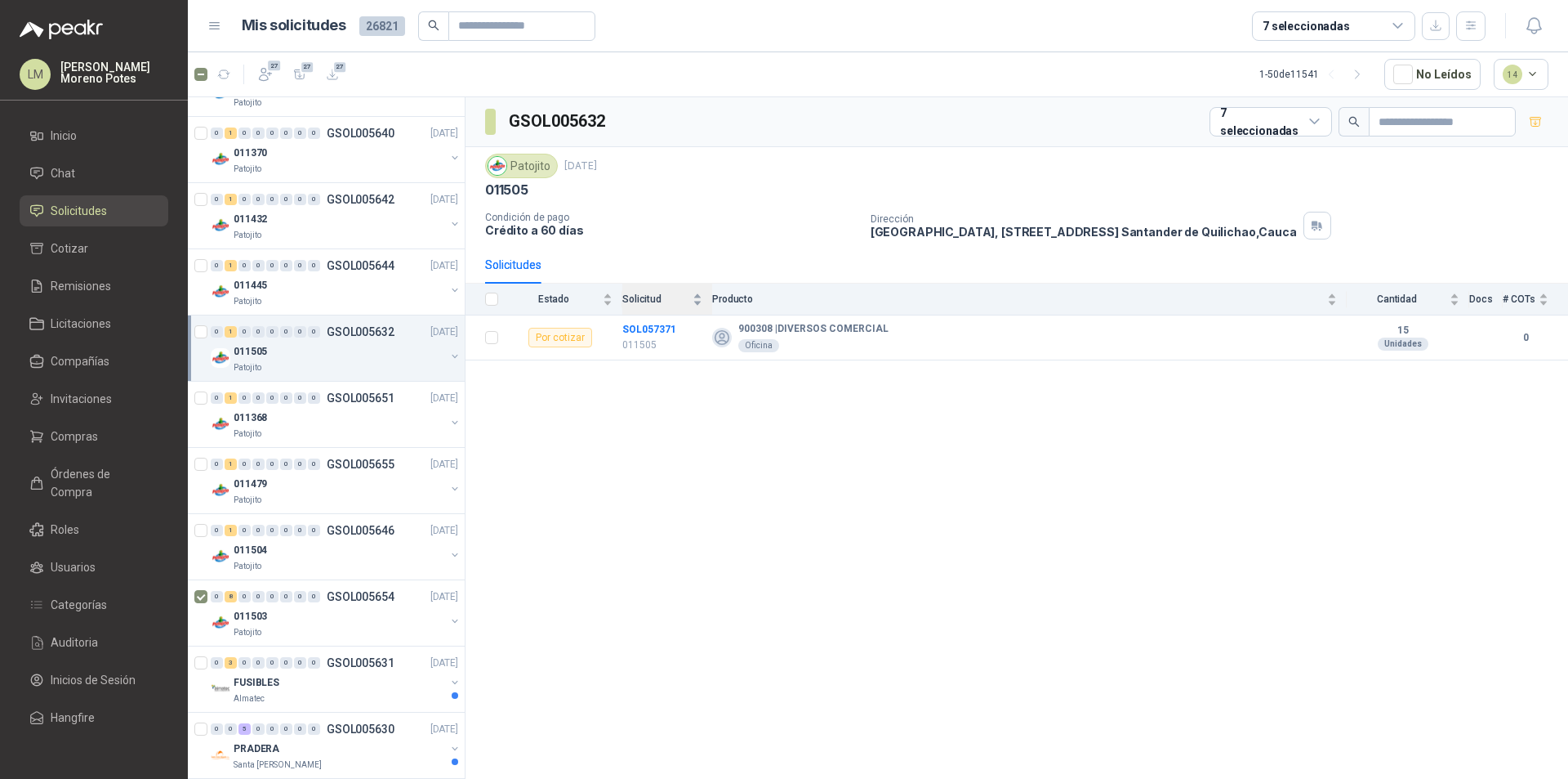
click at [652, 308] on div "Solicitud" at bounding box center [662, 299] width 80 height 16
click at [649, 308] on div "Solicitud" at bounding box center [662, 299] width 80 height 16
click at [641, 319] on td "SOL057371 011505" at bounding box center [666, 338] width 90 height 45
click at [313, 420] on div "011368" at bounding box center [339, 417] width 211 height 20
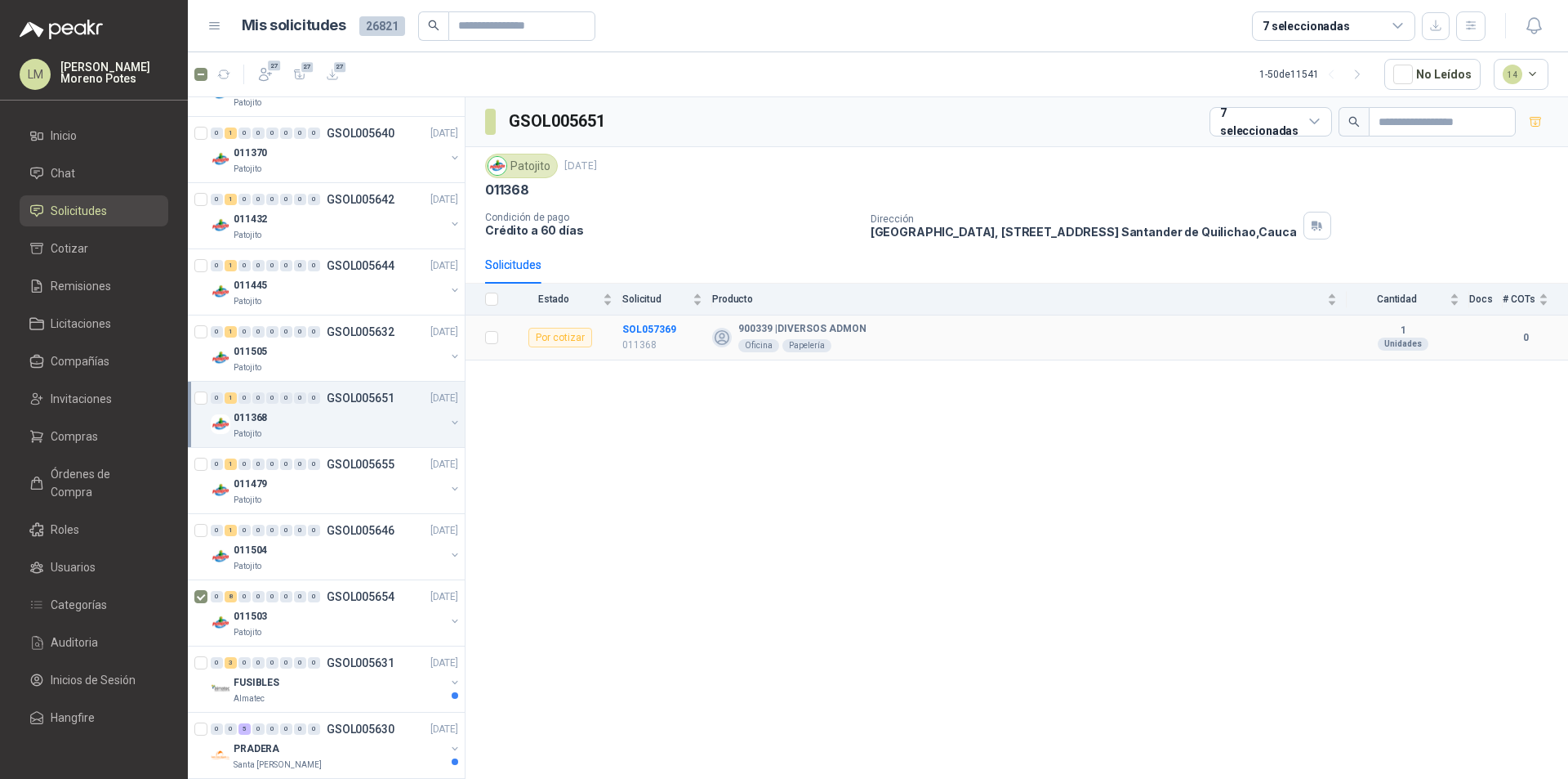
click at [641, 319] on td "SOL057369 011368" at bounding box center [666, 338] width 90 height 45
click at [310, 488] on div "011479" at bounding box center [339, 484] width 211 height 20
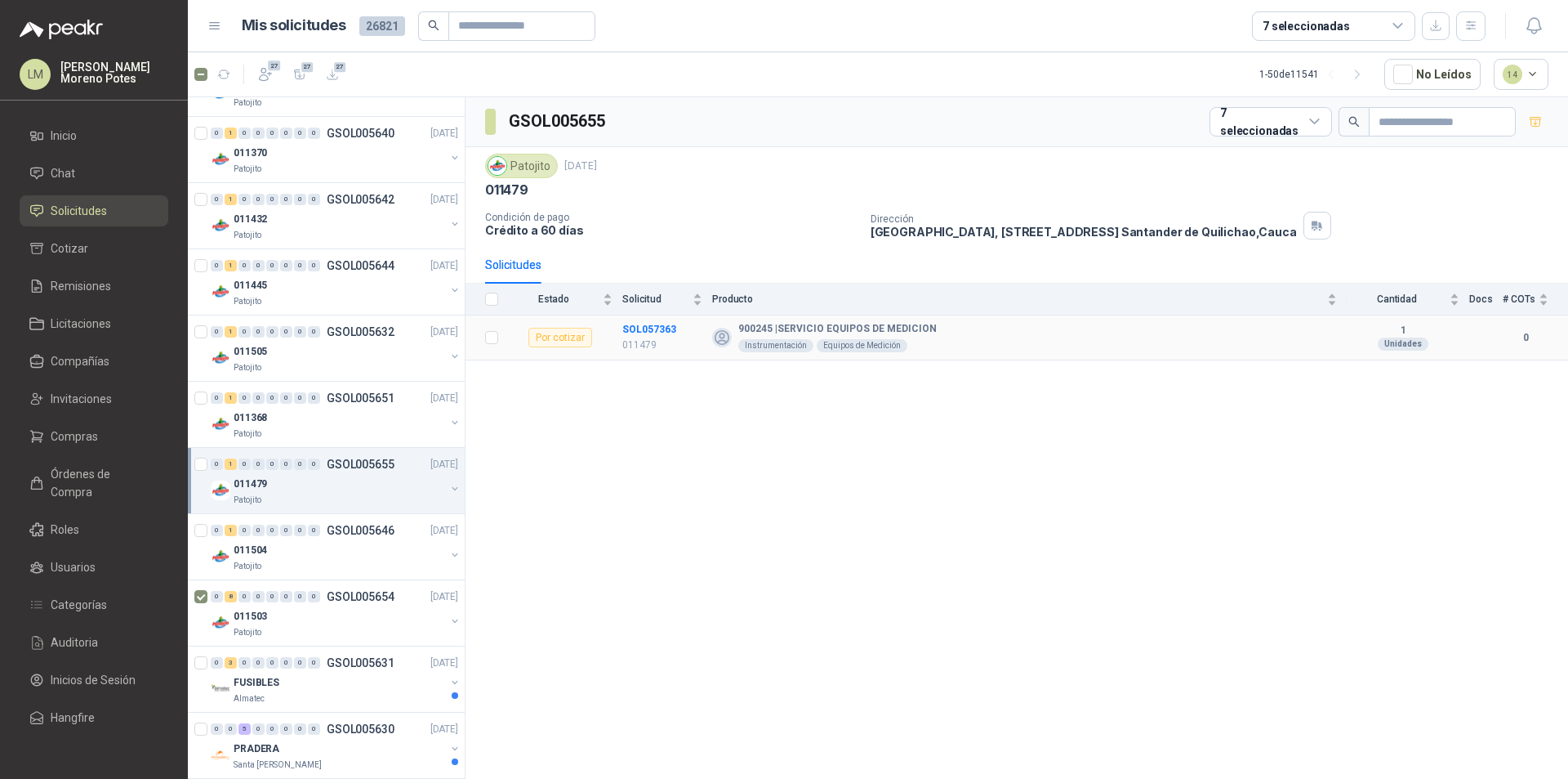
click at [636, 317] on td "SOL057363 011479" at bounding box center [666, 338] width 90 height 45
click at [318, 554] on div "011504" at bounding box center [339, 550] width 211 height 20
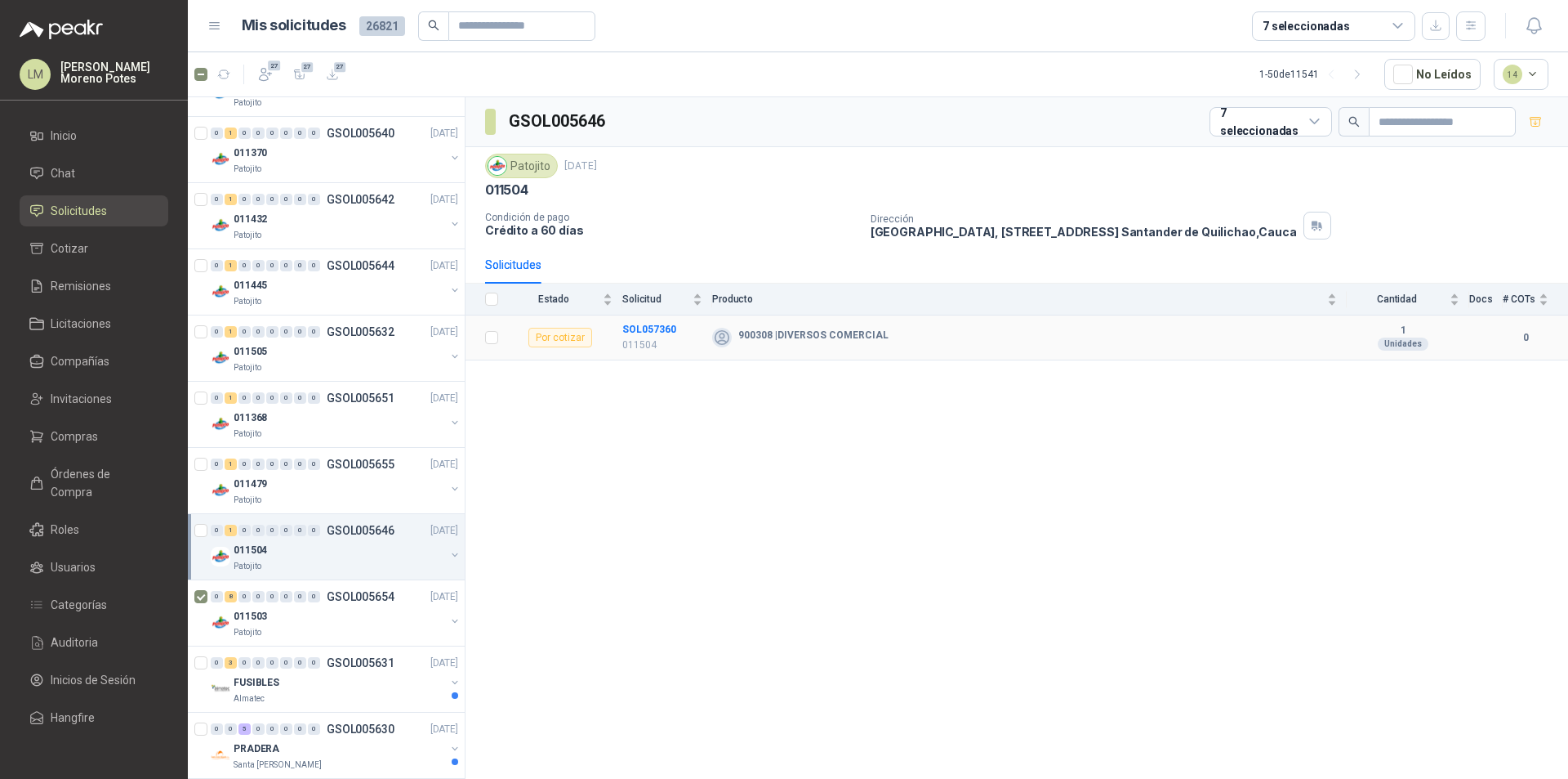
click at [642, 318] on td "SOL057360 011504" at bounding box center [666, 338] width 90 height 45
click at [641, 318] on td "SOL057360 011504" at bounding box center [666, 338] width 90 height 45
click at [301, 618] on div "011503" at bounding box center [339, 616] width 211 height 20
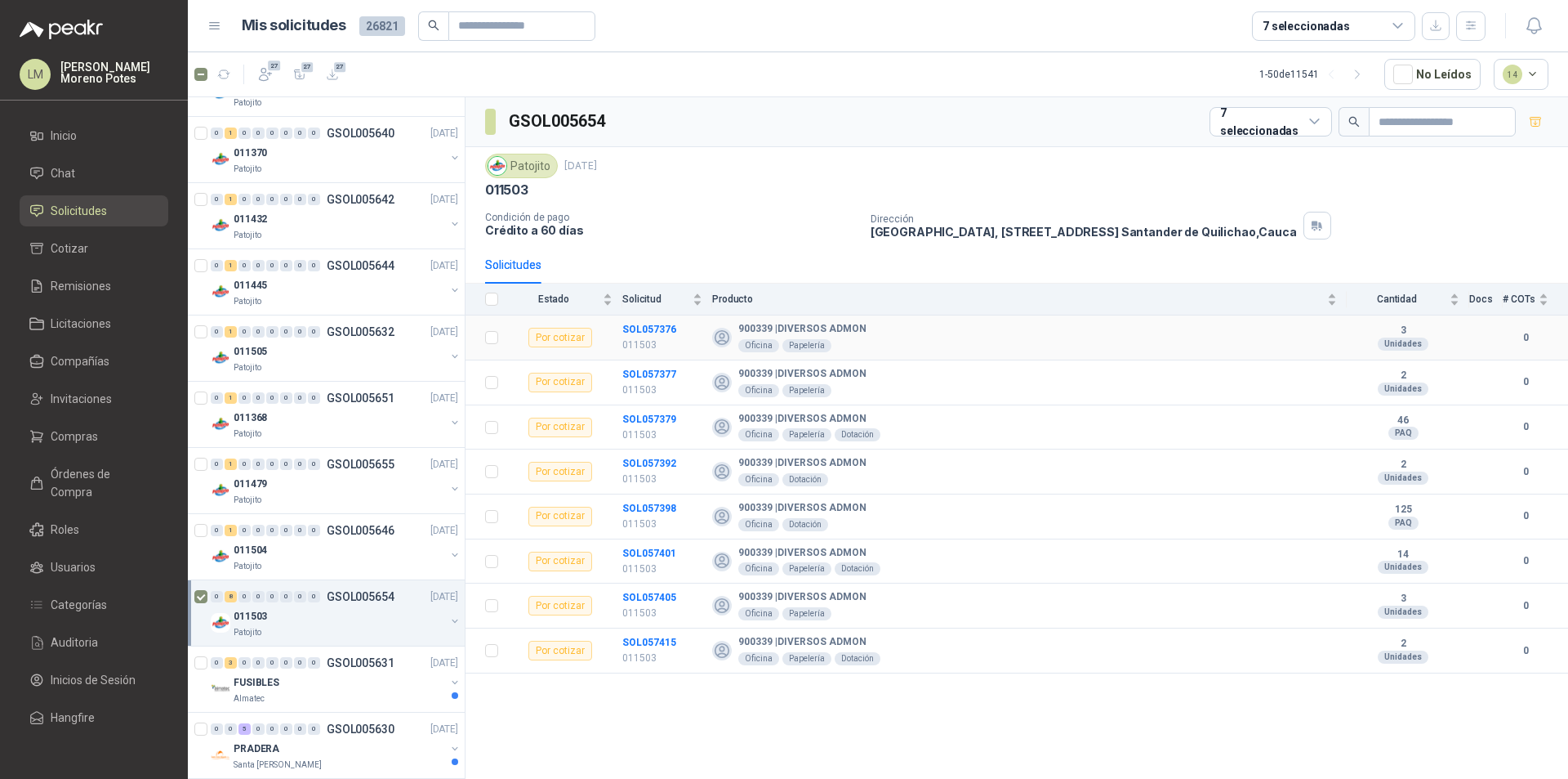
click at [643, 320] on td "SOL057376 011503" at bounding box center [666, 338] width 90 height 45
click at [652, 308] on div "Solicitud" at bounding box center [662, 299] width 80 height 16
click at [637, 319] on td "SOL057415 011503" at bounding box center [666, 338] width 90 height 45
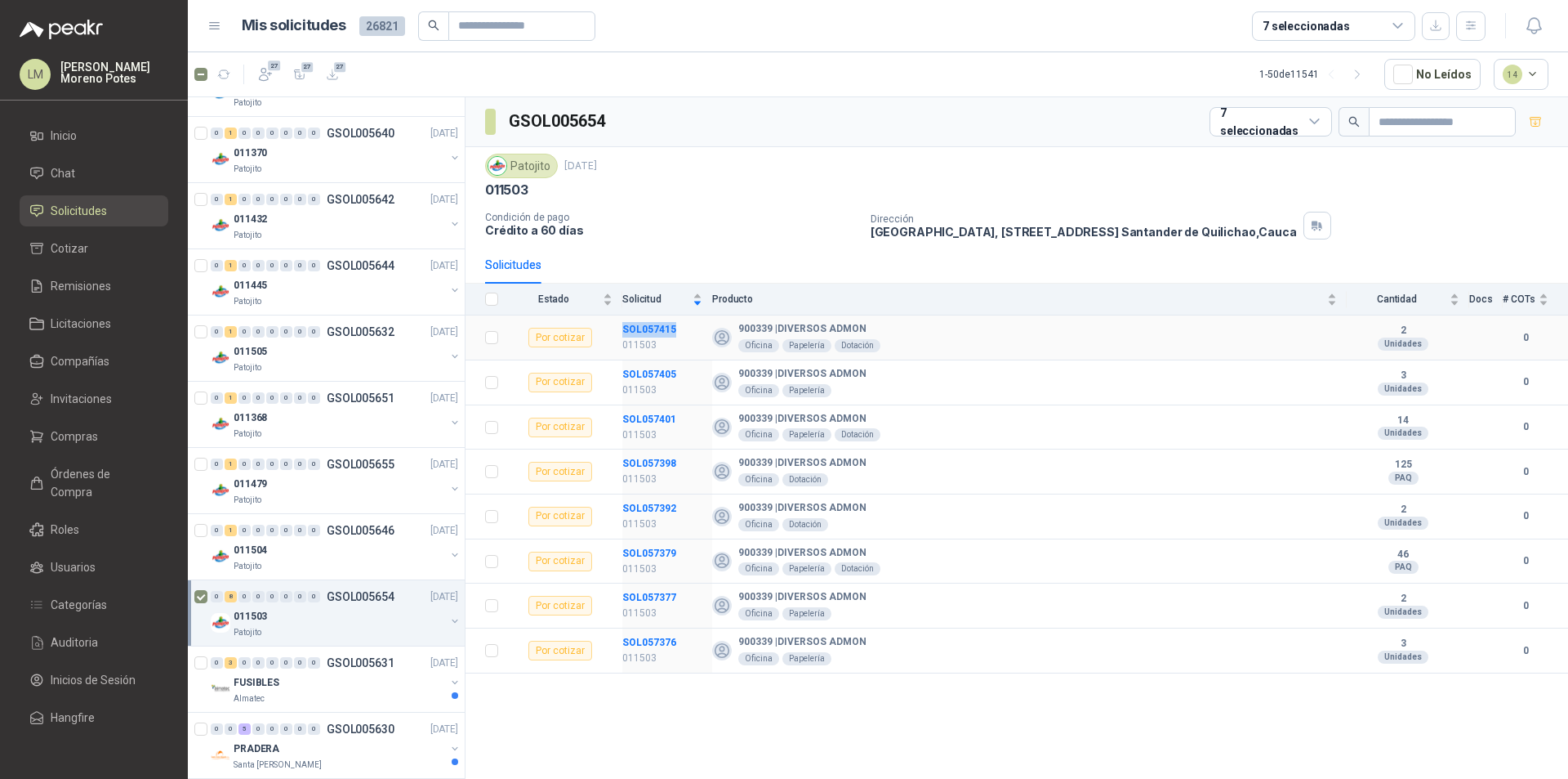
click at [639, 319] on td "SOL057415 011503" at bounding box center [666, 338] width 90 height 45
click at [654, 360] on td "SOL057405 011503" at bounding box center [666, 382] width 90 height 45
click at [638, 365] on td "SOL057405 011503" at bounding box center [666, 382] width 90 height 45
click at [637, 365] on td "SOL057405 011503" at bounding box center [666, 382] width 90 height 45
click at [654, 409] on td "SOL057401 011503" at bounding box center [666, 428] width 90 height 45
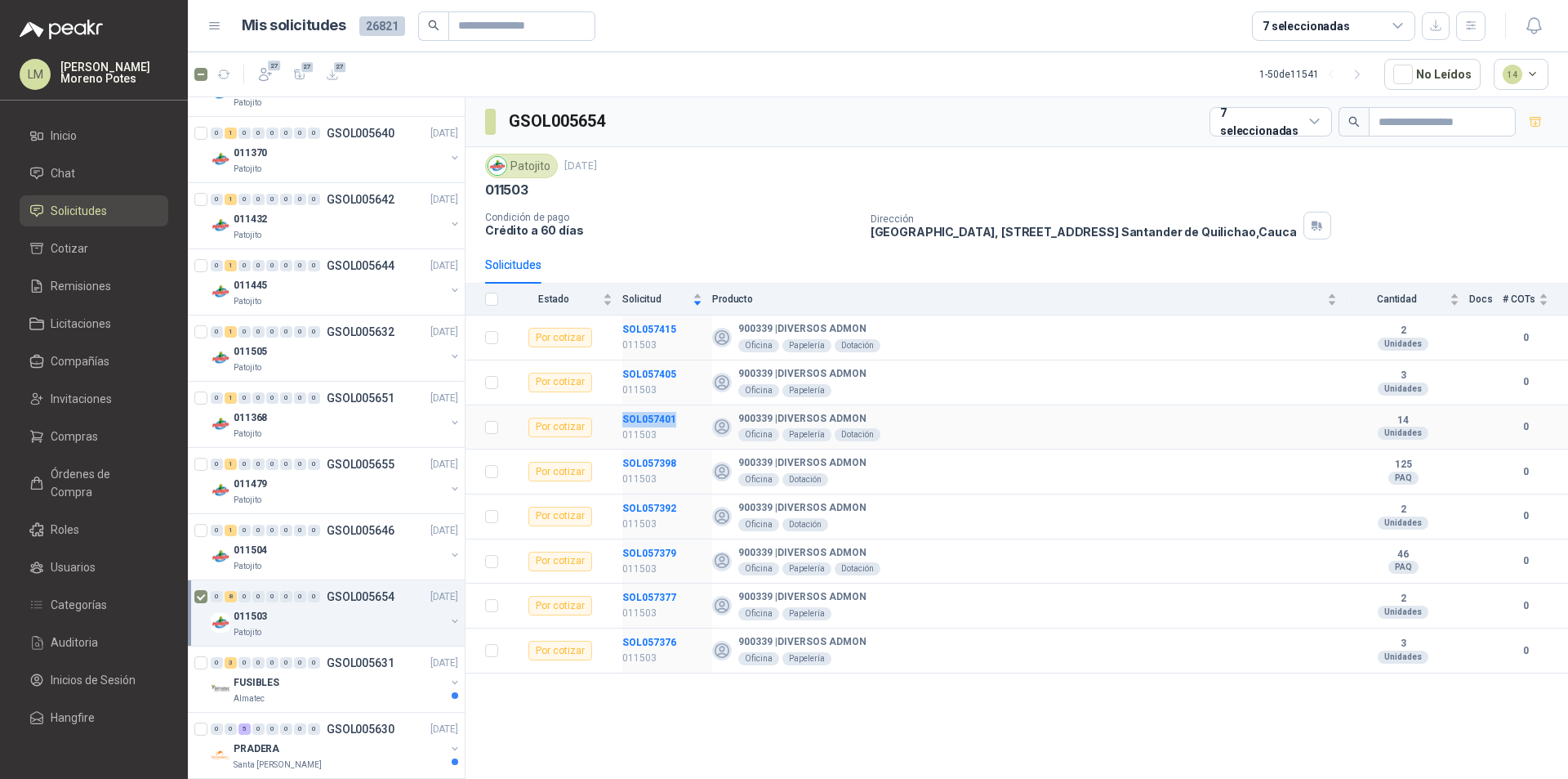
click at [654, 409] on td "SOL057401 011503" at bounding box center [666, 428] width 90 height 45
click at [650, 451] on td "SOL057398 011503" at bounding box center [666, 472] width 90 height 45
click at [649, 496] on td "SOL057392 011503" at bounding box center [666, 517] width 90 height 45
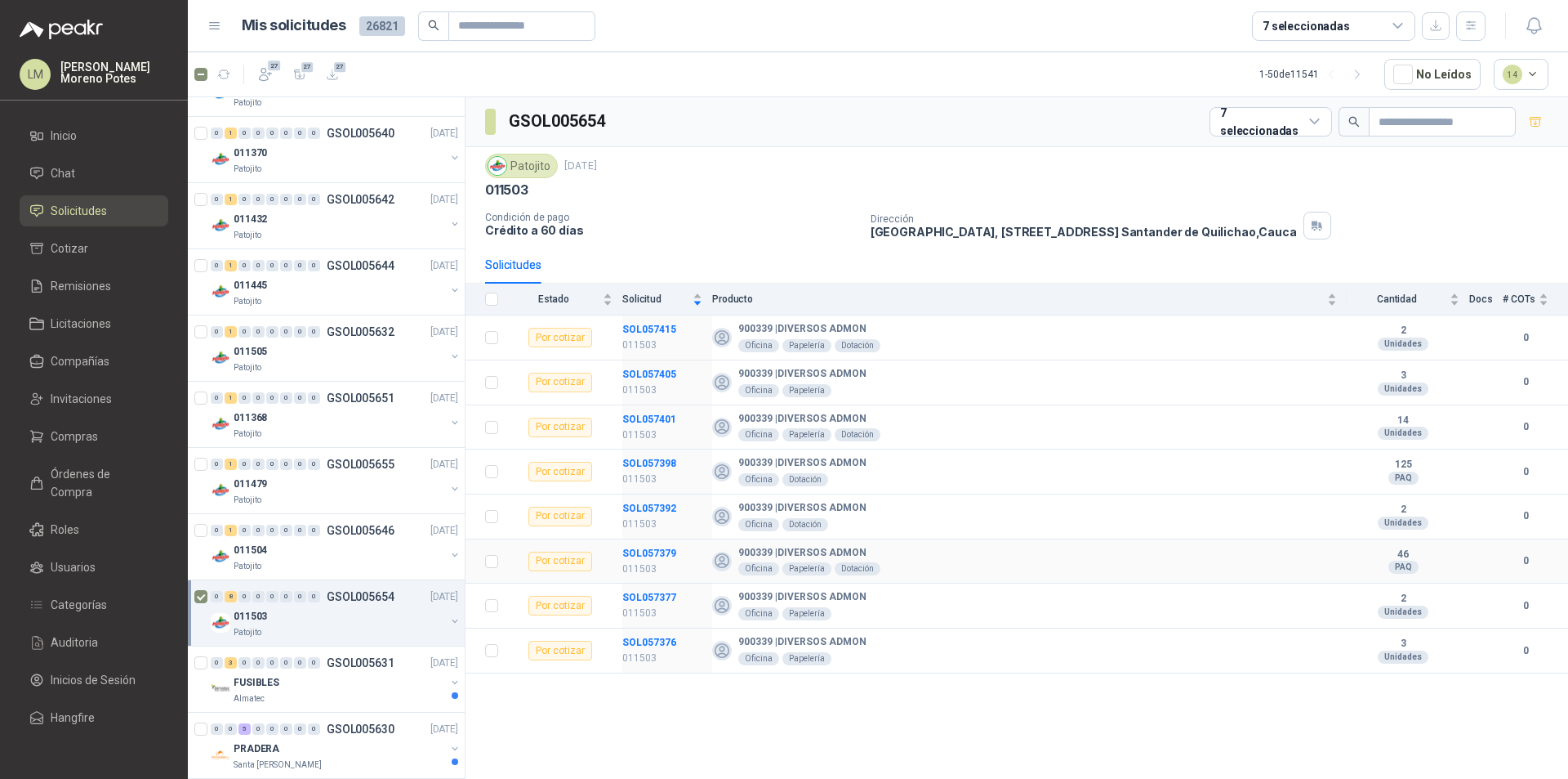
click at [650, 542] on td "SOL057379 011503" at bounding box center [666, 562] width 90 height 45
drag, startPoint x: 650, startPoint y: 542, endPoint x: 626, endPoint y: 541, distance: 24.0
click at [626, 541] on td "SOL057379 011503" at bounding box center [666, 562] width 90 height 45
click at [632, 542] on td "SOL057379 011503" at bounding box center [666, 562] width 90 height 45
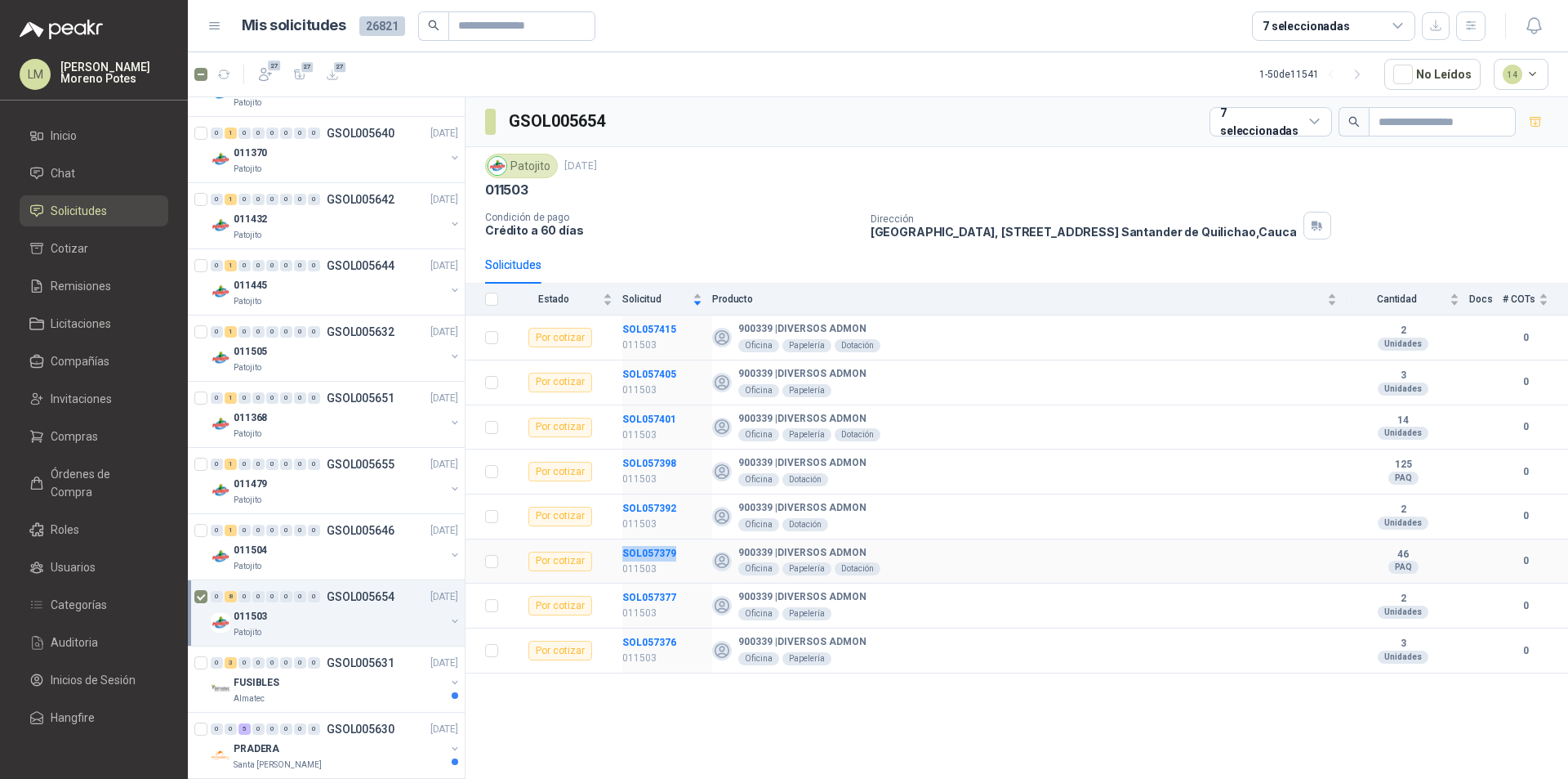
click at [633, 542] on td "SOL057379 011503" at bounding box center [666, 562] width 90 height 45
click at [646, 586] on td "SOL057377 011503" at bounding box center [666, 605] width 90 height 45
click at [648, 632] on td "SOL057376 011503" at bounding box center [666, 651] width 90 height 45
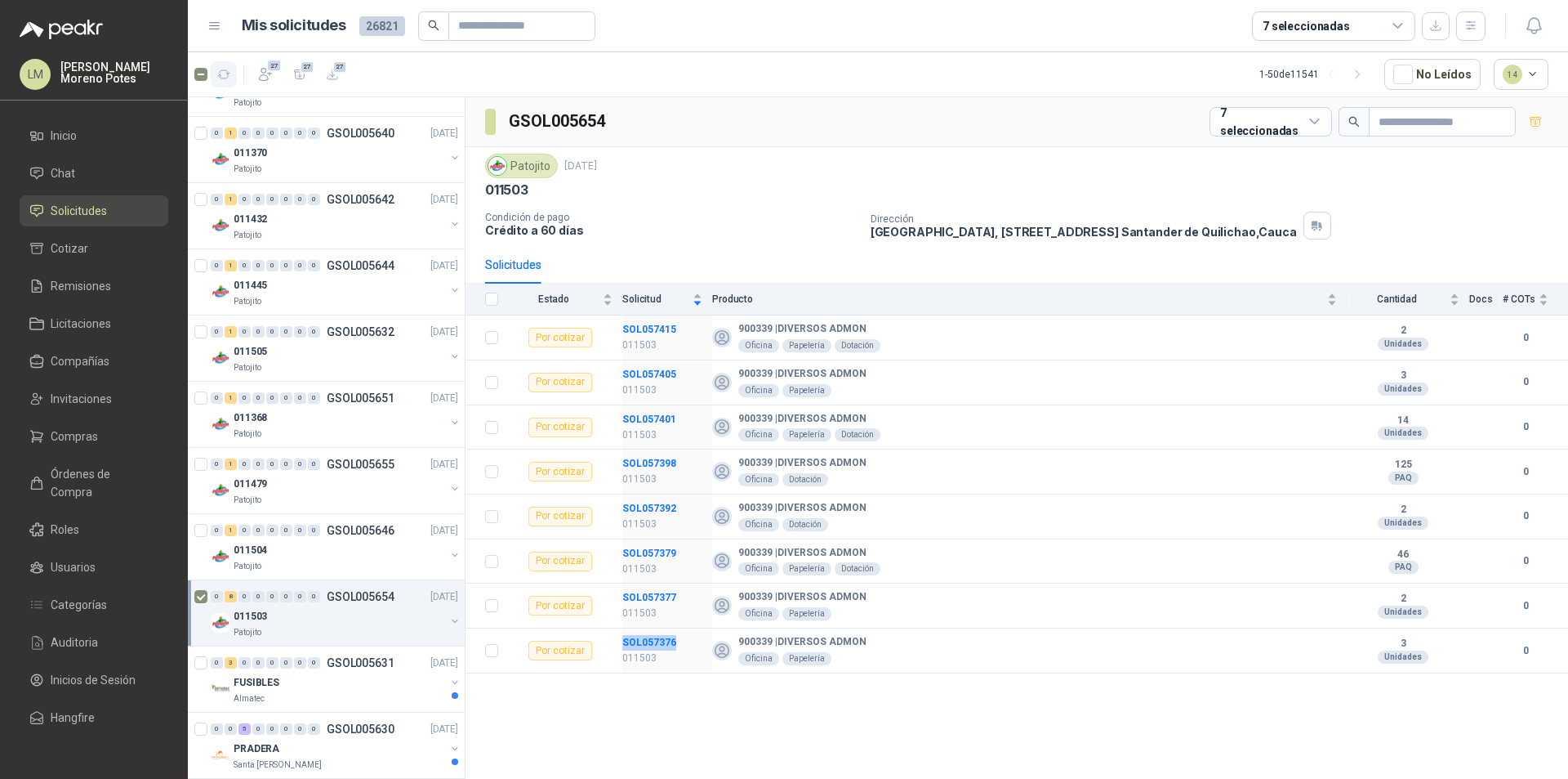
click at [218, 77] on icon "button" at bounding box center [225, 75] width 14 height 14
